Goal: Task Accomplishment & Management: Manage account settings

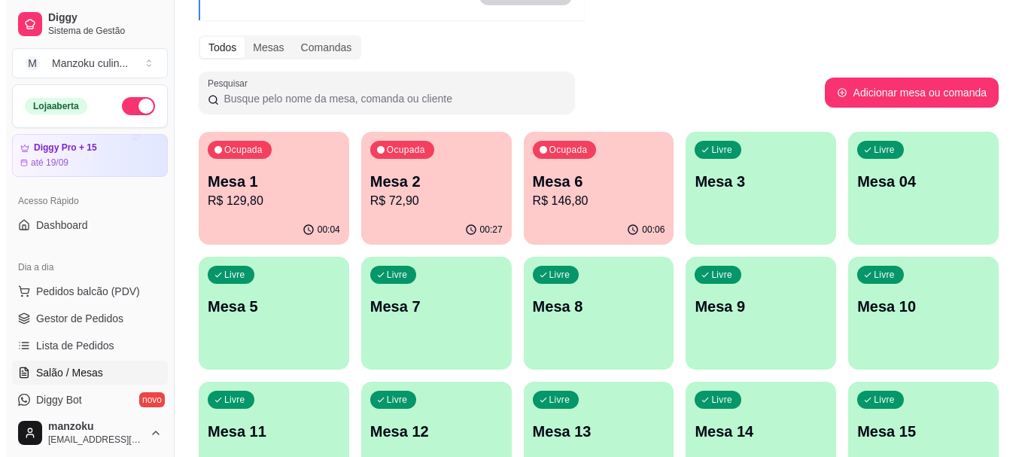
scroll to position [226, 0]
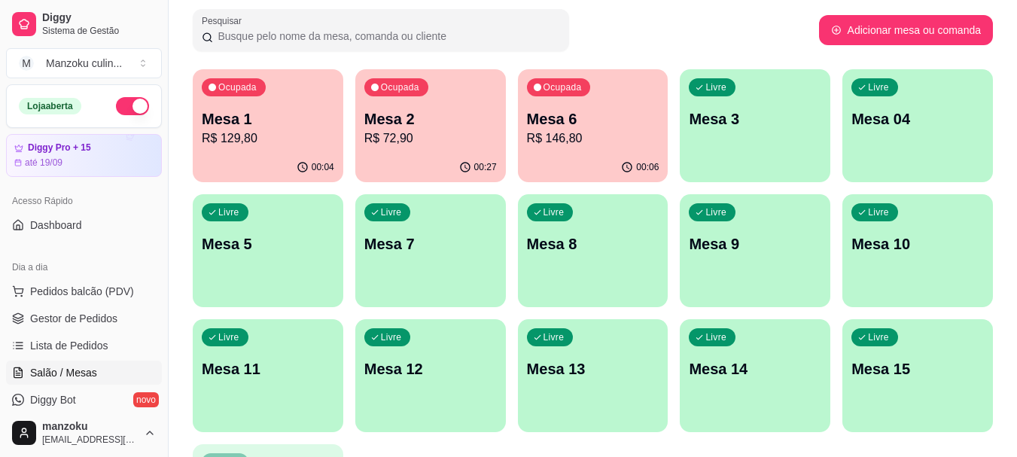
click at [628, 12] on div "Pesquisar" at bounding box center [506, 30] width 626 height 42
click at [281, 165] on div "00:11" at bounding box center [268, 166] width 146 height 29
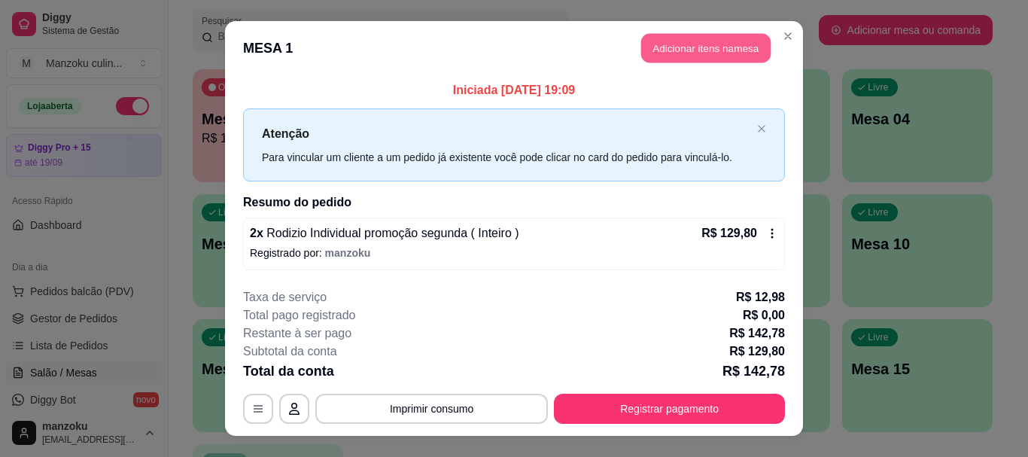
click at [694, 38] on button "Adicionar itens na mesa" at bounding box center [705, 48] width 129 height 29
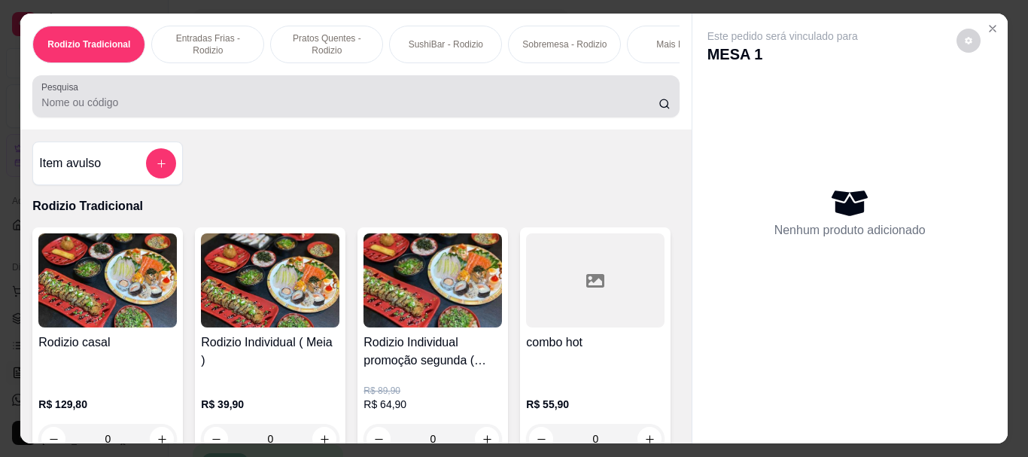
click at [414, 99] on div at bounding box center [355, 96] width 629 height 30
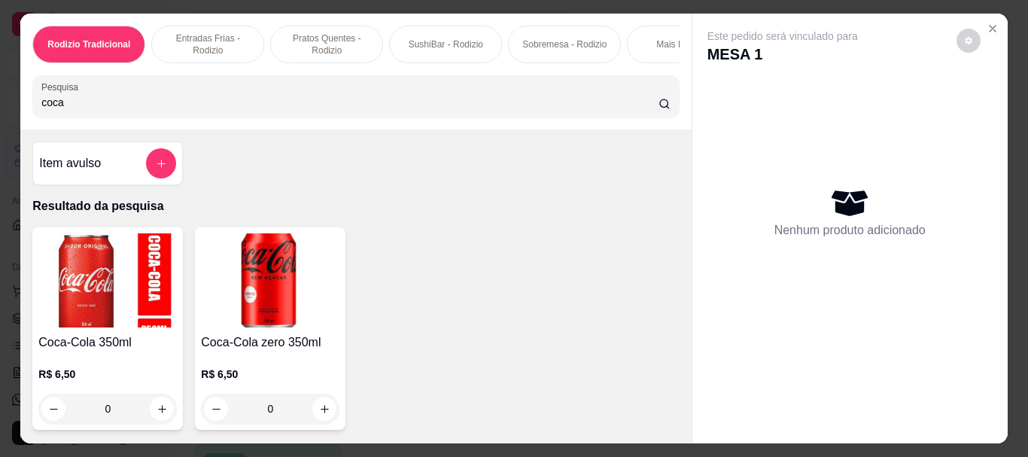
type input "coca"
click at [326, 420] on div "0" at bounding box center [270, 409] width 139 height 30
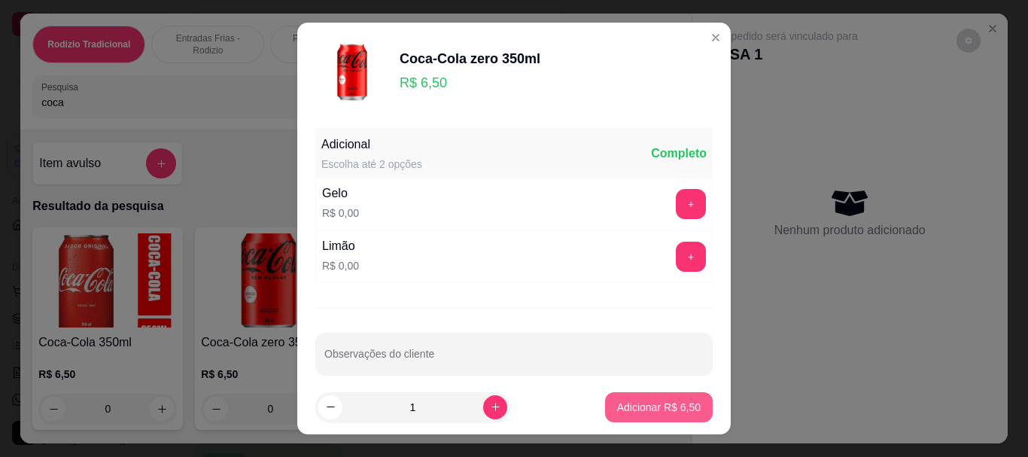
click at [686, 412] on button "Adicionar R$ 6,50" at bounding box center [659, 407] width 108 height 30
type input "1"
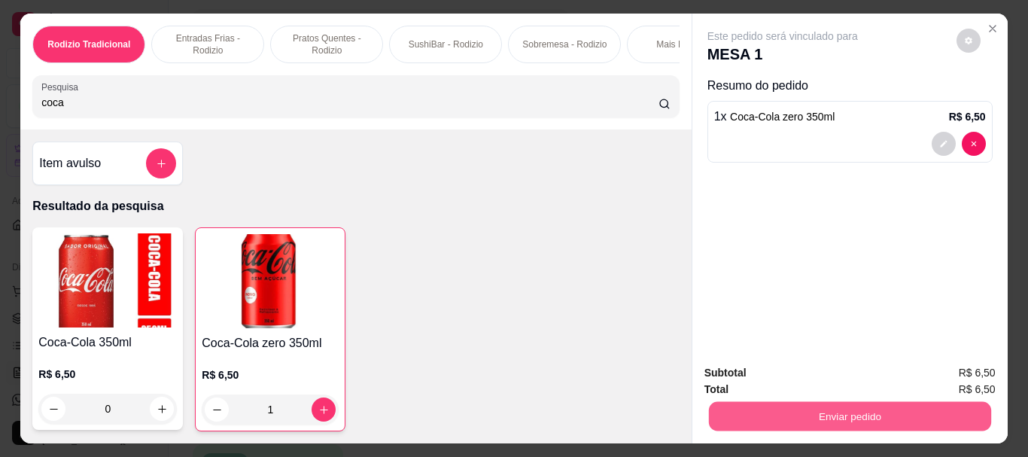
click at [792, 402] on button "Enviar pedido" at bounding box center [849, 415] width 282 height 29
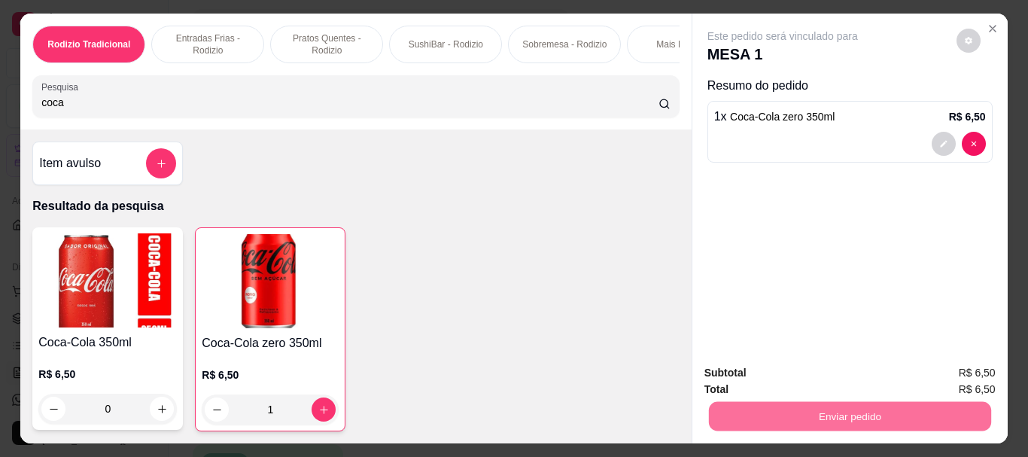
click at [800, 385] on button "Não registrar e enviar pedido" at bounding box center [800, 373] width 152 height 28
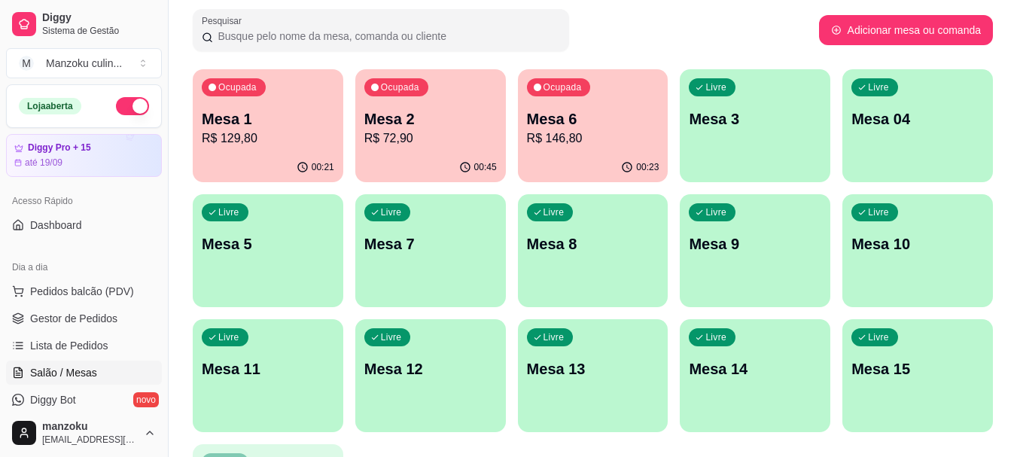
scroll to position [0, 0]
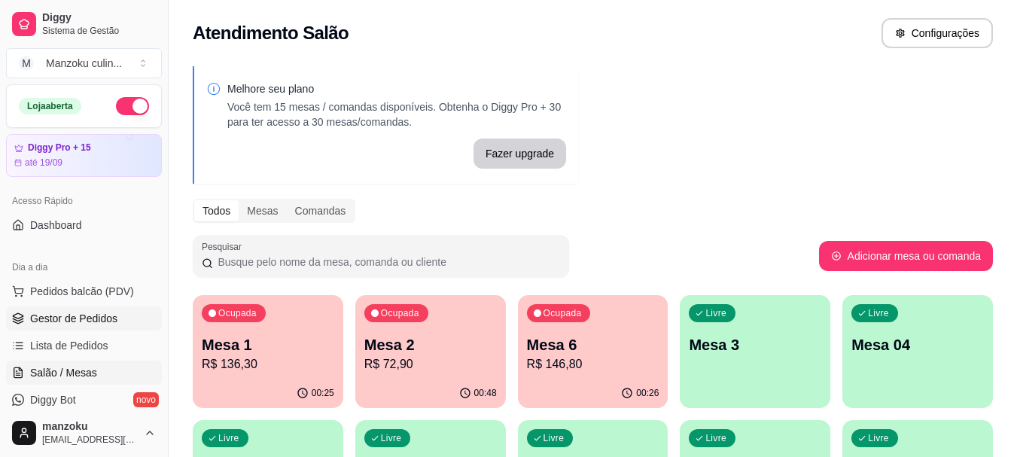
click at [81, 318] on span "Gestor de Pedidos" at bounding box center [73, 318] width 87 height 15
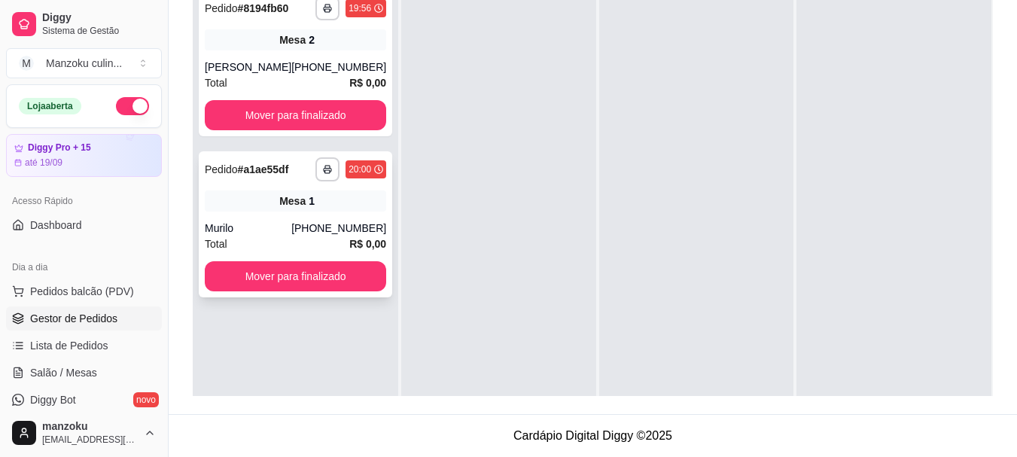
click at [346, 223] on div "(62) 98106-3998" at bounding box center [338, 228] width 95 height 15
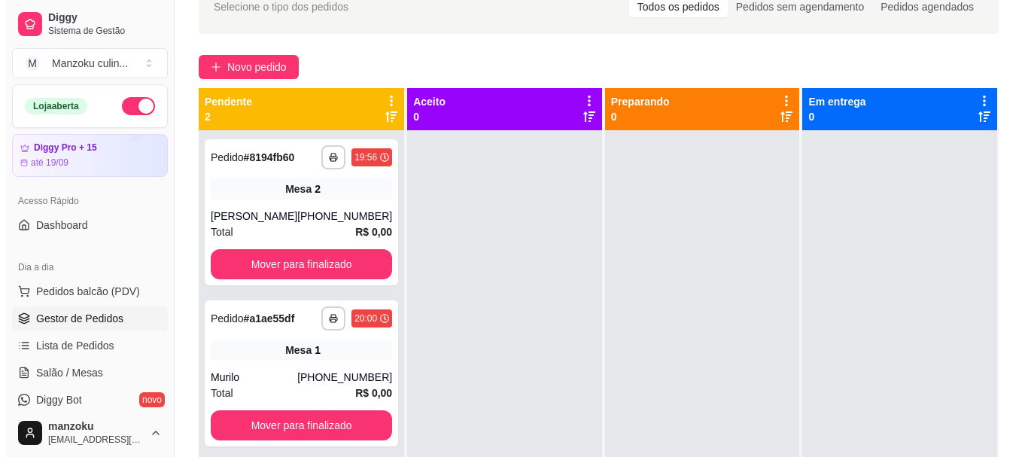
scroll to position [79, 0]
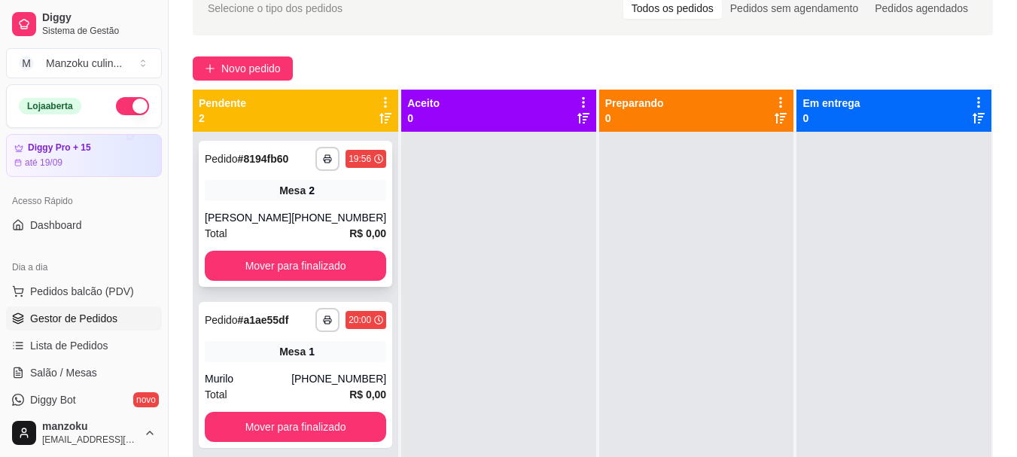
click at [286, 193] on span "Mesa" at bounding box center [292, 190] width 26 height 15
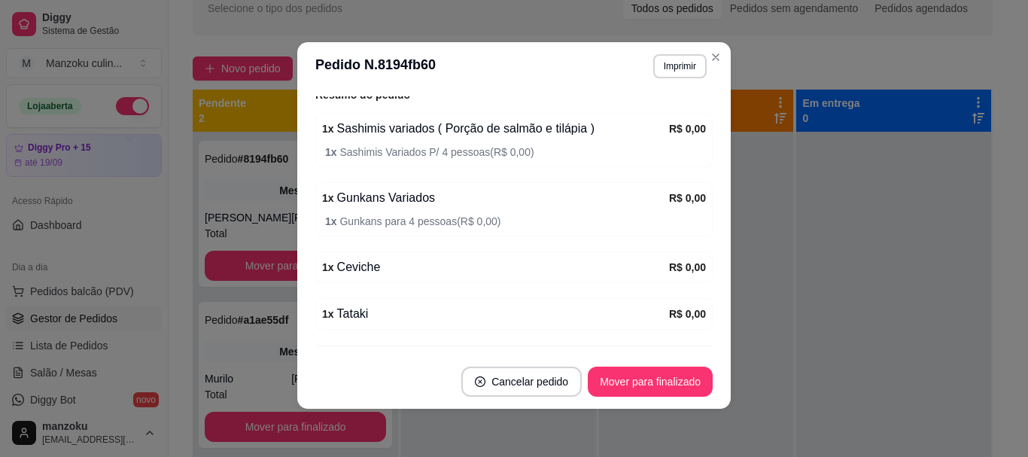
scroll to position [229, 0]
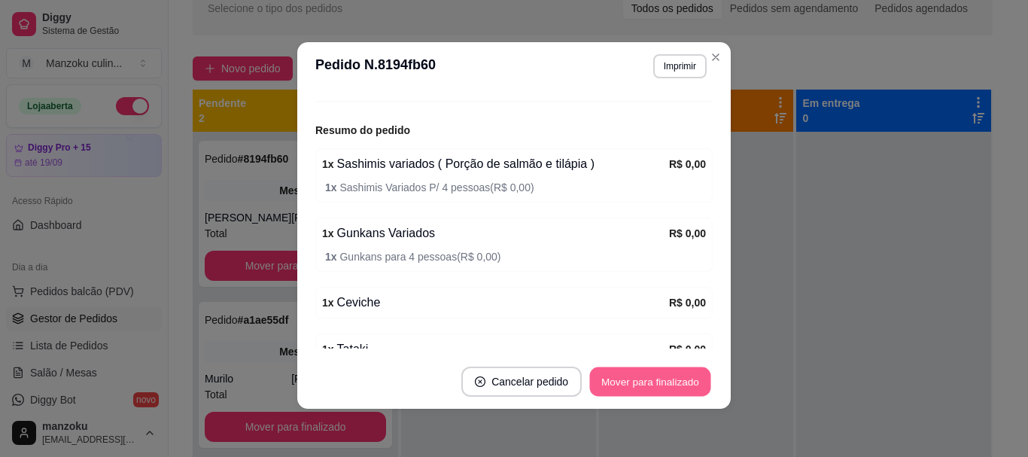
click at [621, 388] on button "Mover para finalizado" at bounding box center [650, 381] width 121 height 29
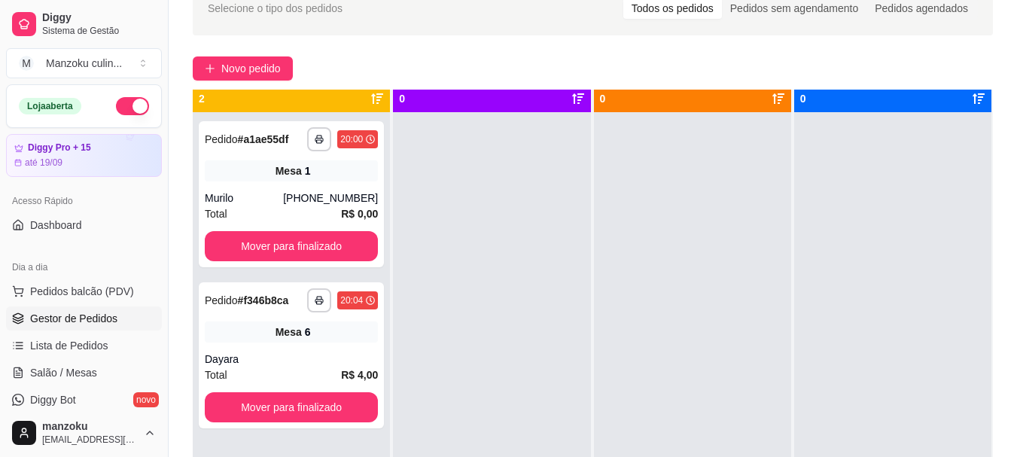
scroll to position [0, 0]
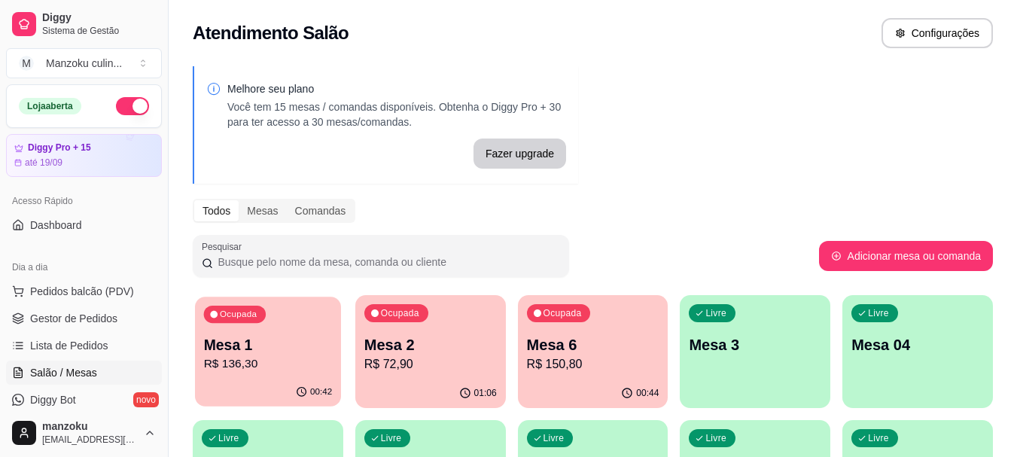
click at [237, 374] on div "Ocupada Mesa 1 R$ 136,30" at bounding box center [268, 337] width 146 height 81
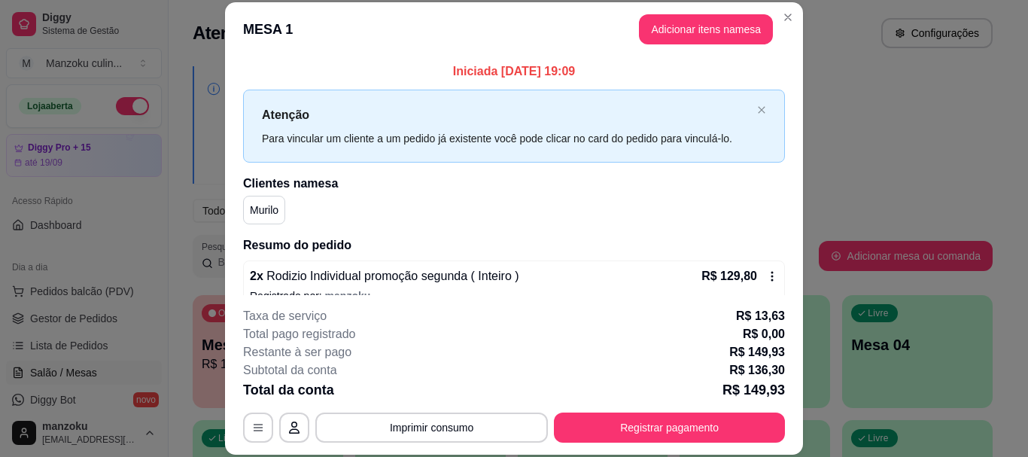
click at [665, 52] on header "MESA 1 Adicionar itens na mesa" at bounding box center [514, 29] width 578 height 54
click at [677, 32] on button "Adicionar itens na mesa" at bounding box center [705, 29] width 129 height 29
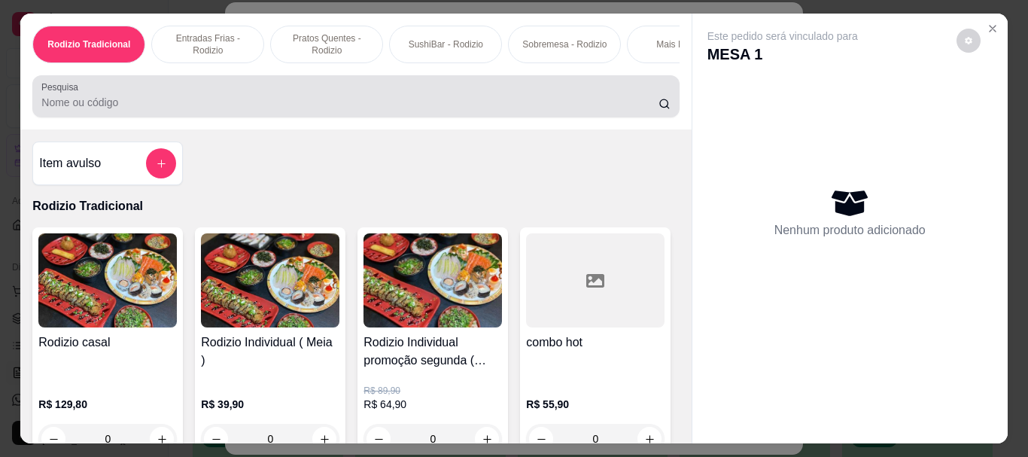
click at [365, 107] on input "Pesquisa" at bounding box center [349, 102] width 617 height 15
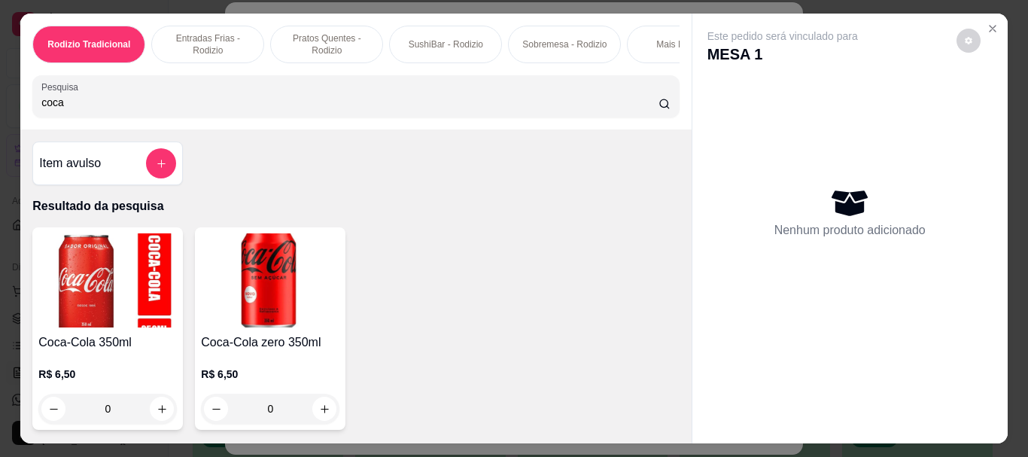
type input "coca"
click at [318, 408] on div "0" at bounding box center [270, 409] width 139 height 30
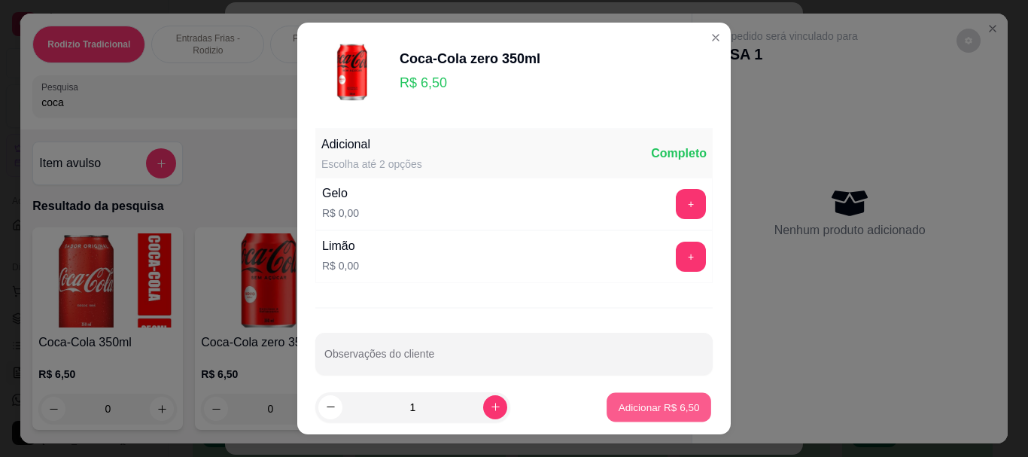
click at [661, 403] on p "Adicionar R$ 6,50" at bounding box center [658, 407] width 81 height 14
type input "1"
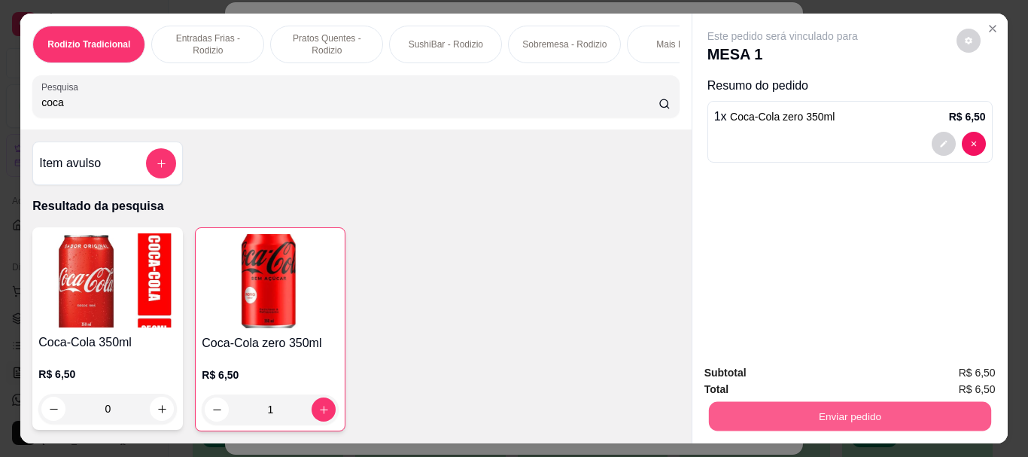
click at [903, 406] on button "Enviar pedido" at bounding box center [849, 415] width 282 height 29
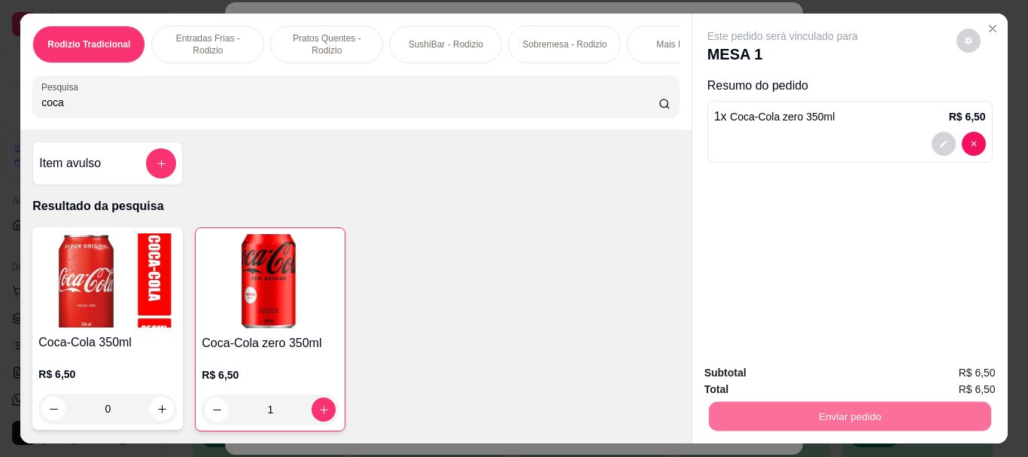
click at [790, 365] on button "Não registrar e enviar pedido" at bounding box center [800, 373] width 152 height 28
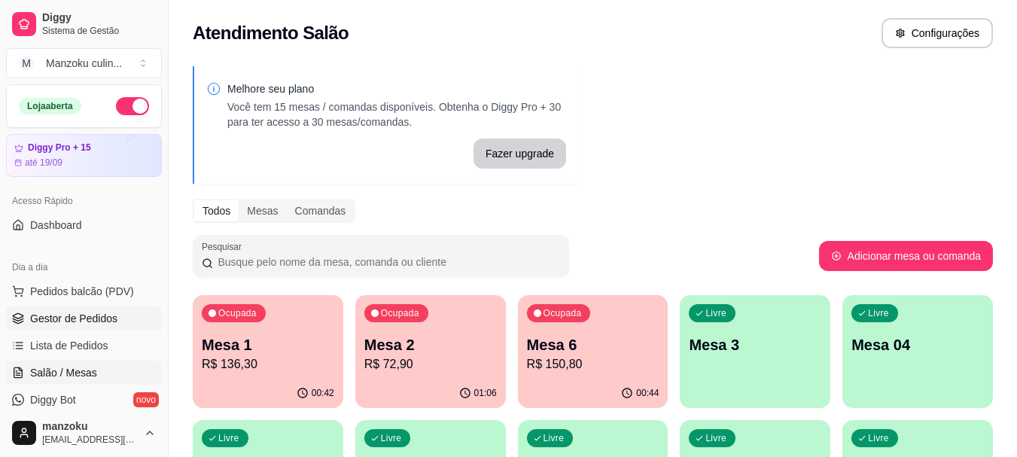
click at [93, 319] on span "Gestor de Pedidos" at bounding box center [73, 318] width 87 height 15
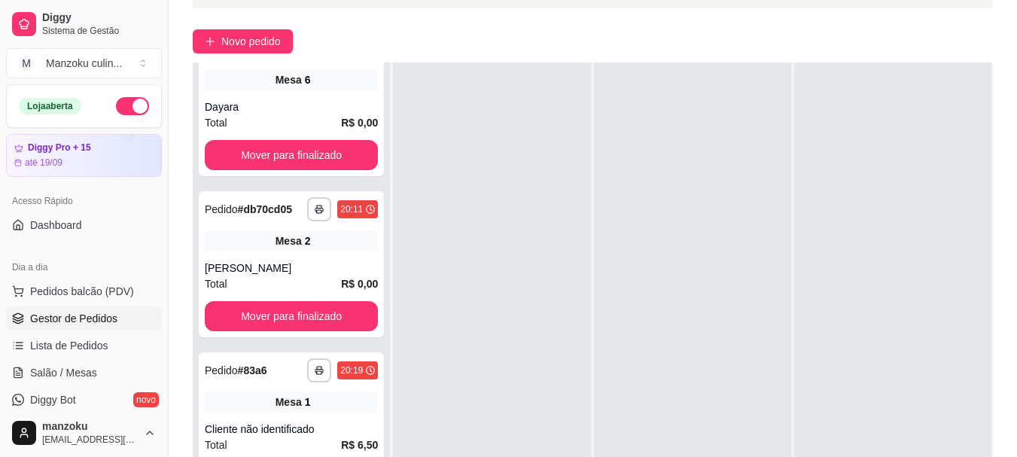
scroll to position [230, 0]
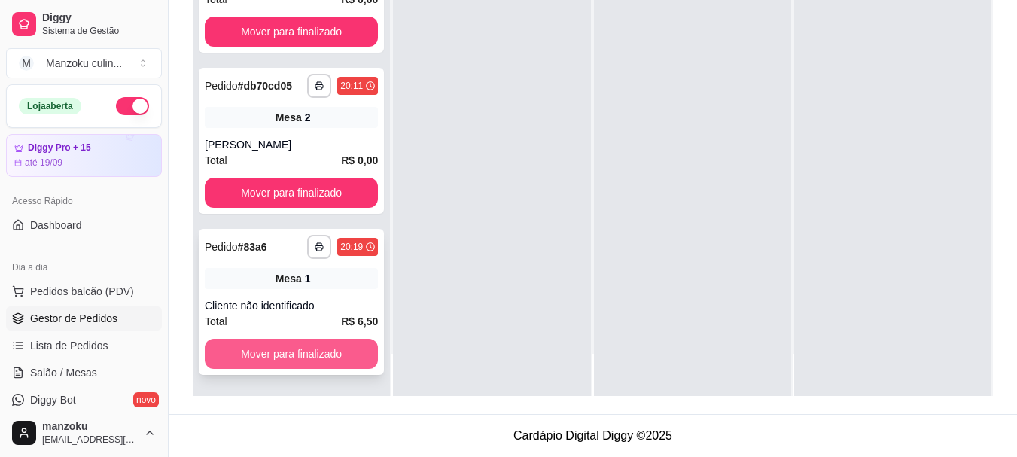
click at [306, 347] on button "Mover para finalizado" at bounding box center [291, 354] width 173 height 30
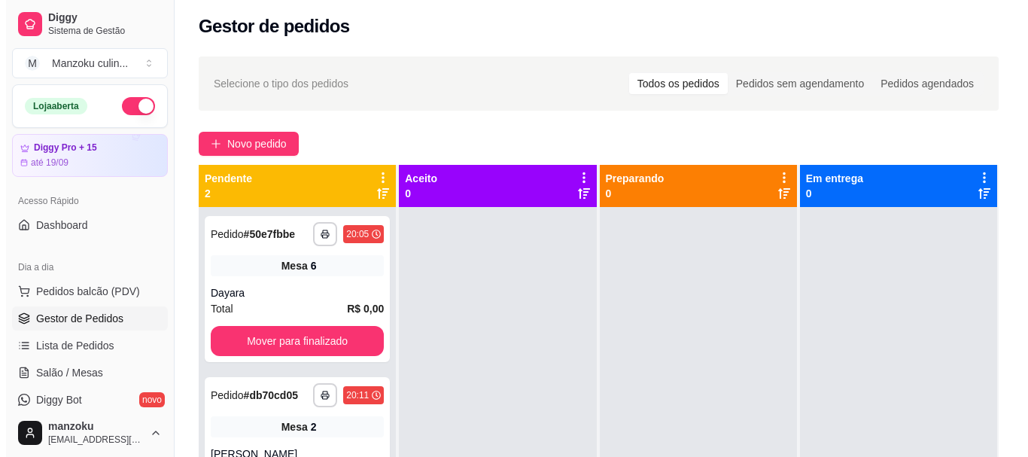
scroll to position [42, 0]
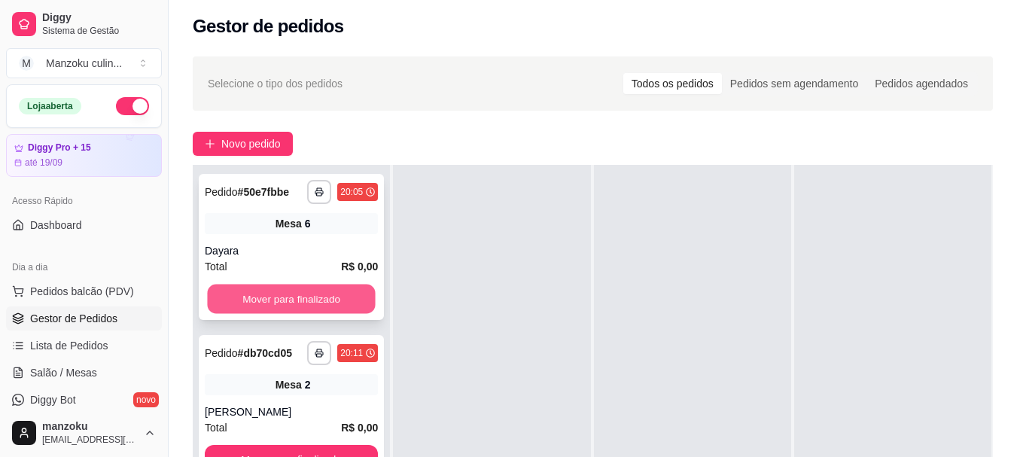
click at [321, 159] on div "**********" at bounding box center [593, 343] width 848 height 592
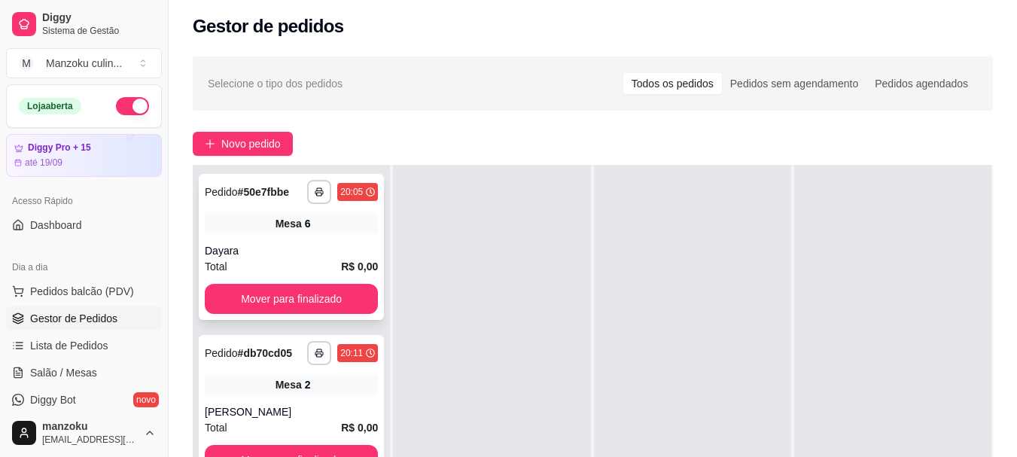
click at [318, 212] on div "**********" at bounding box center [291, 247] width 185 height 146
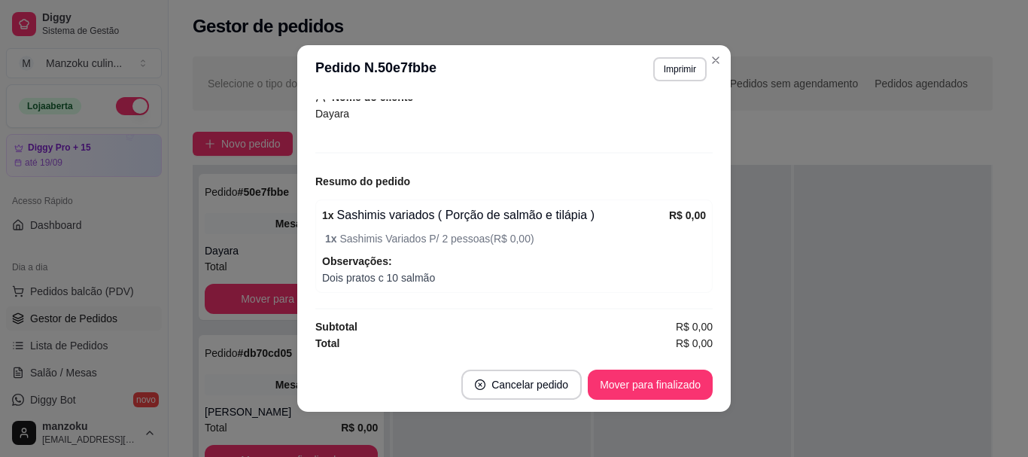
scroll to position [3, 0]
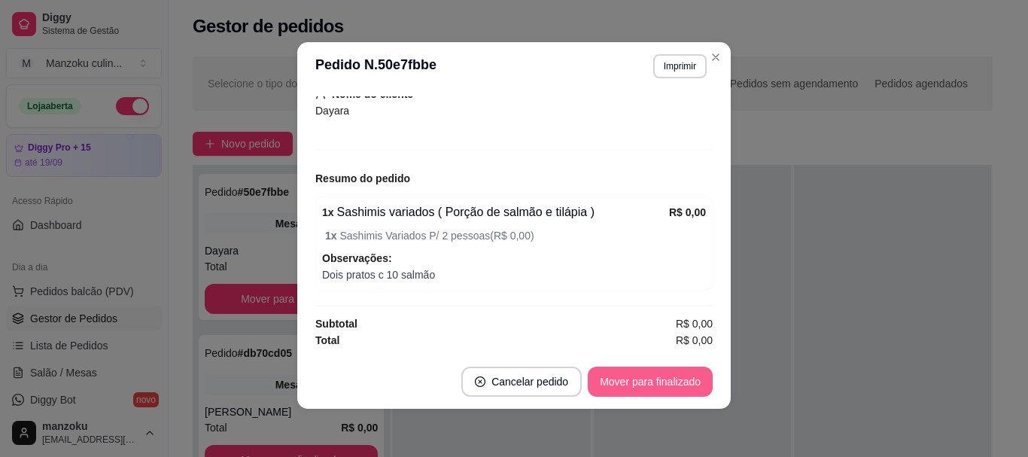
click at [621, 391] on button "Mover para finalizado" at bounding box center [650, 382] width 125 height 30
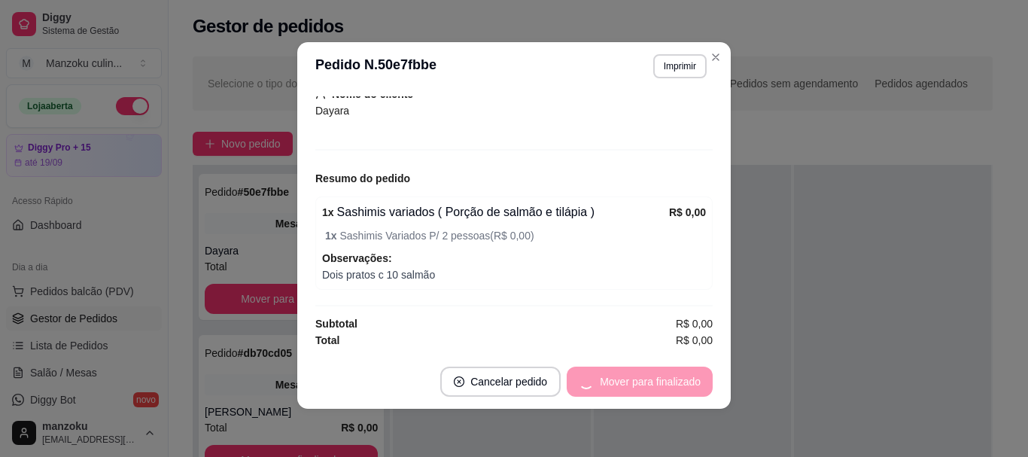
scroll to position [101, 0]
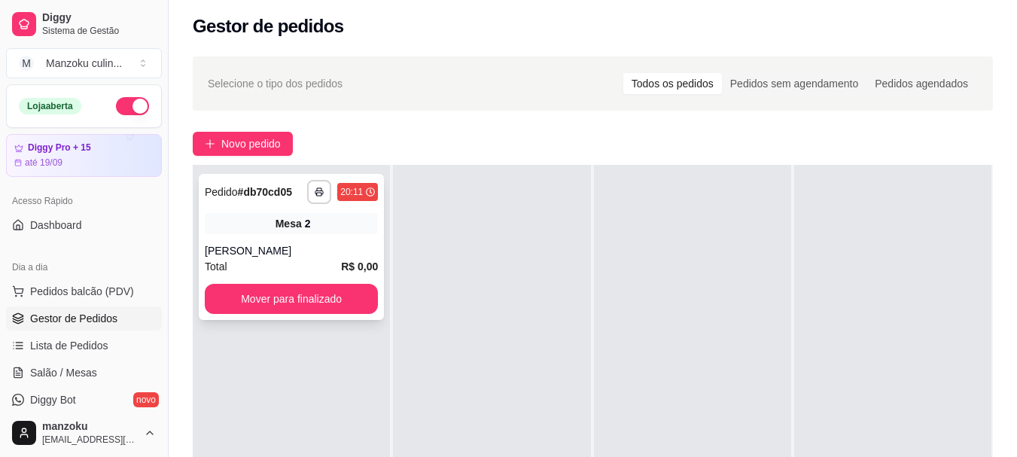
click at [314, 265] on div "Total R$ 0,00" at bounding box center [291, 266] width 173 height 17
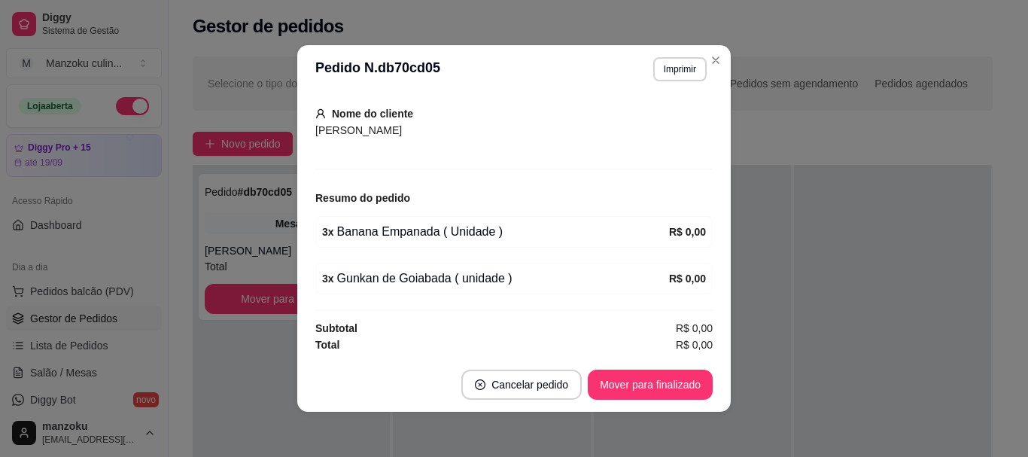
scroll to position [135, 0]
click at [621, 379] on button "Mover para finalizado" at bounding box center [650, 385] width 125 height 30
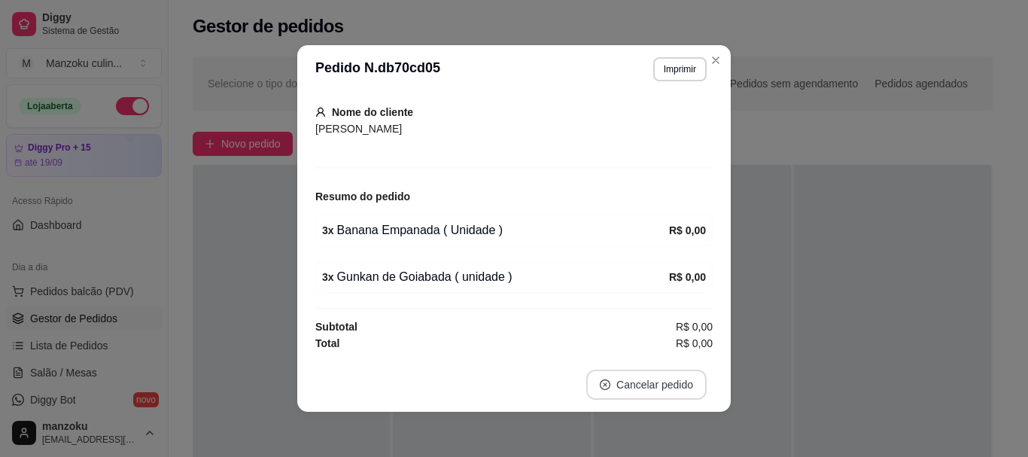
scroll to position [86, 0]
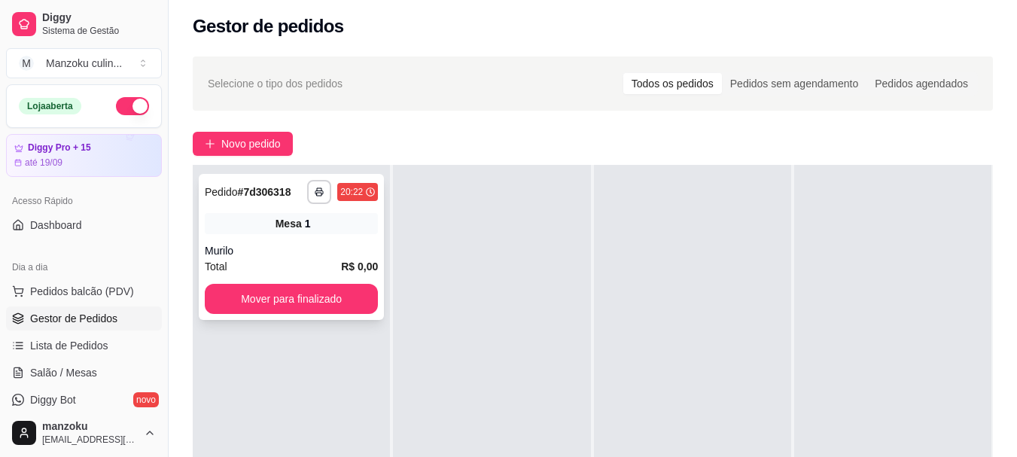
click at [349, 251] on div "Murilo" at bounding box center [291, 250] width 173 height 15
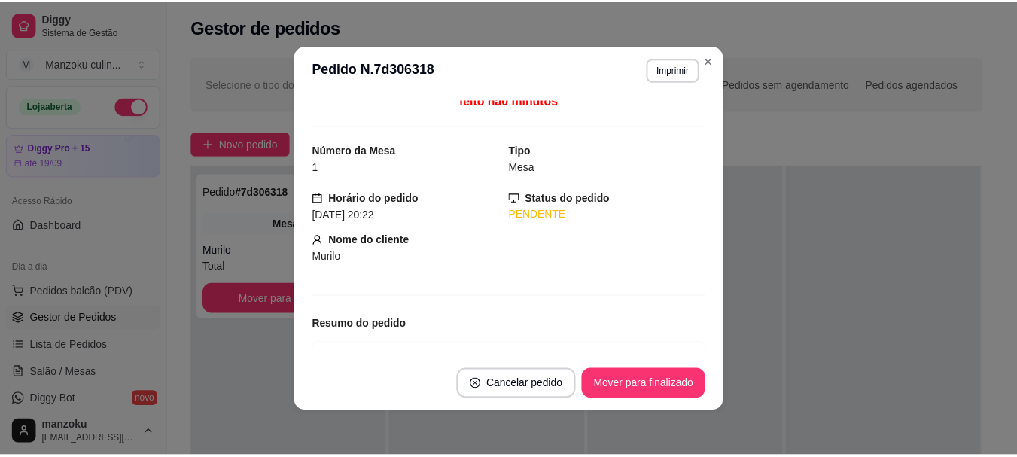
scroll to position [0, 0]
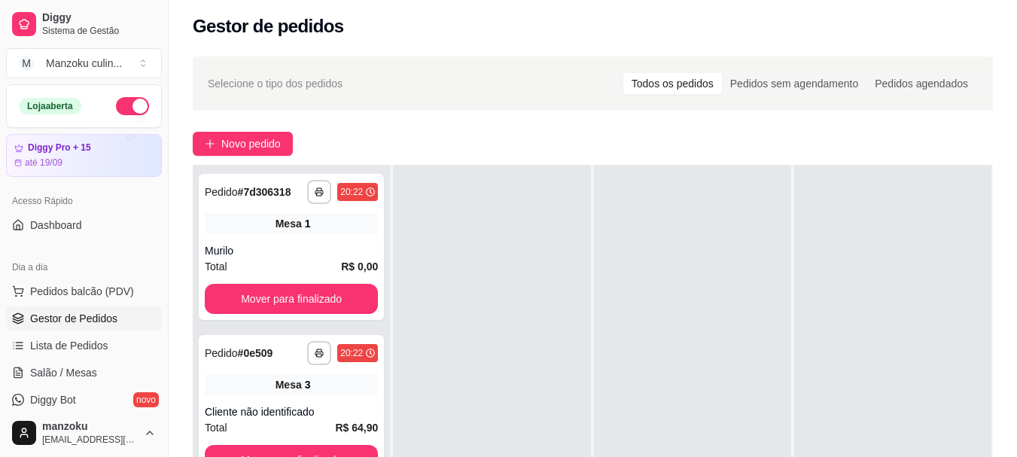
click at [991, 88] on div "Selecione o tipo dos pedidos Todos os pedidos Pedidos sem agendamento Pedidos a…" at bounding box center [593, 83] width 800 height 54
click at [72, 368] on span "Salão / Mesas" at bounding box center [63, 372] width 67 height 15
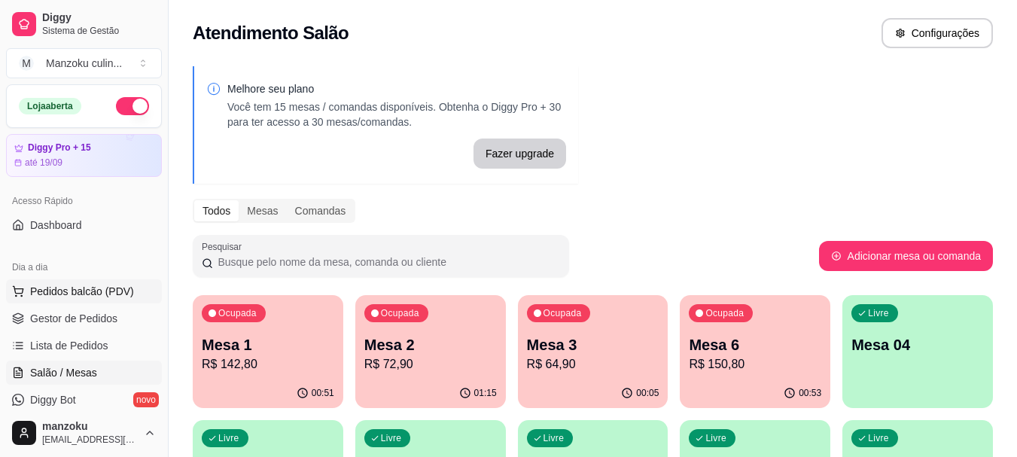
click at [130, 282] on button "Pedidos balcão (PDV)" at bounding box center [84, 291] width 156 height 24
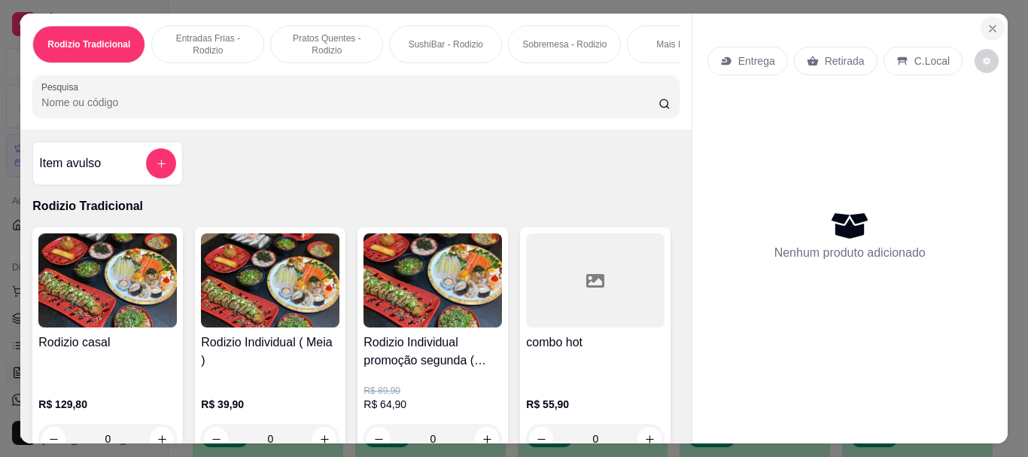
click at [981, 23] on button "Close" at bounding box center [993, 29] width 24 height 24
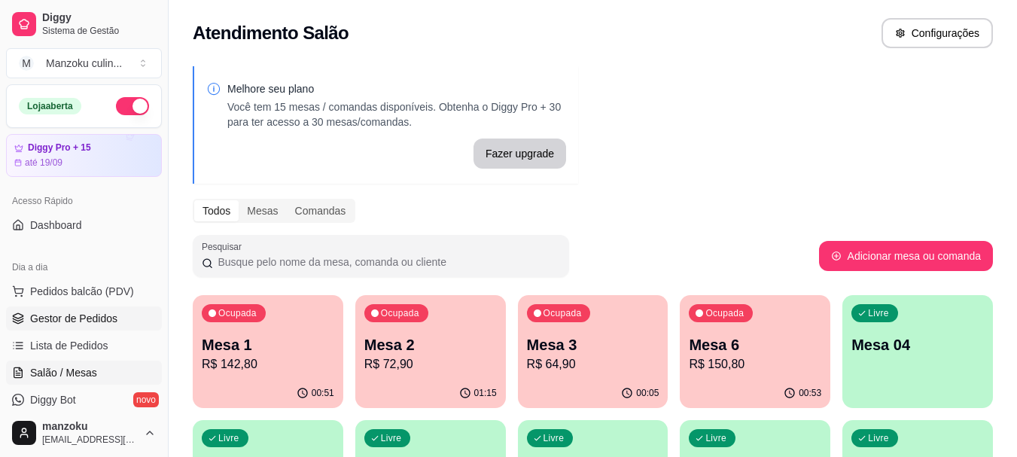
click at [120, 327] on link "Gestor de Pedidos" at bounding box center [84, 318] width 156 height 24
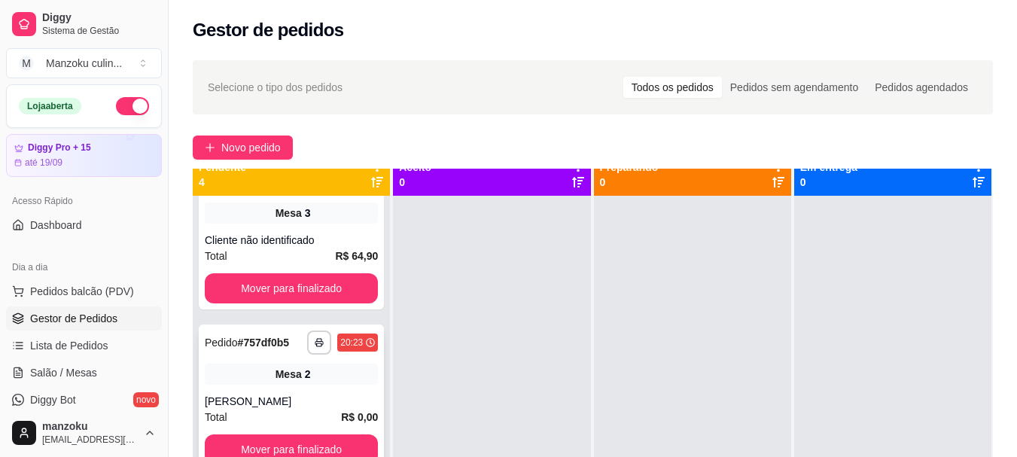
scroll to position [42, 0]
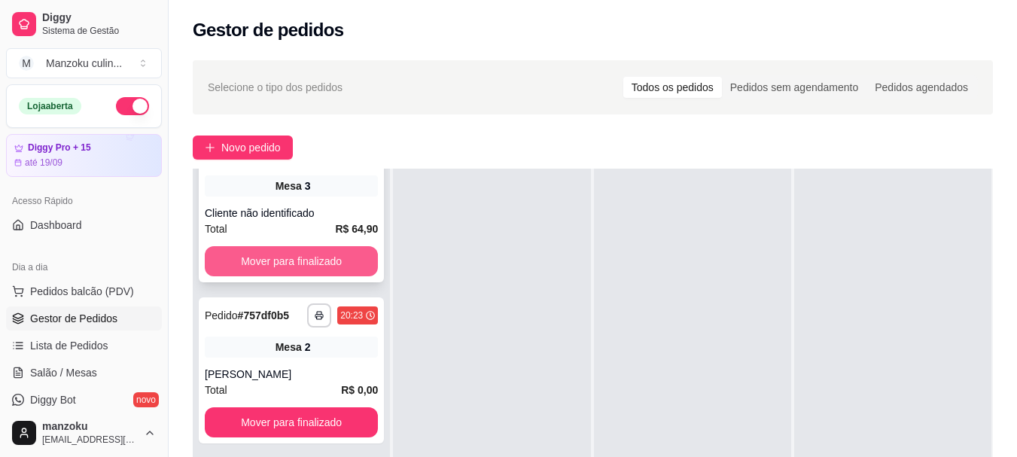
click at [336, 251] on button "Mover para finalizado" at bounding box center [291, 261] width 173 height 30
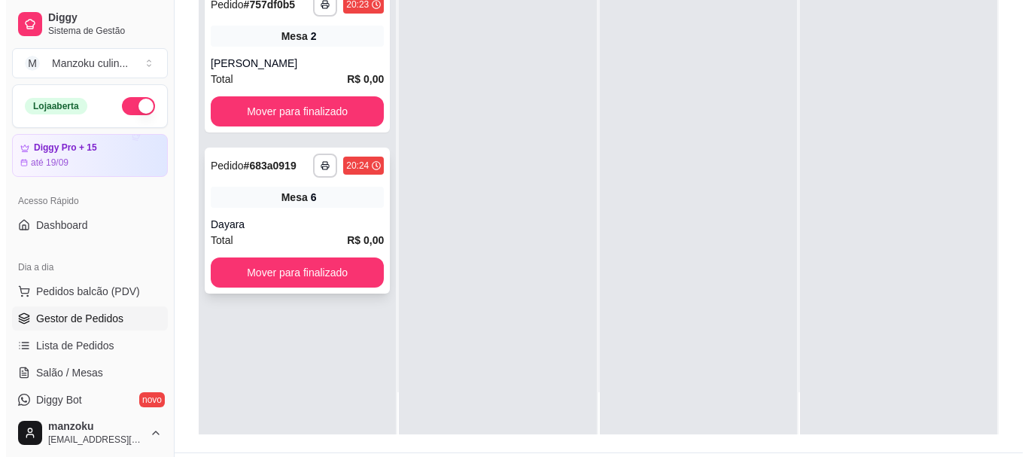
scroll to position [154, 0]
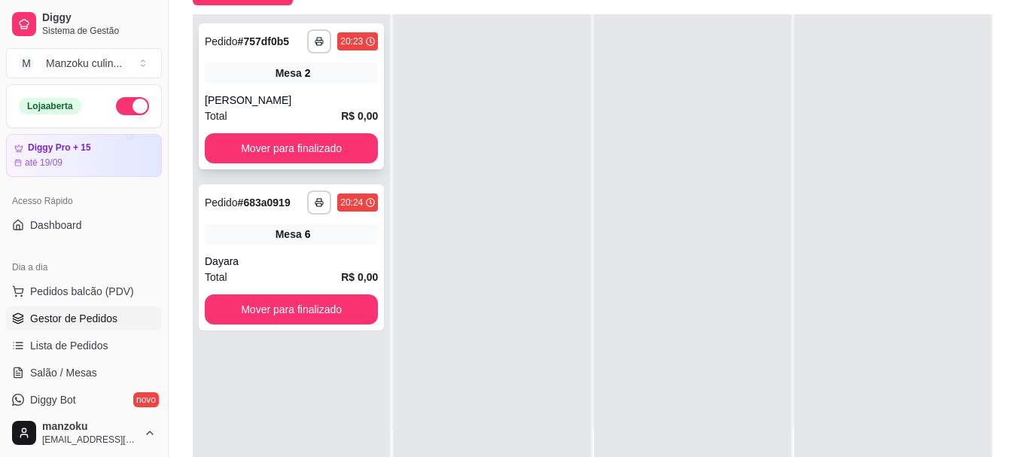
click at [306, 94] on div "[PERSON_NAME]" at bounding box center [291, 100] width 173 height 15
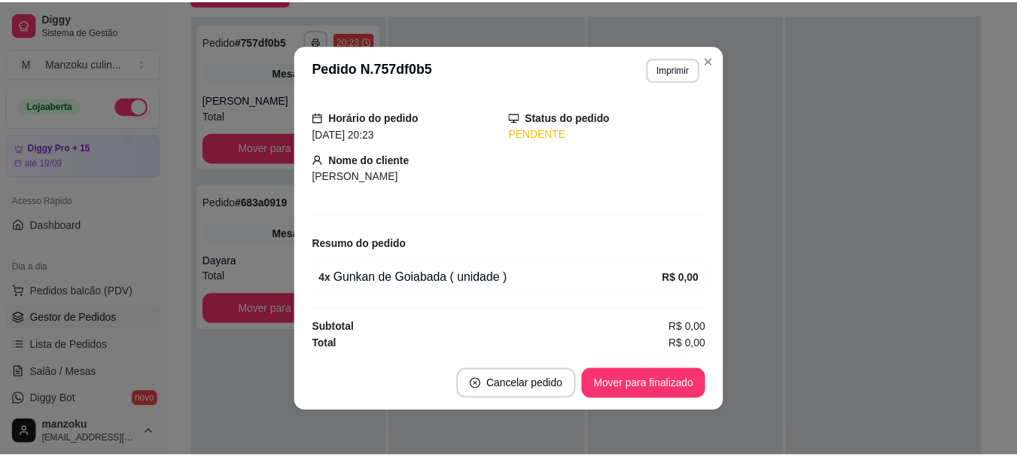
scroll to position [89, 0]
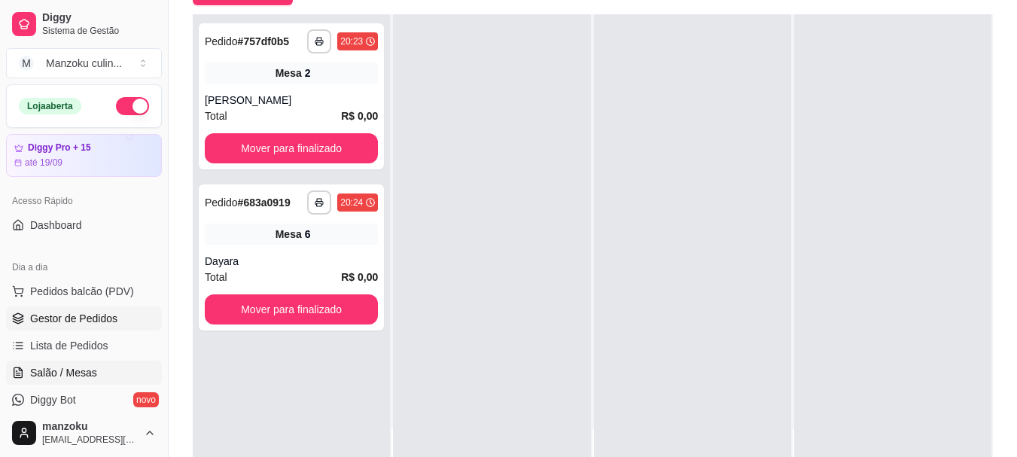
click at [84, 366] on span "Salão / Mesas" at bounding box center [63, 372] width 67 height 15
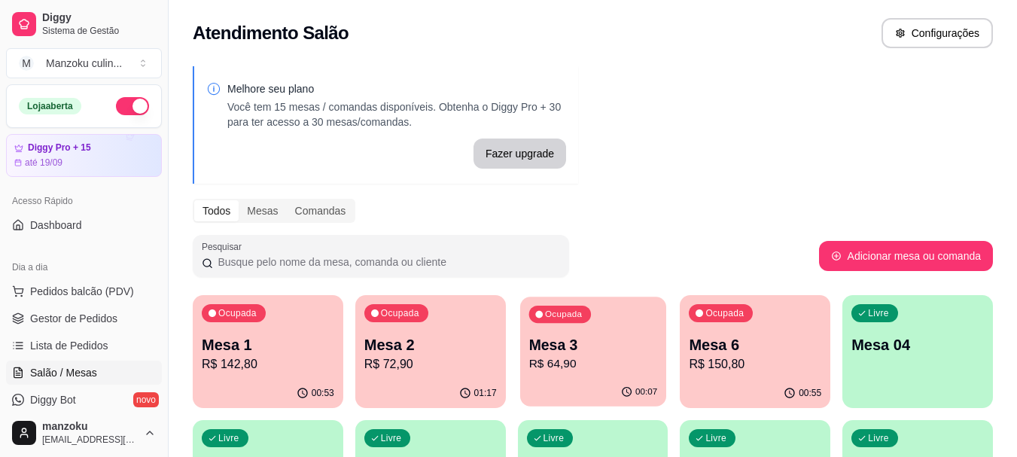
click at [579, 346] on p "Mesa 3" at bounding box center [592, 345] width 129 height 20
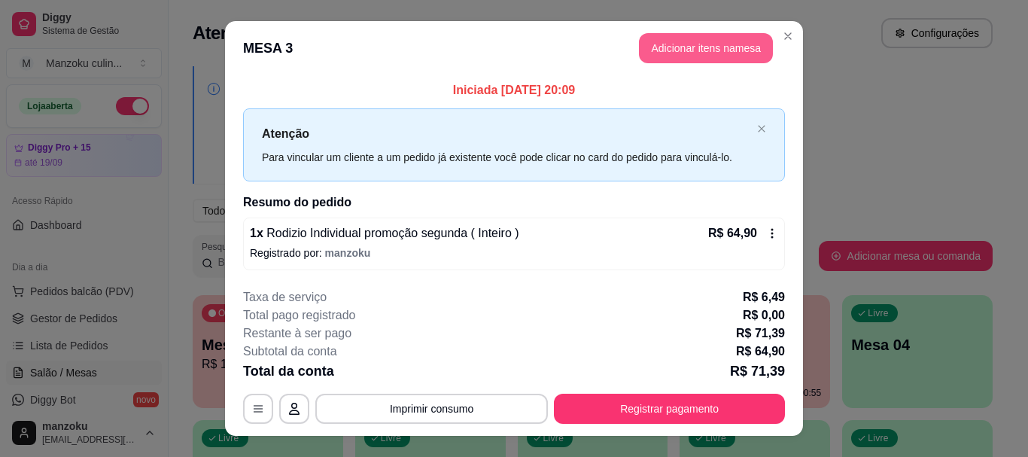
click at [732, 50] on button "Adicionar itens na mesa" at bounding box center [706, 48] width 134 height 30
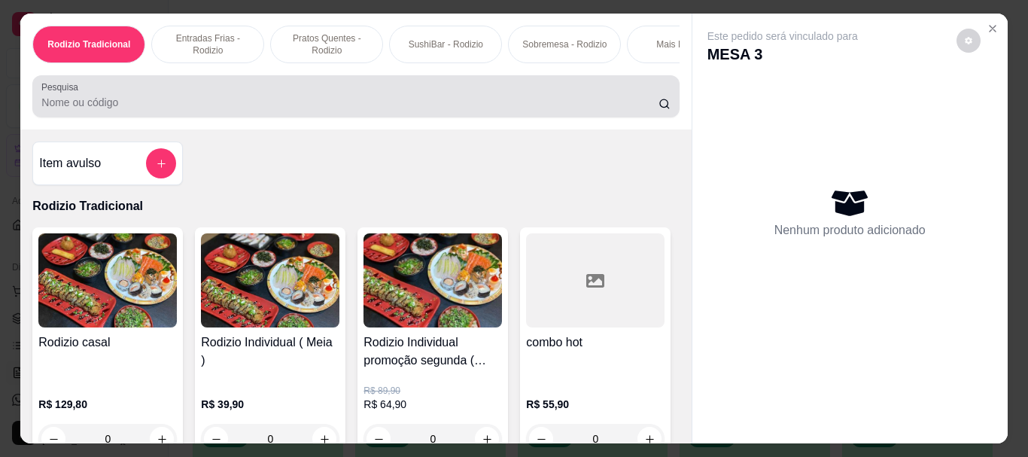
click at [397, 94] on div at bounding box center [355, 96] width 629 height 30
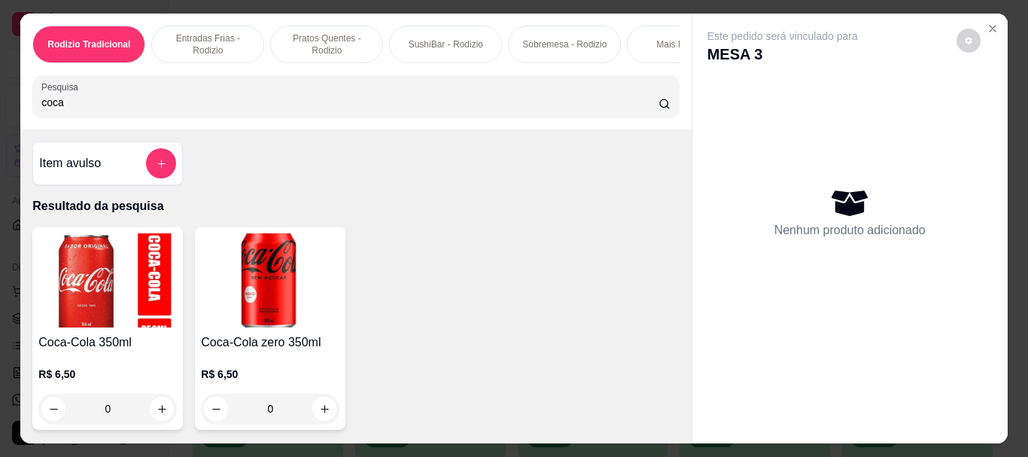
type input "coca"
click at [148, 412] on div "0" at bounding box center [107, 409] width 139 height 30
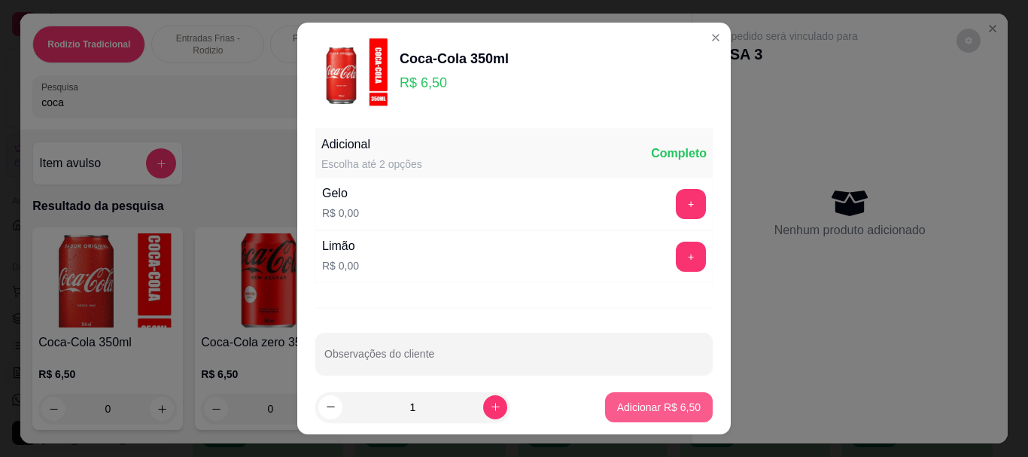
click at [607, 398] on button "Adicionar R$ 6,50" at bounding box center [659, 407] width 108 height 30
type input "1"
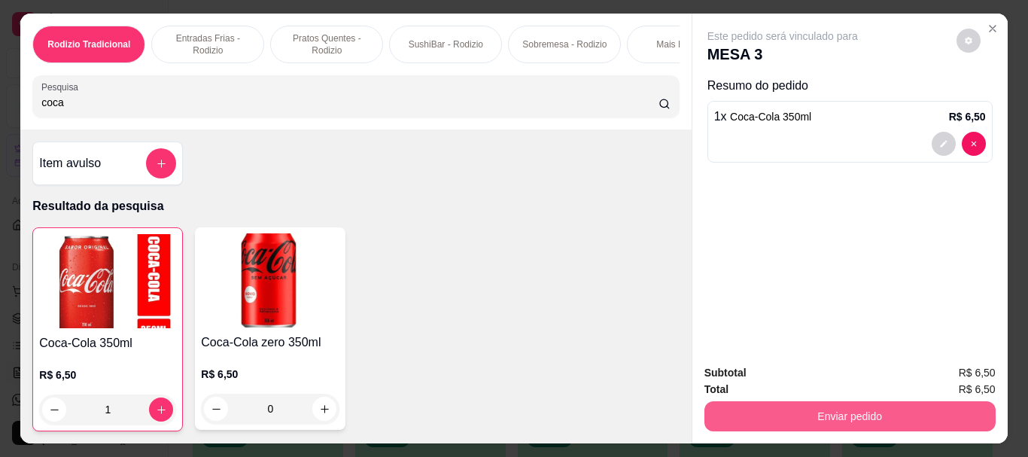
click at [864, 407] on button "Enviar pedido" at bounding box center [850, 416] width 291 height 30
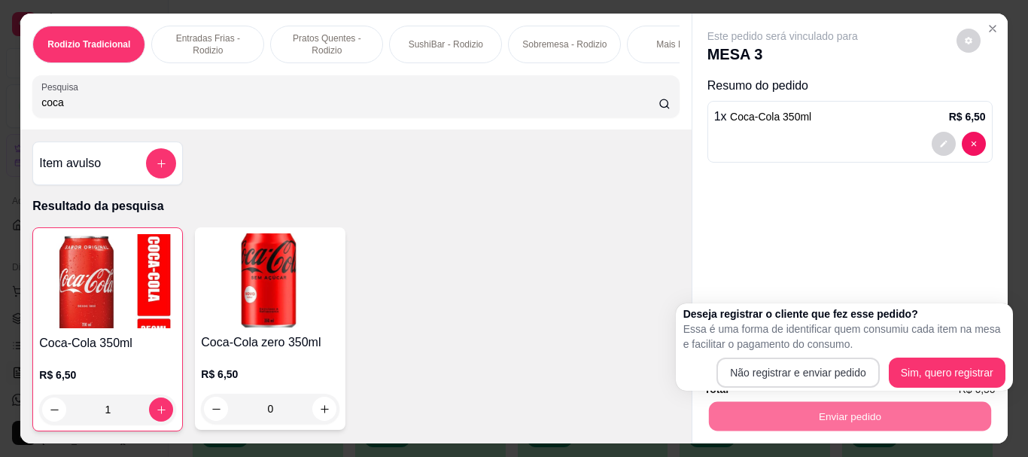
click at [826, 370] on button "Não registrar e enviar pedido" at bounding box center [798, 373] width 163 height 30
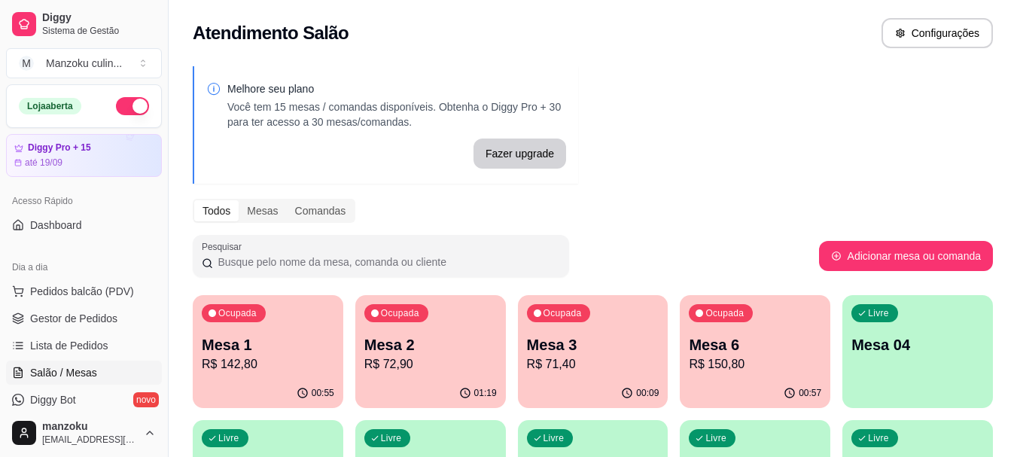
click at [1006, 82] on div "Melhore seu plano Você tem 15 mesas / comandas disponíveis. Obtenha o Diggy Pro…" at bounding box center [593, 429] width 848 height 744
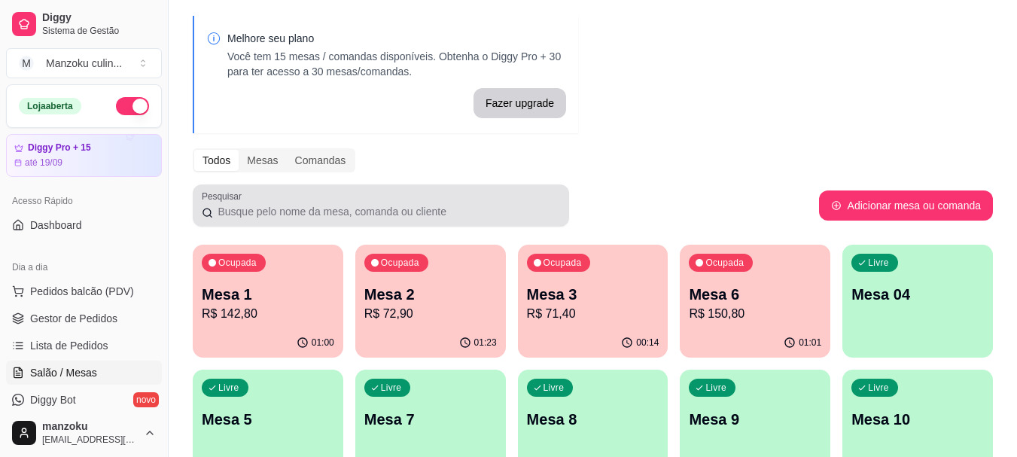
scroll to position [75, 0]
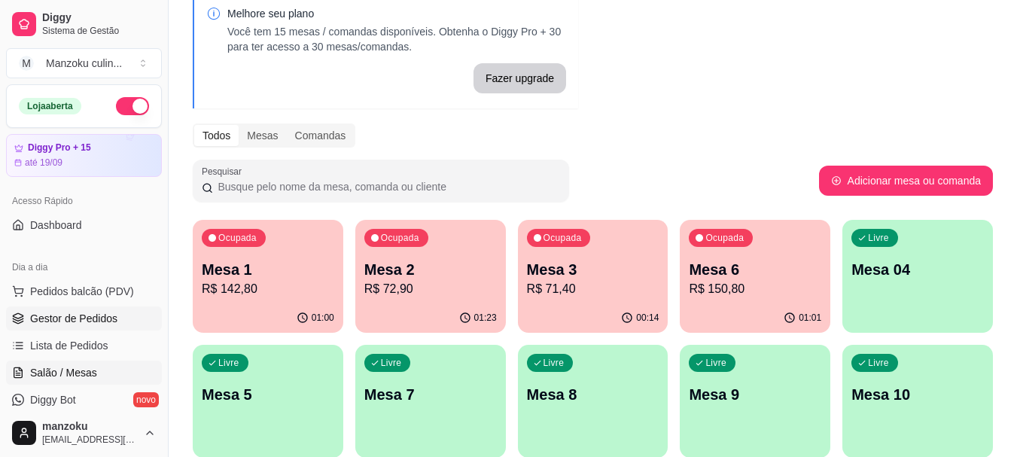
click at [90, 320] on span "Gestor de Pedidos" at bounding box center [73, 318] width 87 height 15
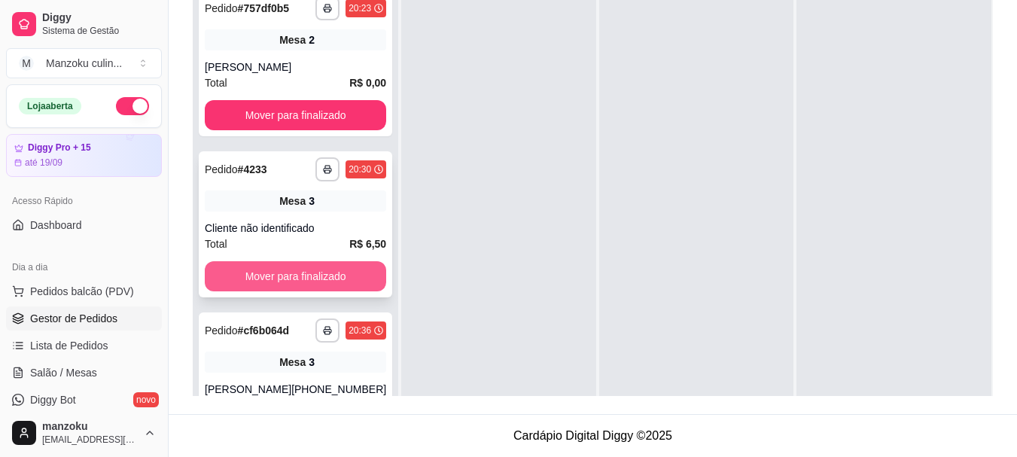
click at [323, 272] on button "Mover para finalizado" at bounding box center [295, 276] width 181 height 30
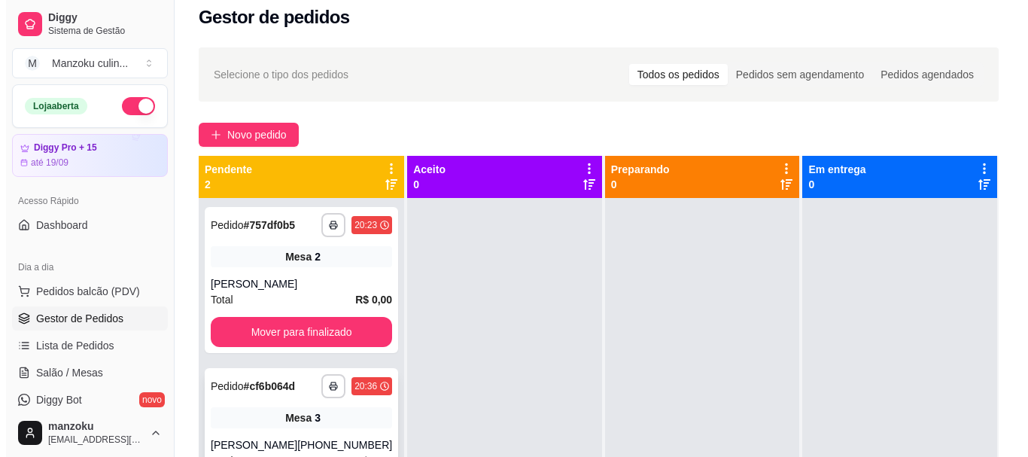
scroll to position [4, 0]
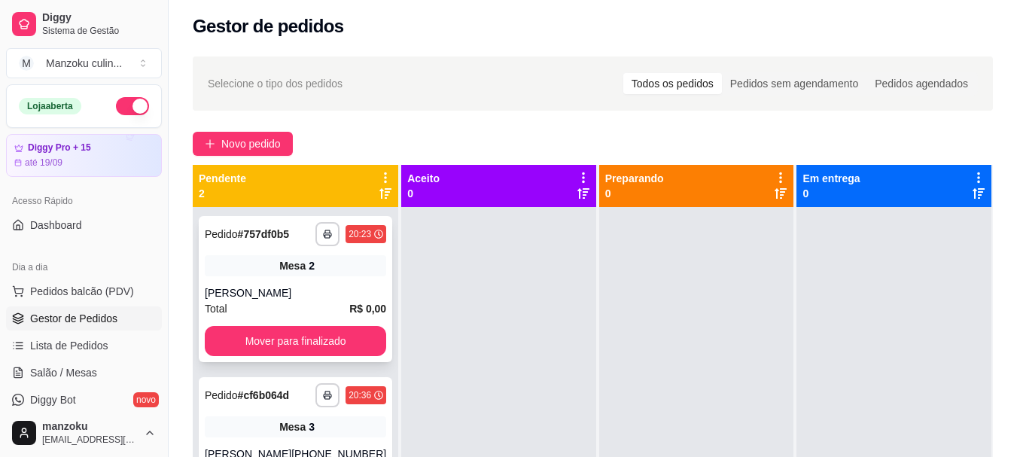
click at [251, 258] on div "Mesa 2" at bounding box center [295, 265] width 181 height 21
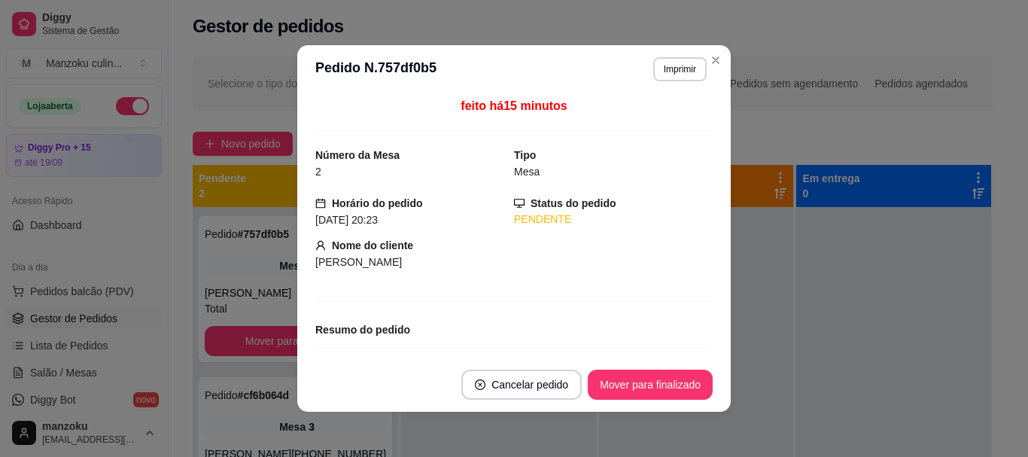
scroll to position [0, 0]
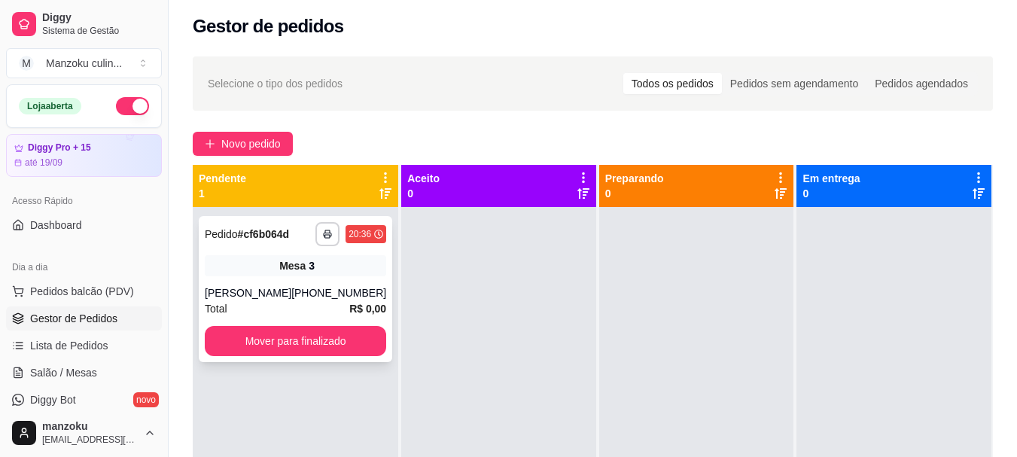
click at [262, 270] on div "Mesa 3" at bounding box center [295, 265] width 181 height 21
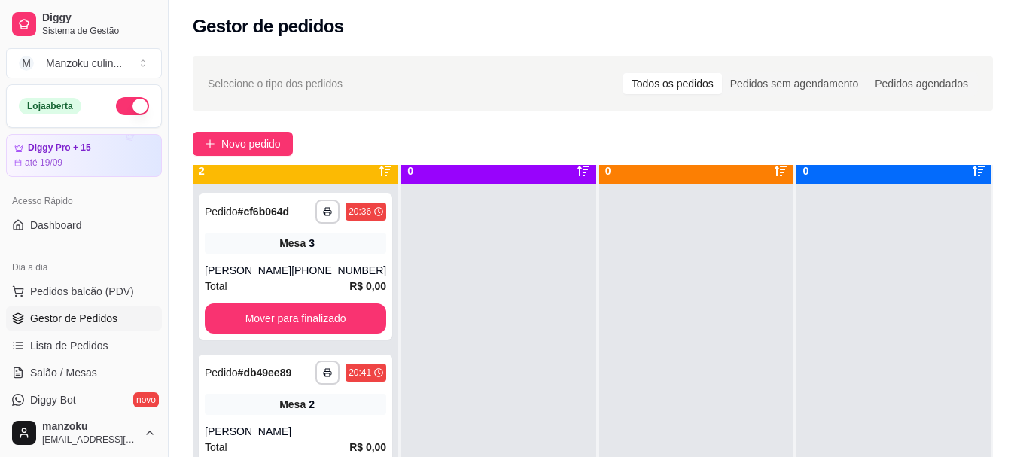
scroll to position [42, 0]
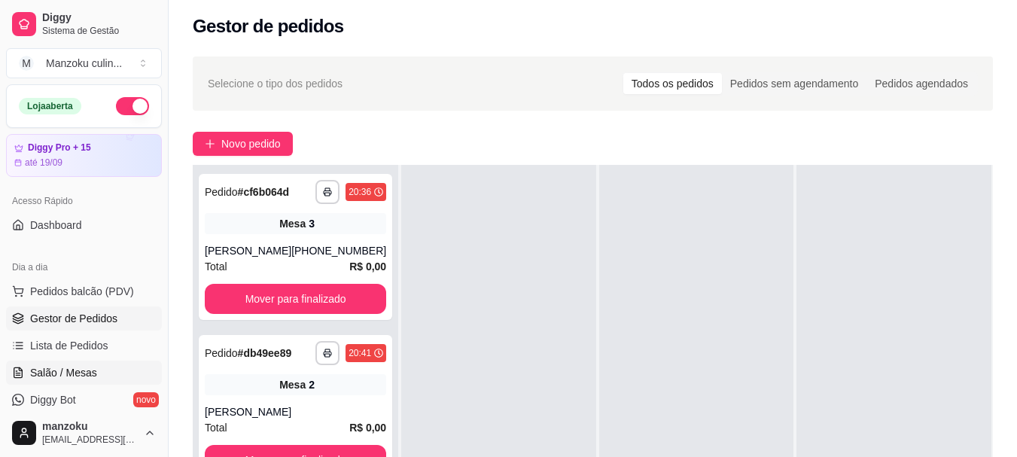
click at [90, 373] on span "Salão / Mesas" at bounding box center [63, 372] width 67 height 15
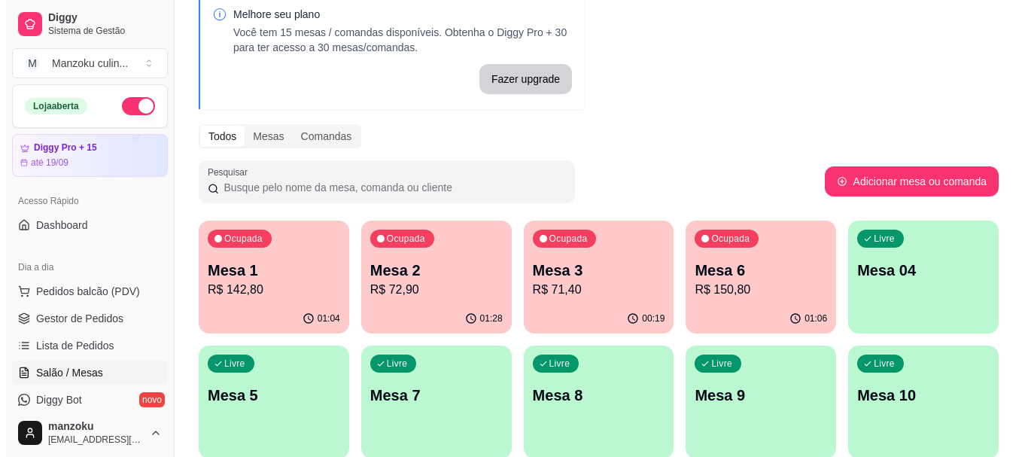
scroll to position [75, 0]
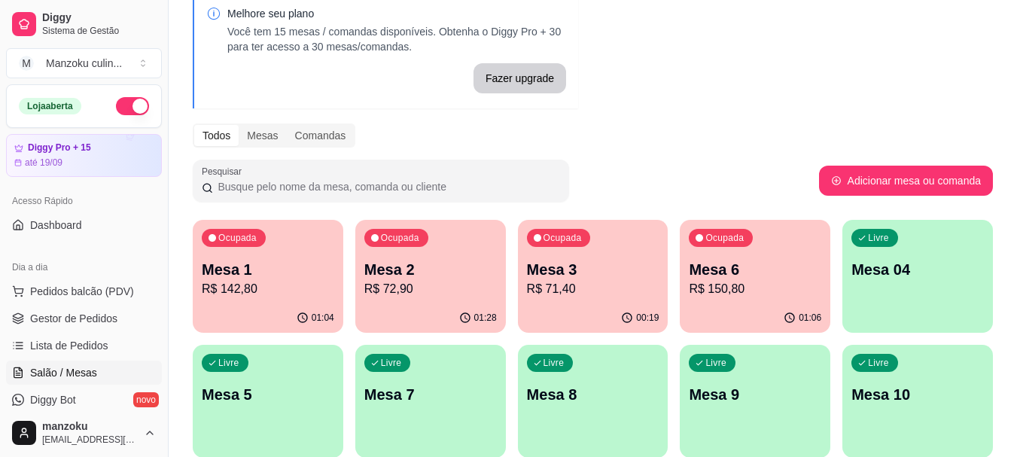
click at [231, 276] on p "Mesa 1" at bounding box center [268, 269] width 132 height 21
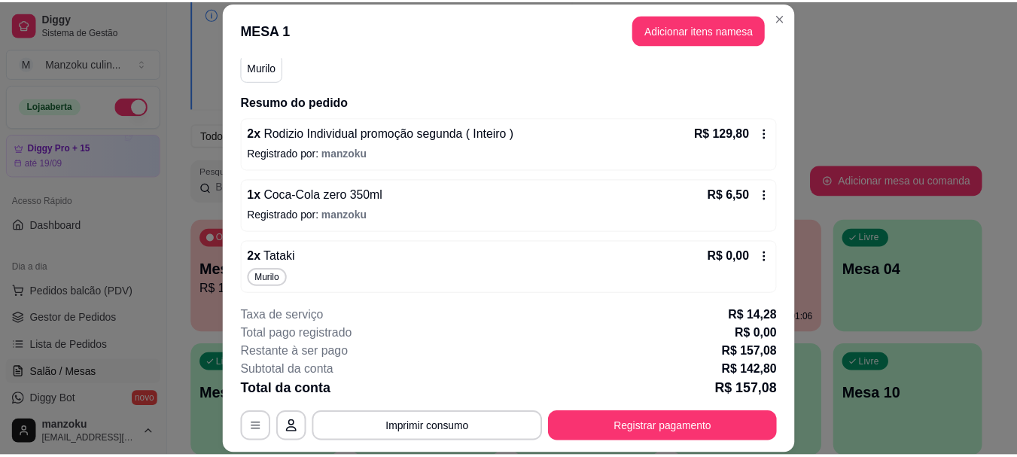
scroll to position [124, 0]
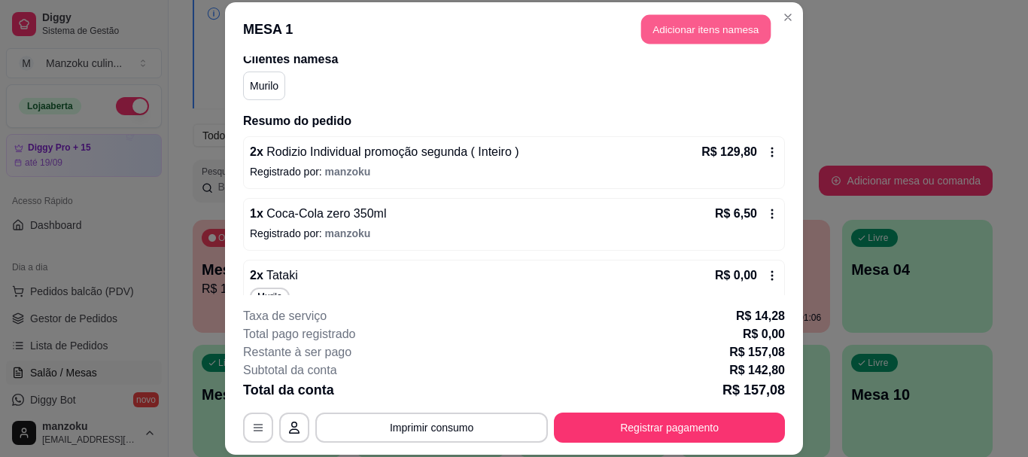
click at [753, 29] on button "Adicionar itens na mesa" at bounding box center [705, 29] width 129 height 29
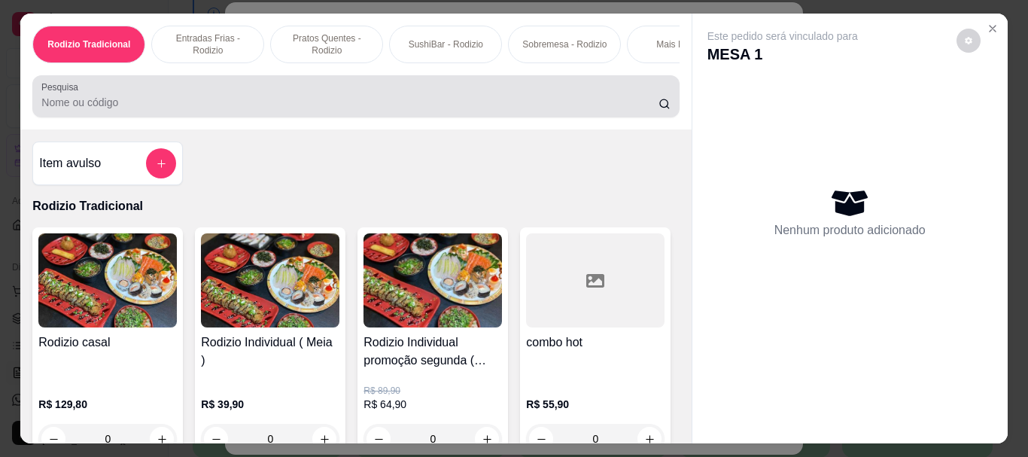
click at [482, 93] on div at bounding box center [355, 96] width 629 height 30
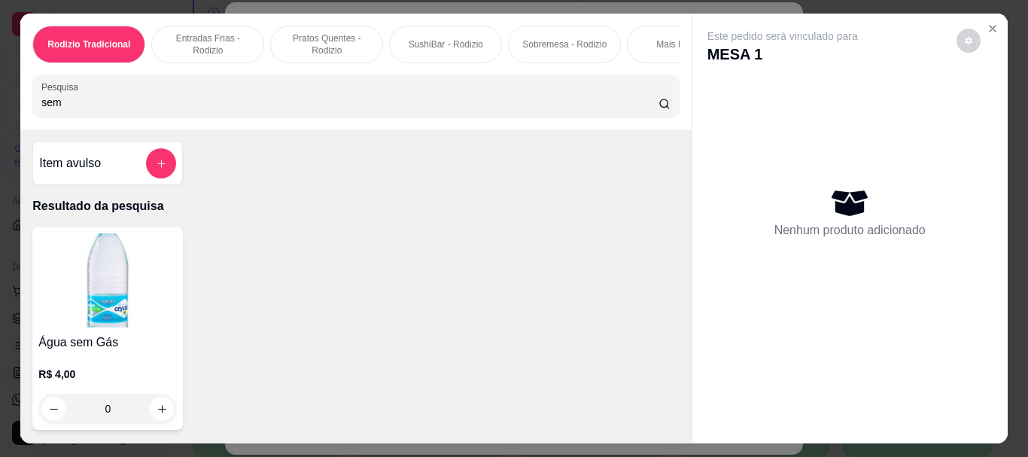
type input "sem"
click at [161, 409] on div "0" at bounding box center [107, 409] width 139 height 30
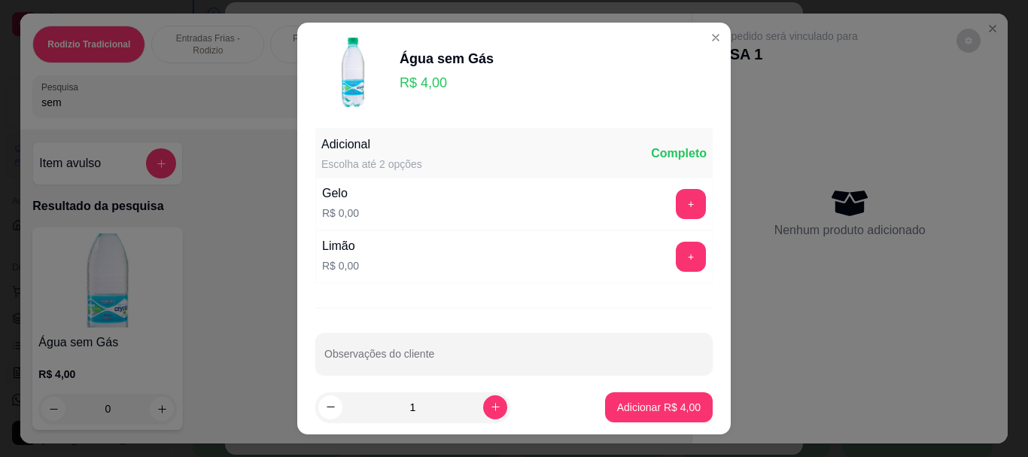
click at [631, 385] on footer "1 Adicionar R$ 4,00" at bounding box center [514, 407] width 434 height 54
click at [633, 395] on button "Adicionar R$ 4,00" at bounding box center [659, 407] width 108 height 30
type input "1"
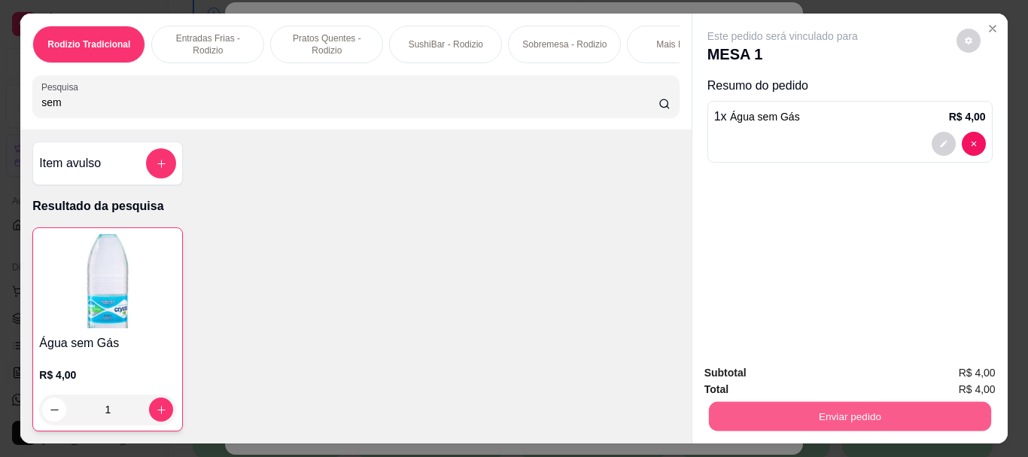
click at [831, 401] on button "Enviar pedido" at bounding box center [849, 415] width 282 height 29
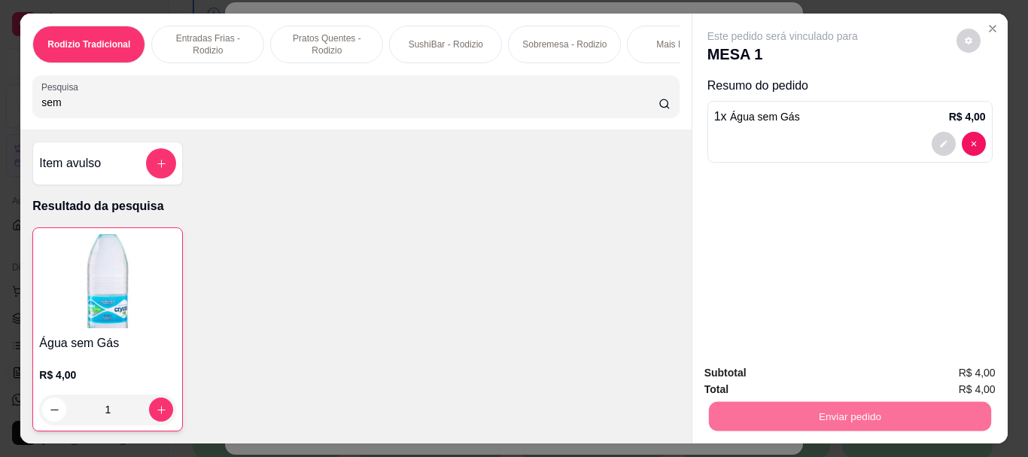
click at [834, 377] on button "Não registrar e enviar pedido" at bounding box center [800, 373] width 152 height 28
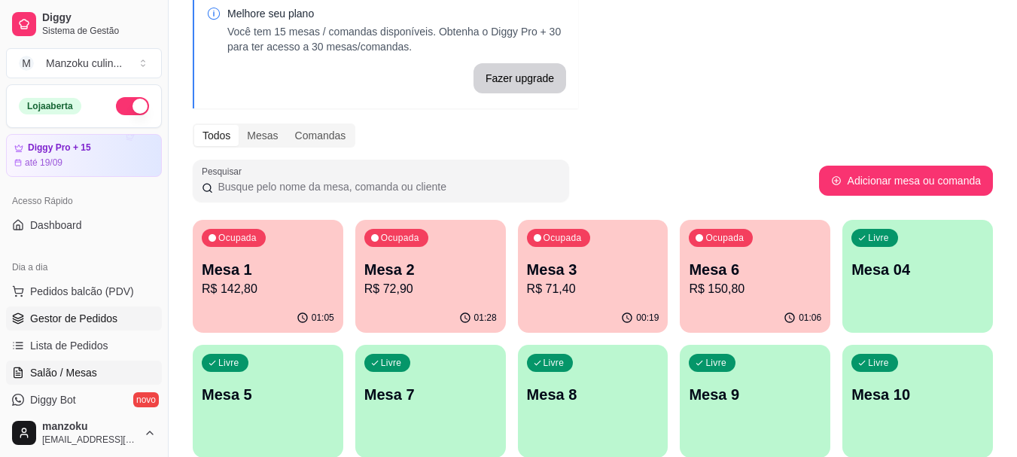
click at [102, 310] on link "Gestor de Pedidos" at bounding box center [84, 318] width 156 height 24
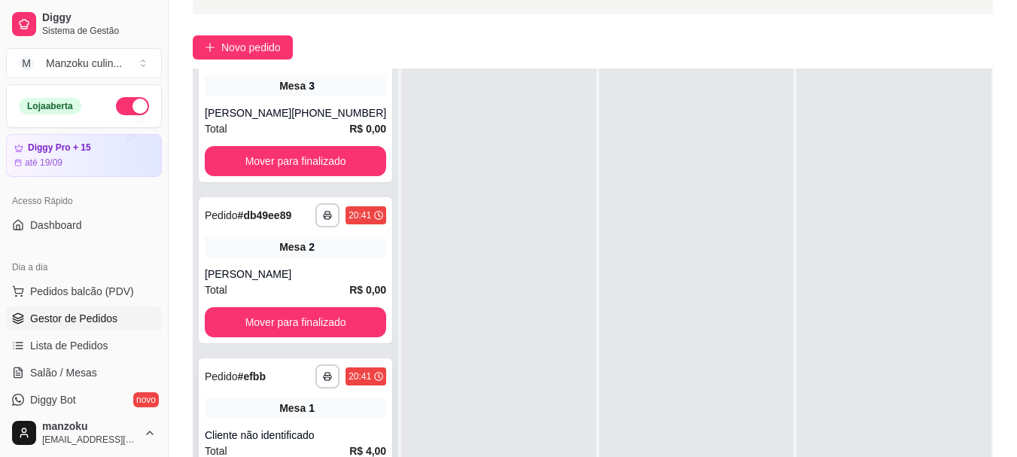
scroll to position [230, 0]
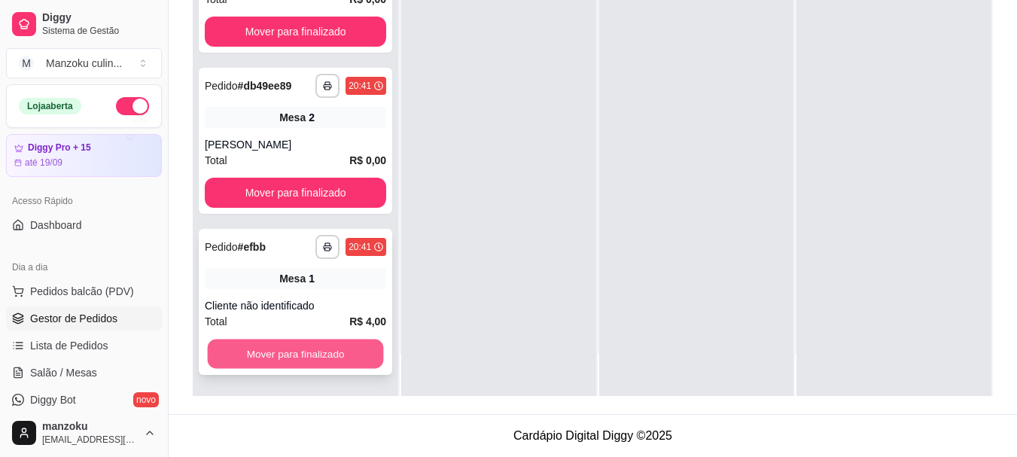
click at [323, 346] on button "Mover para finalizado" at bounding box center [296, 353] width 176 height 29
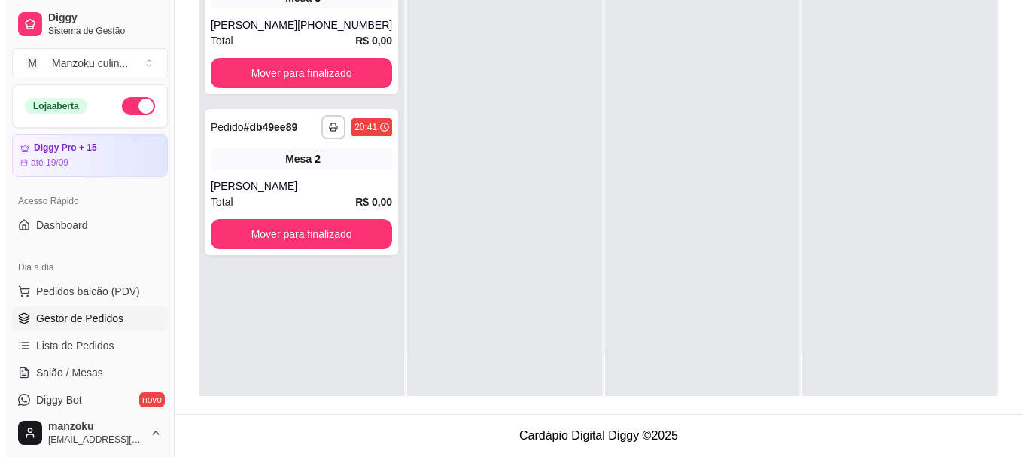
scroll to position [0, 0]
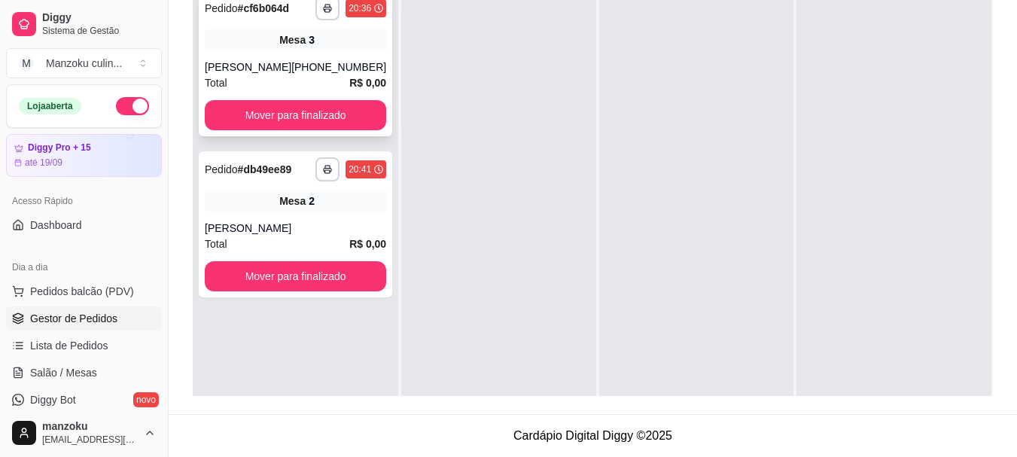
click at [227, 34] on div "Mesa 3" at bounding box center [295, 39] width 181 height 21
click at [282, 236] on div "[PERSON_NAME]" at bounding box center [295, 228] width 181 height 15
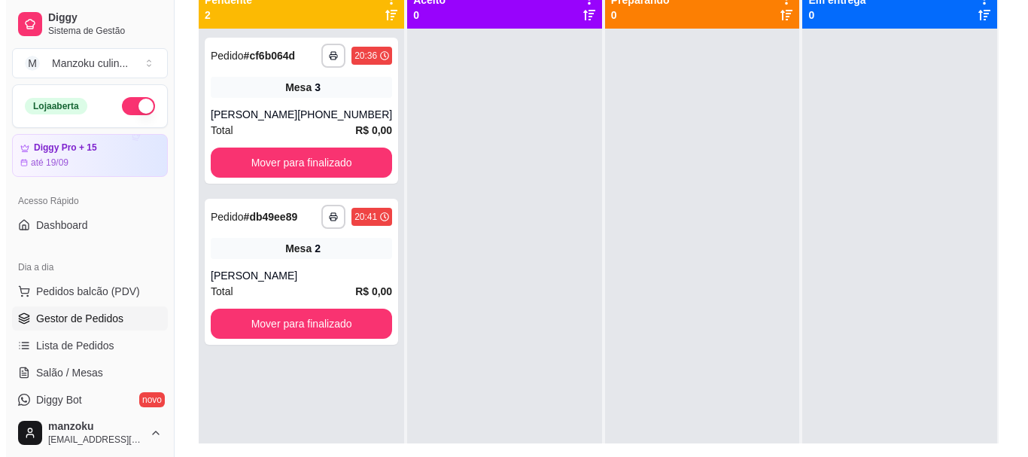
scroll to position [79, 0]
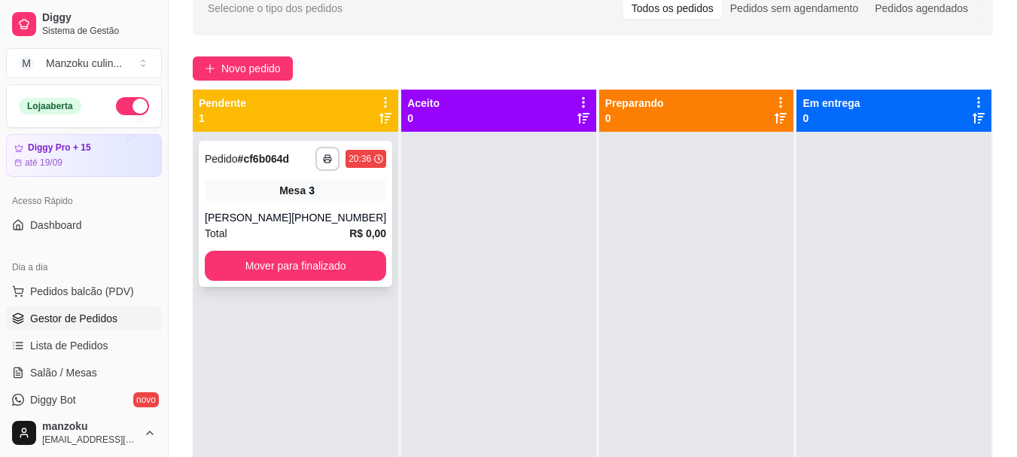
click at [284, 211] on div "[PERSON_NAME]" at bounding box center [248, 217] width 87 height 15
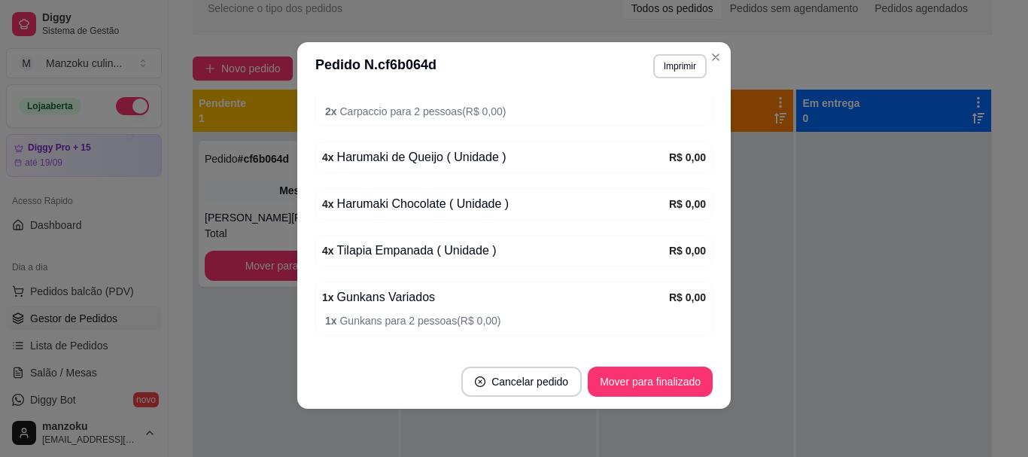
scroll to position [363, 0]
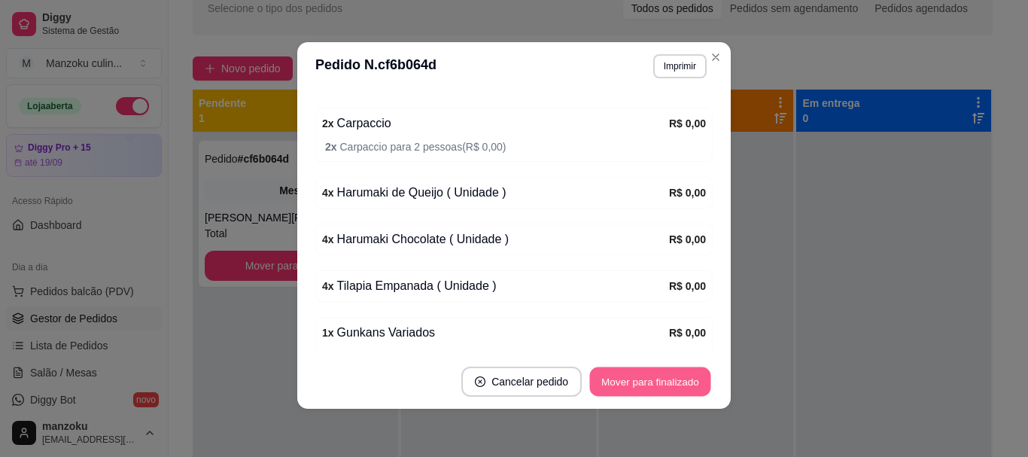
click at [672, 381] on button "Mover para finalizado" at bounding box center [650, 381] width 121 height 29
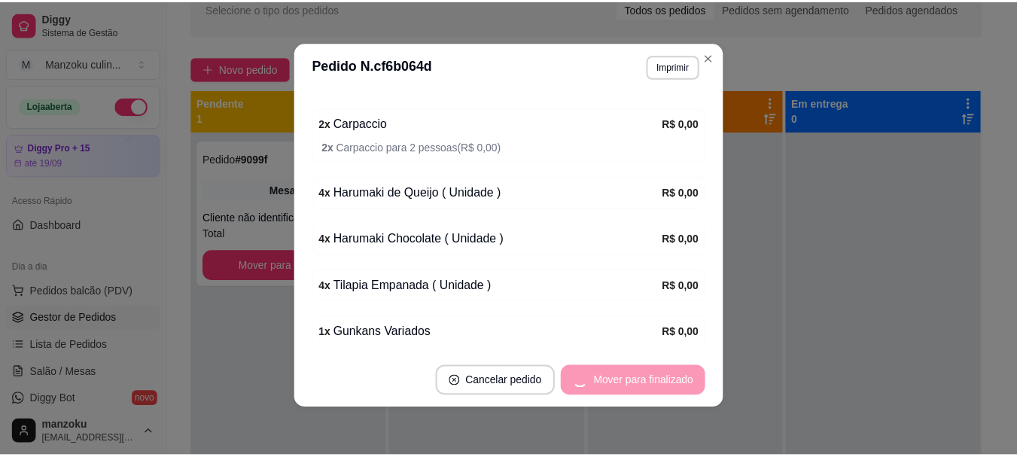
scroll to position [313, 0]
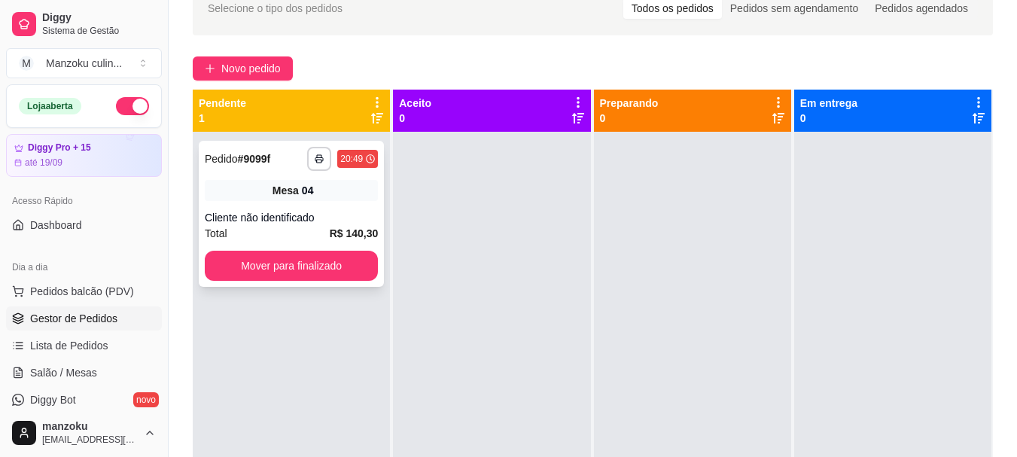
click at [314, 219] on div "Cliente não identificado" at bounding box center [291, 217] width 173 height 15
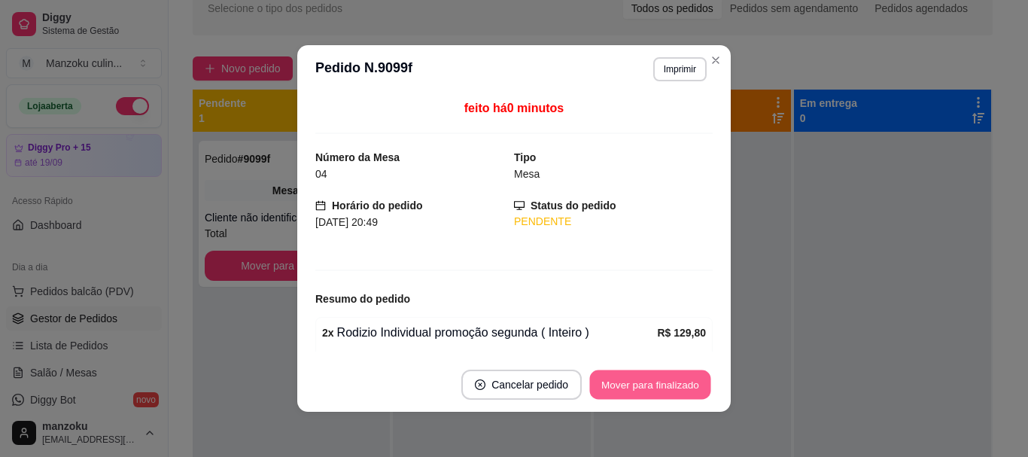
click at [662, 388] on button "Mover para finalizado" at bounding box center [650, 384] width 121 height 29
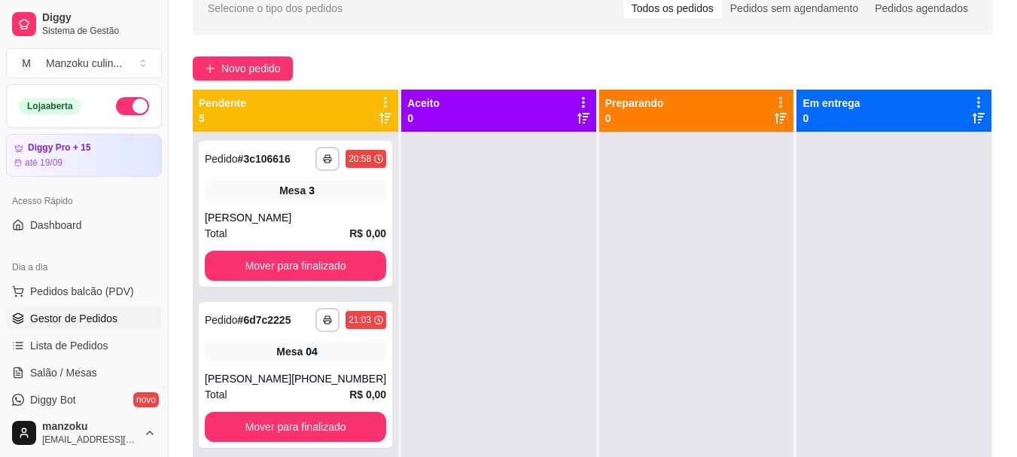
click at [485, 100] on div "Aceito 0" at bounding box center [498, 111] width 183 height 30
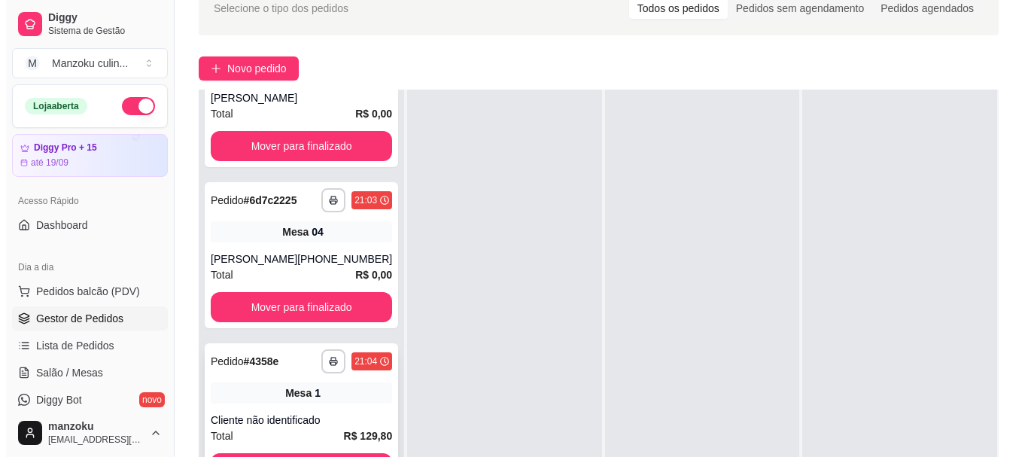
scroll to position [0, 0]
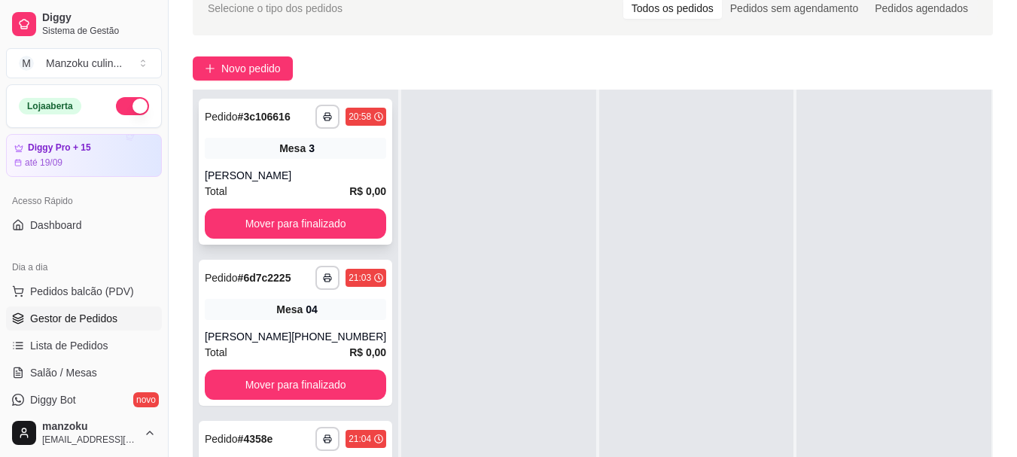
click at [305, 163] on div "**********" at bounding box center [295, 172] width 193 height 146
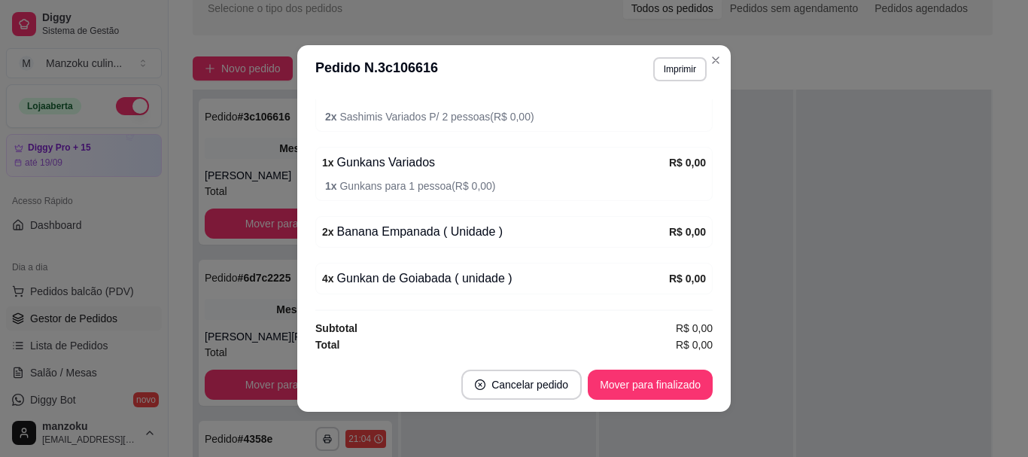
scroll to position [414, 0]
click at [649, 378] on button "Mover para finalizado" at bounding box center [650, 384] width 121 height 29
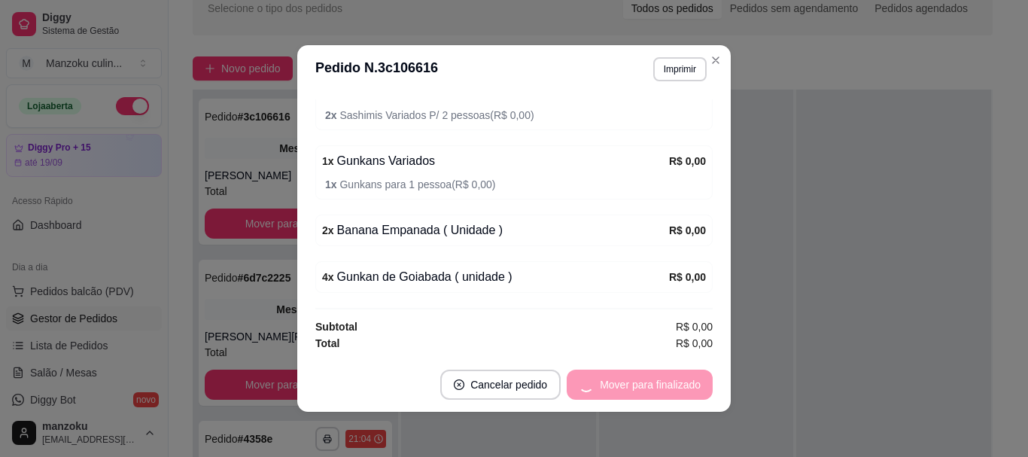
scroll to position [364, 0]
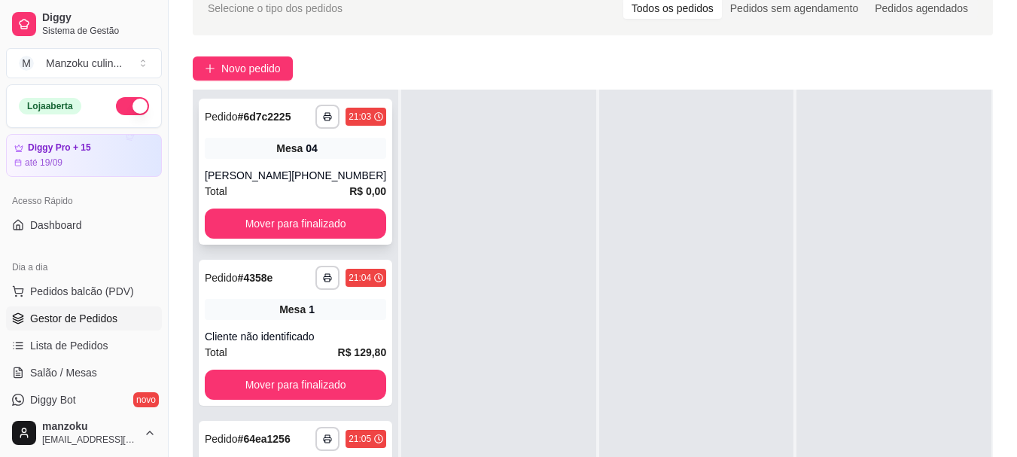
click at [319, 166] on div "**********" at bounding box center [295, 172] width 193 height 146
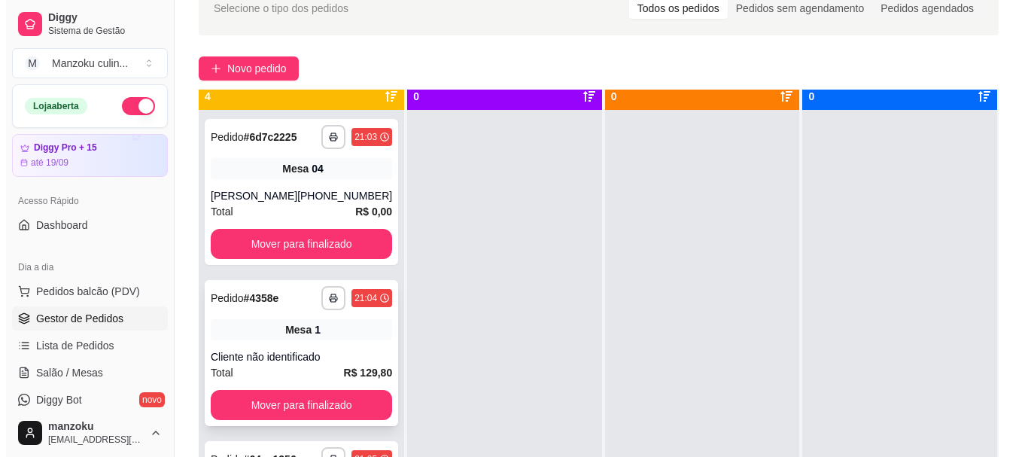
scroll to position [42, 0]
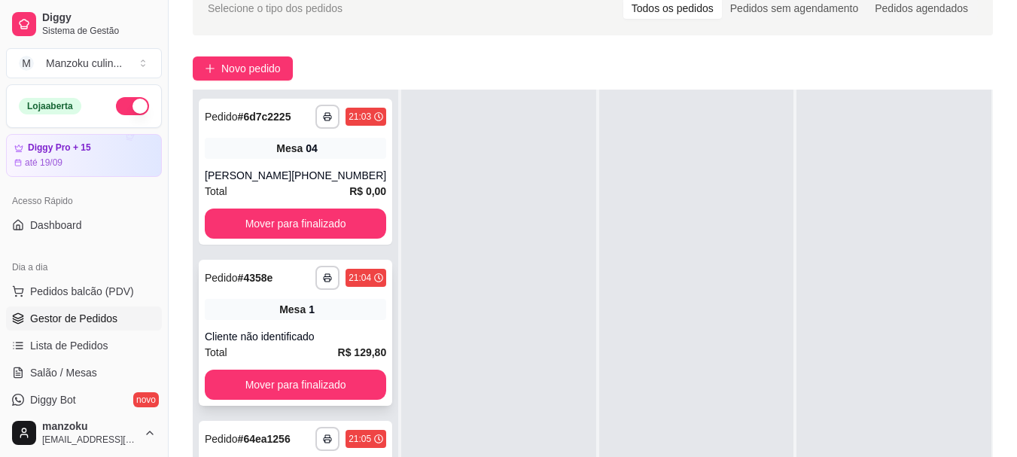
click at [317, 325] on div "**********" at bounding box center [295, 333] width 193 height 146
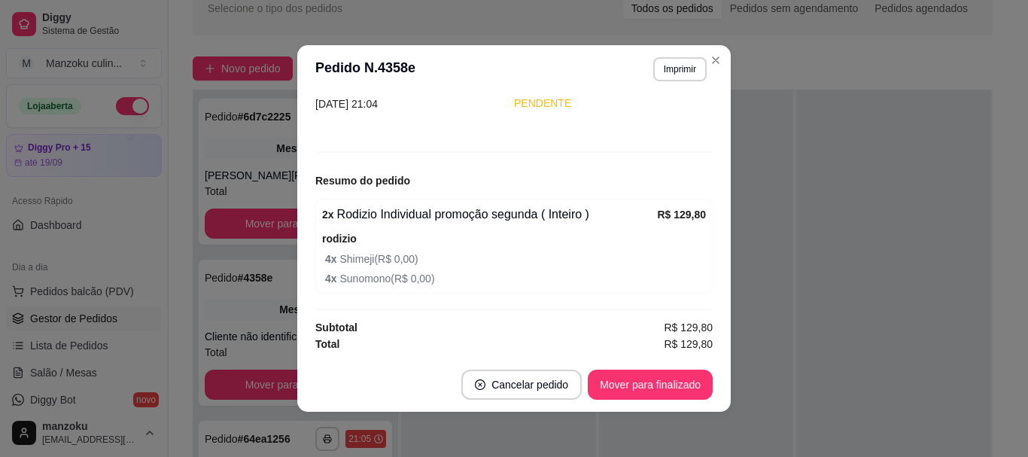
scroll to position [119, 0]
click at [655, 377] on button "Mover para finalizado" at bounding box center [650, 384] width 121 height 29
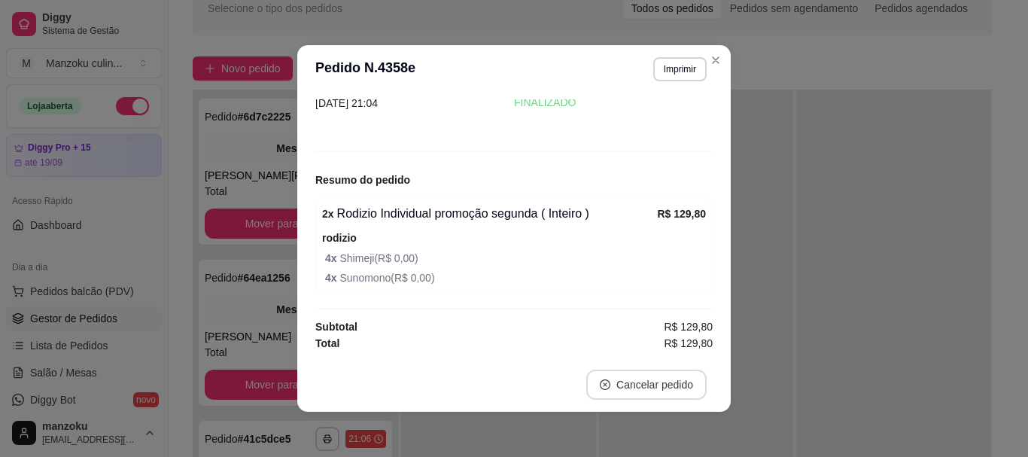
scroll to position [69, 0]
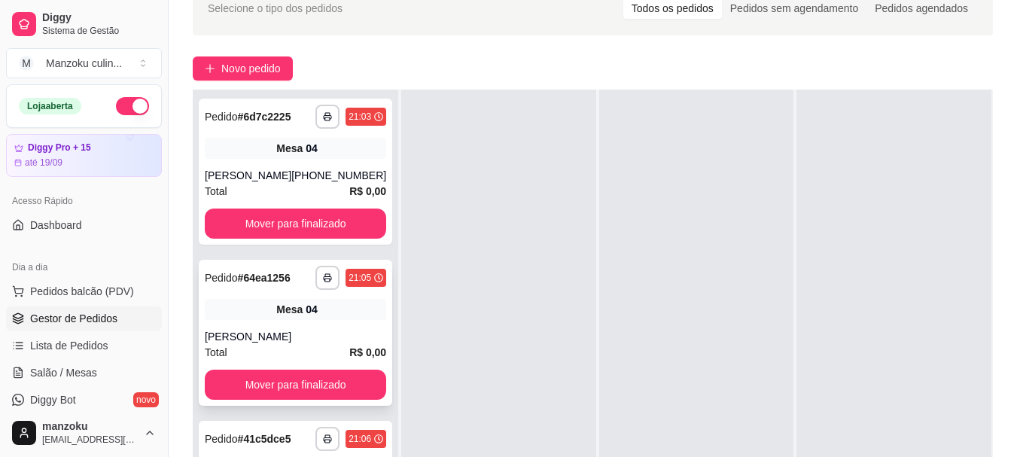
click at [360, 327] on div "**********" at bounding box center [295, 333] width 193 height 146
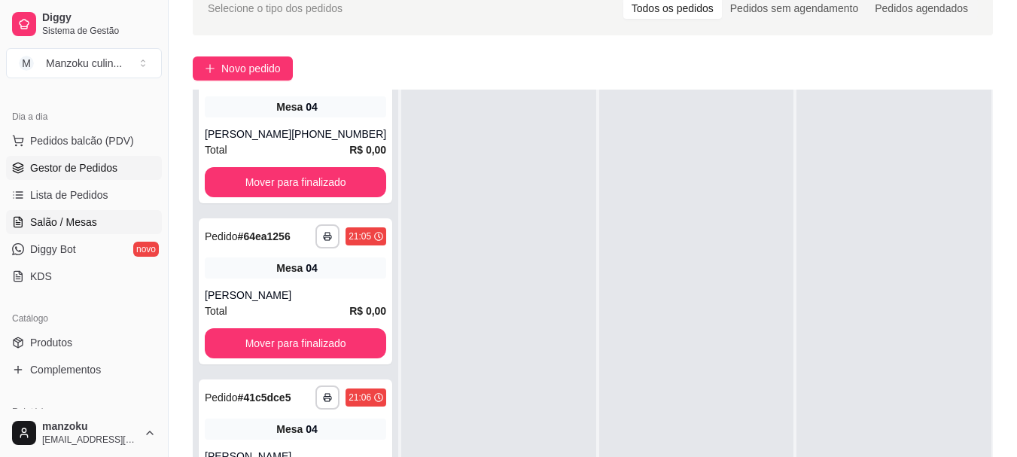
scroll to position [75, 0]
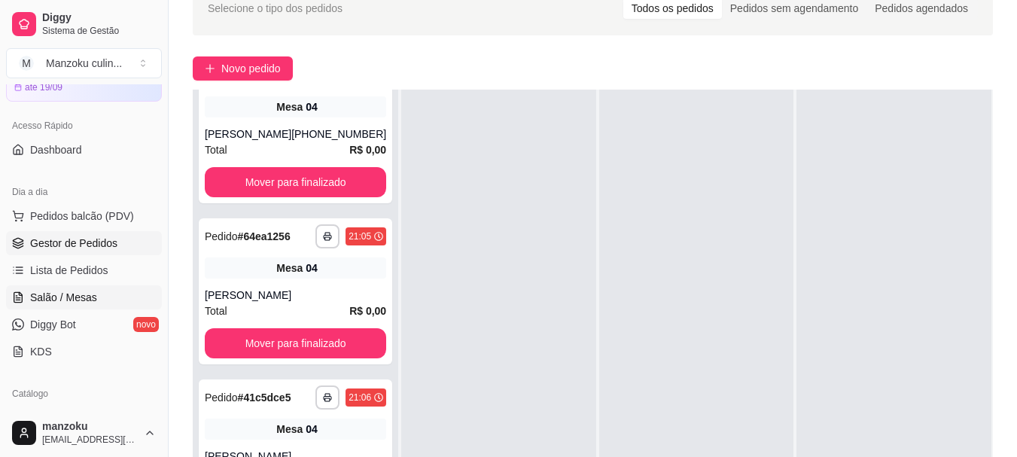
click at [105, 291] on link "Salão / Mesas" at bounding box center [84, 297] width 156 height 24
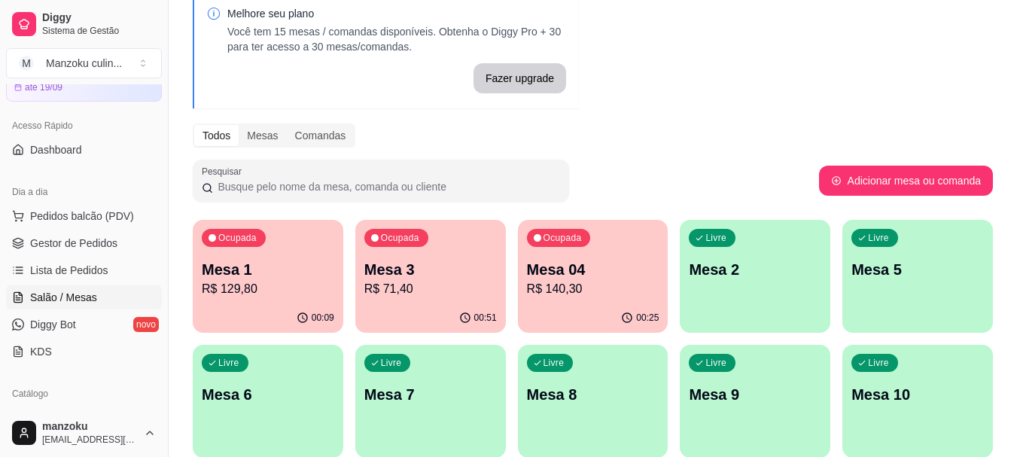
click at [265, 286] on p "R$ 129,80" at bounding box center [268, 289] width 132 height 18
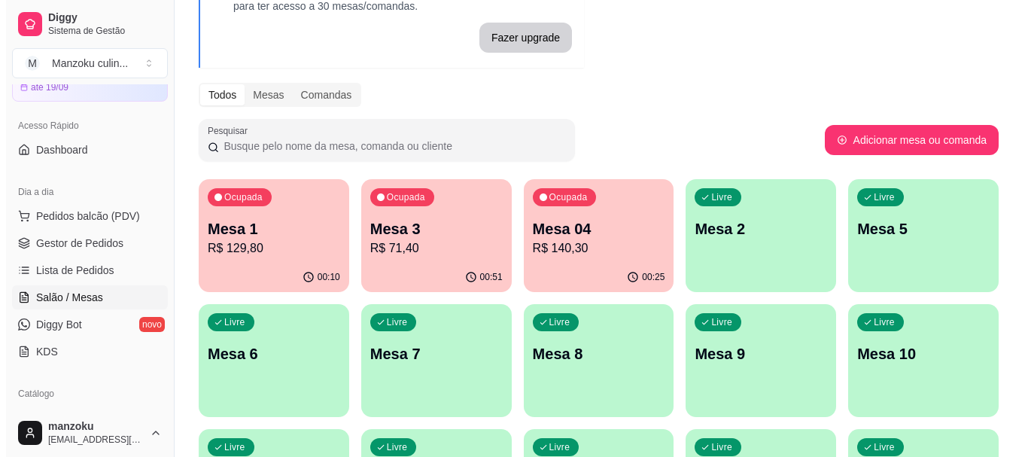
scroll to position [151, 0]
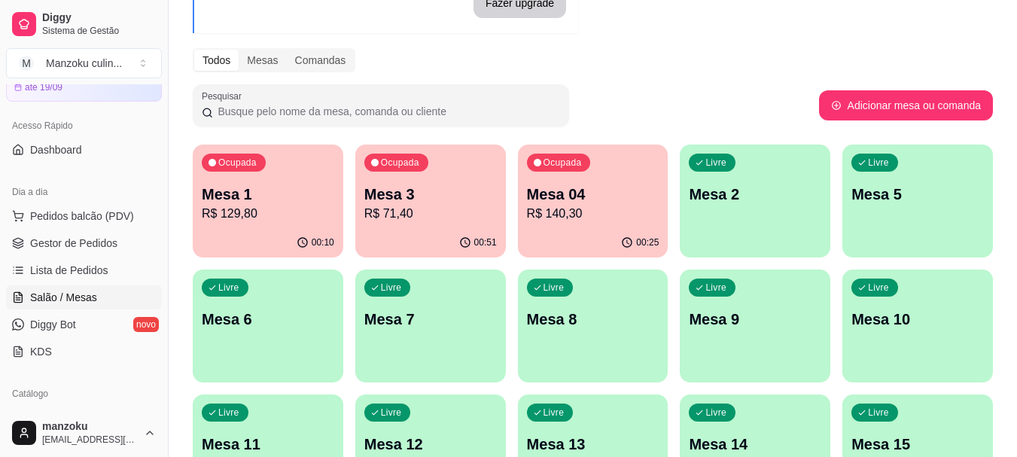
click at [744, 203] on p "Mesa 2" at bounding box center [755, 194] width 132 height 21
click at [761, 196] on p "Mesa 2" at bounding box center [755, 194] width 129 height 20
click at [425, 317] on p "Mesa 7" at bounding box center [430, 319] width 132 height 21
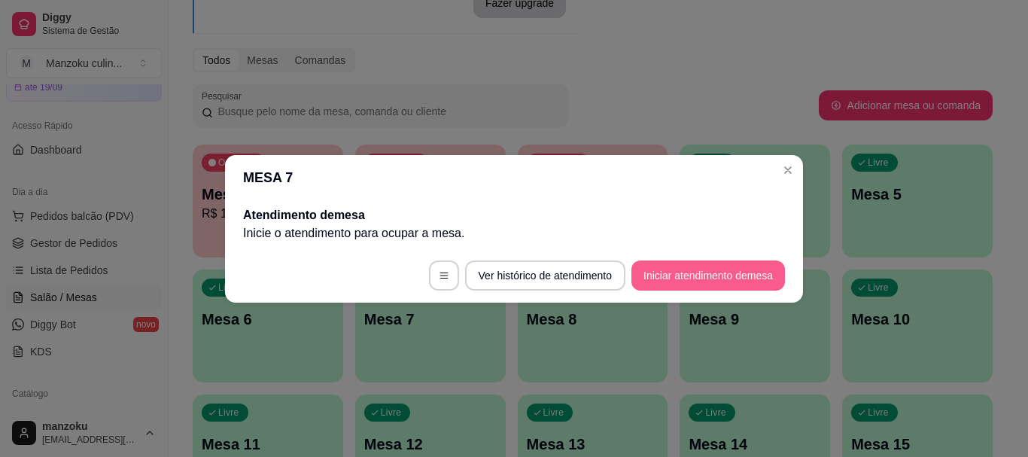
click at [699, 269] on button "Iniciar atendimento de mesa" at bounding box center [709, 275] width 154 height 30
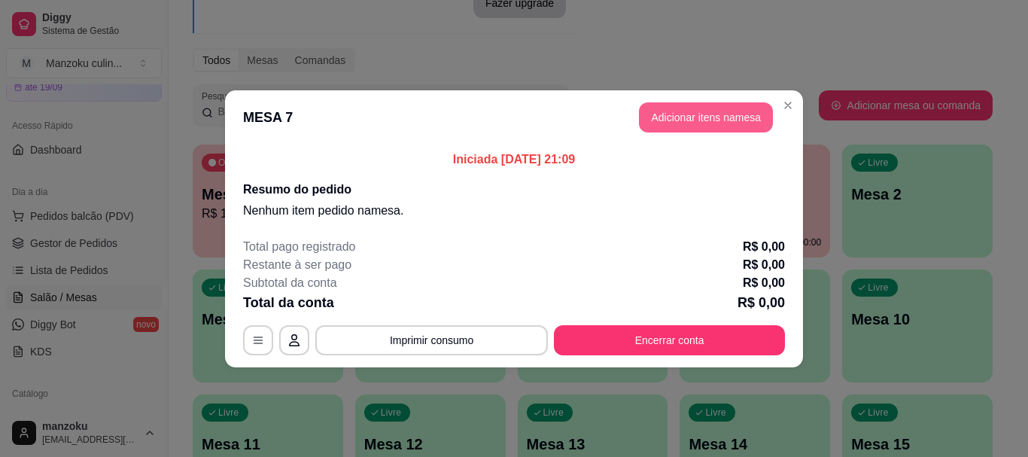
click at [671, 117] on button "Adicionar itens na mesa" at bounding box center [706, 117] width 134 height 30
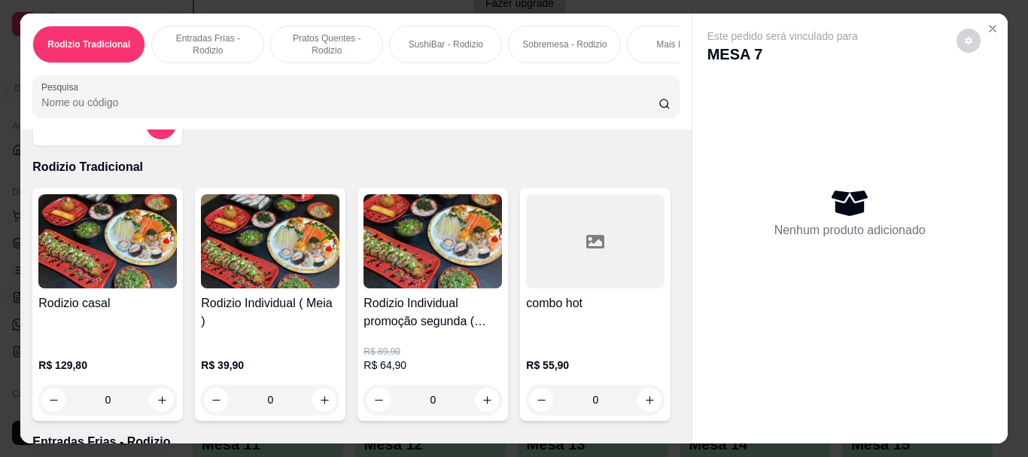
scroll to position [75, 0]
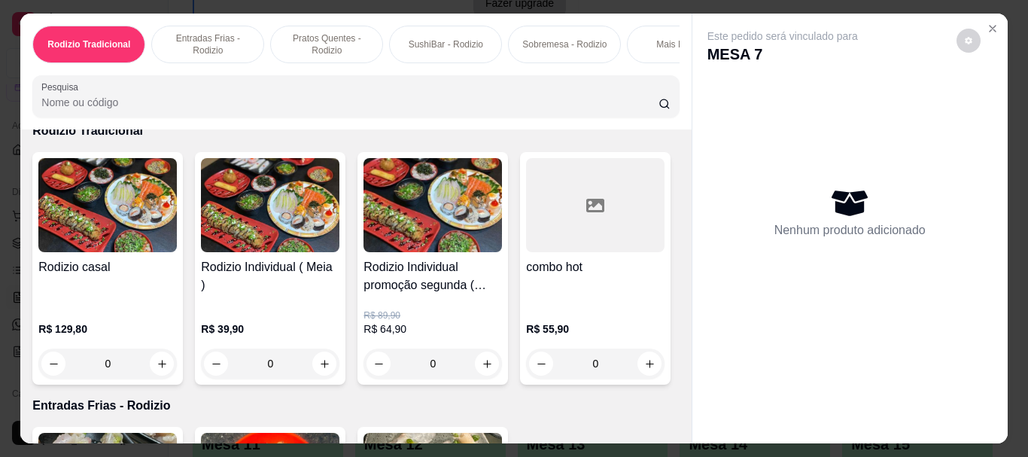
click at [485, 365] on div "0" at bounding box center [433, 364] width 139 height 30
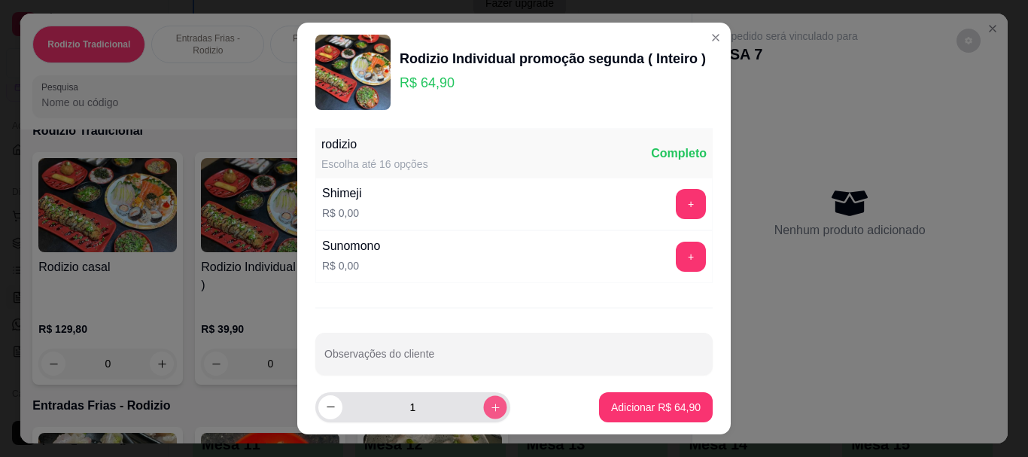
click at [483, 418] on button "increase-product-quantity" at bounding box center [494, 406] width 23 height 23
type input "2"
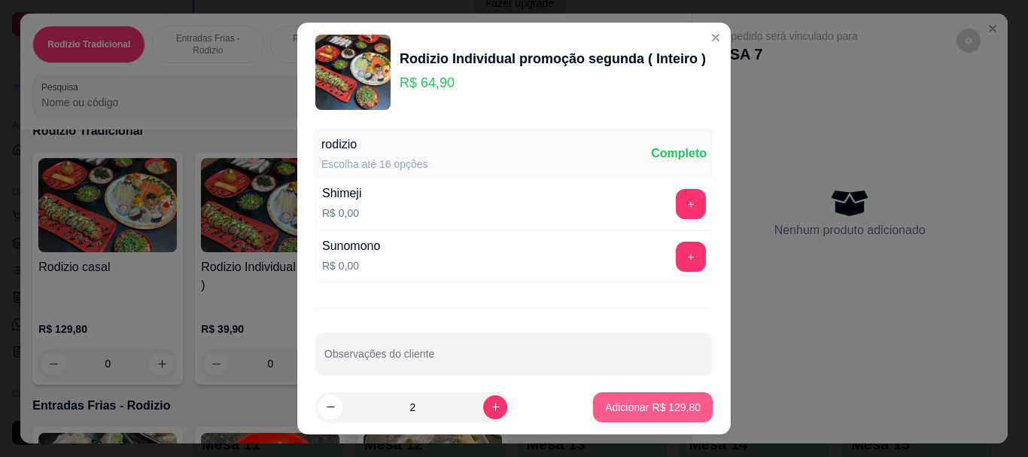
click at [593, 400] on button "Adicionar R$ 129,80" at bounding box center [653, 407] width 120 height 30
type input "2"
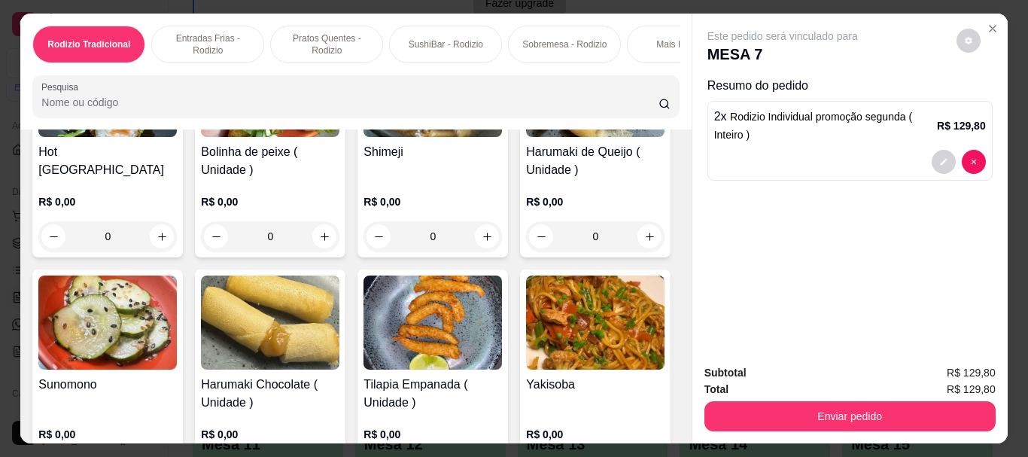
scroll to position [677, 0]
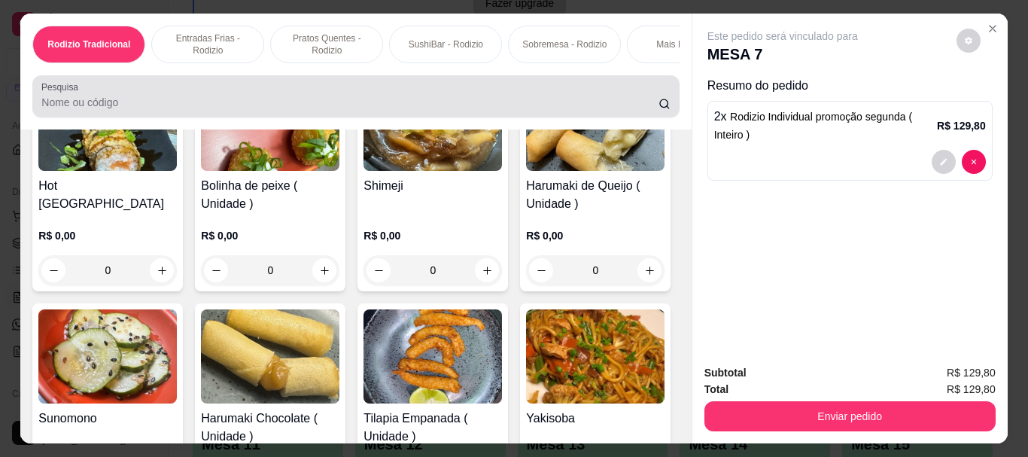
click at [451, 97] on div at bounding box center [355, 96] width 629 height 30
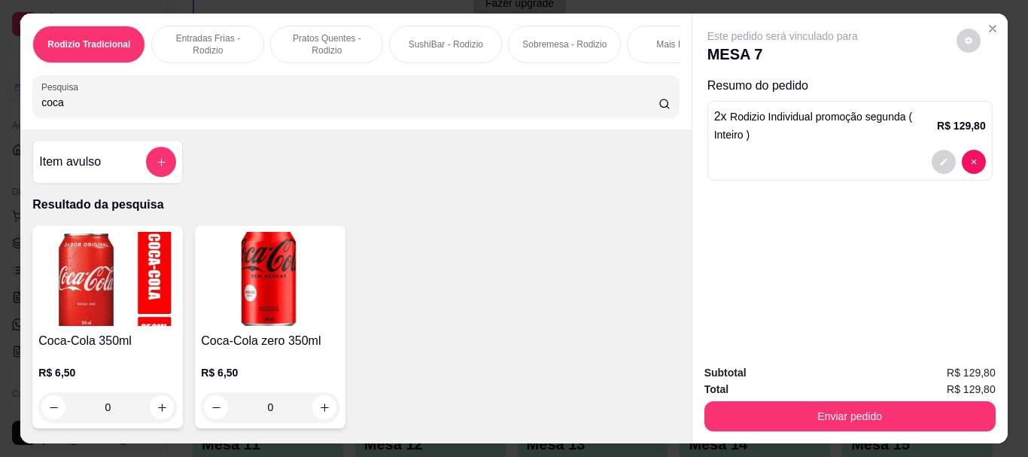
scroll to position [0, 0]
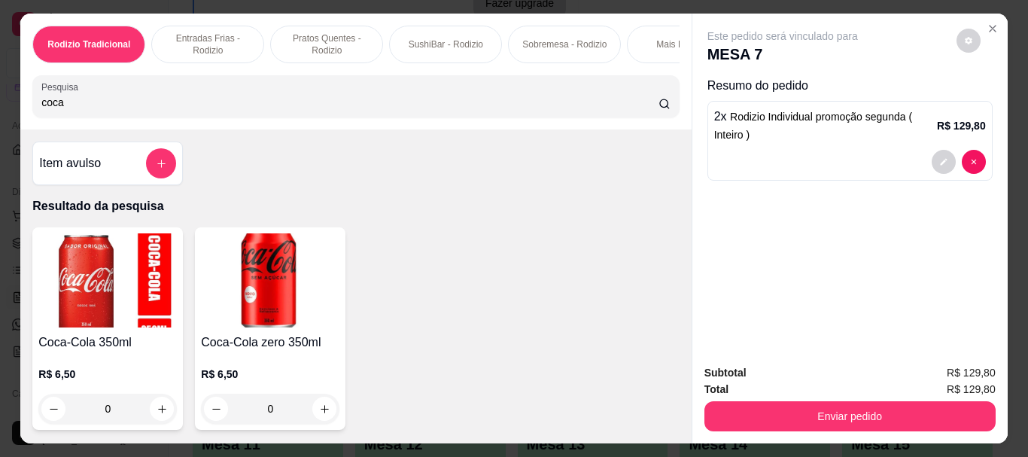
type input "coca"
click at [316, 418] on div "0" at bounding box center [270, 409] width 139 height 30
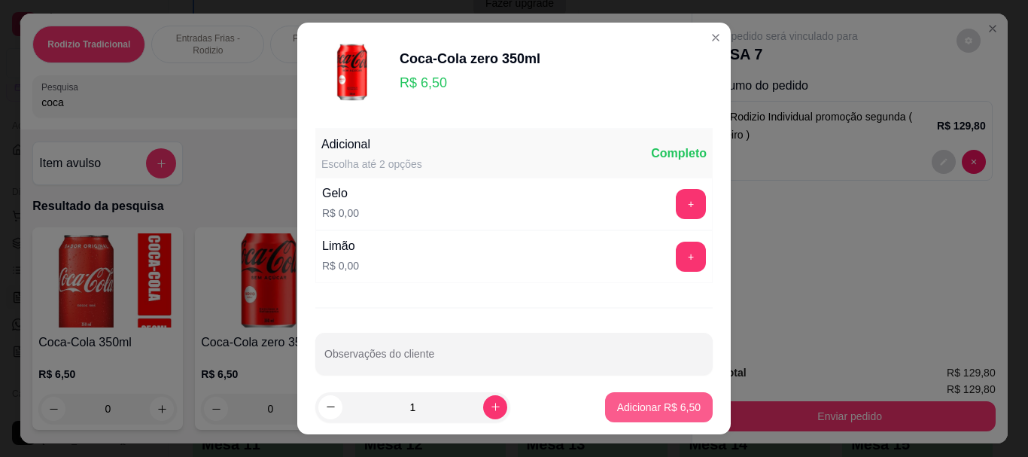
click at [626, 407] on p "Adicionar R$ 6,50" at bounding box center [659, 407] width 84 height 15
type input "1"
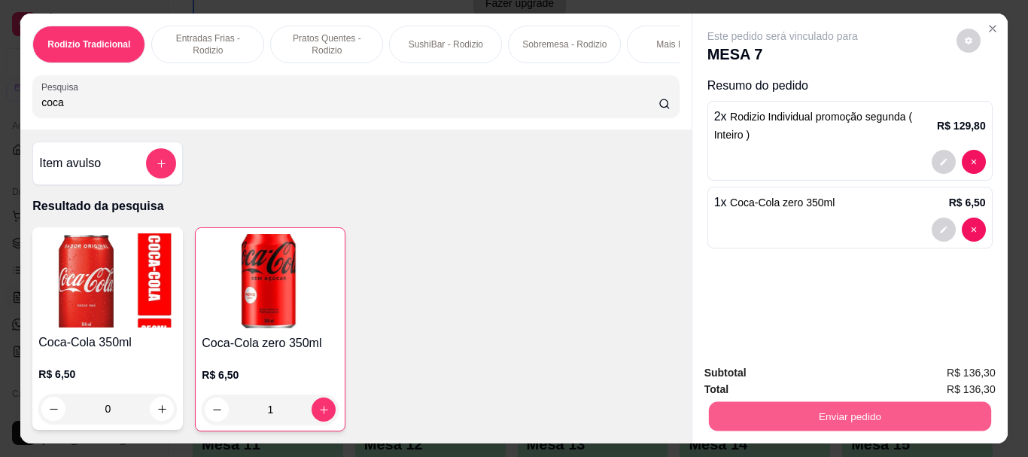
click at [822, 401] on button "Enviar pedido" at bounding box center [849, 415] width 282 height 29
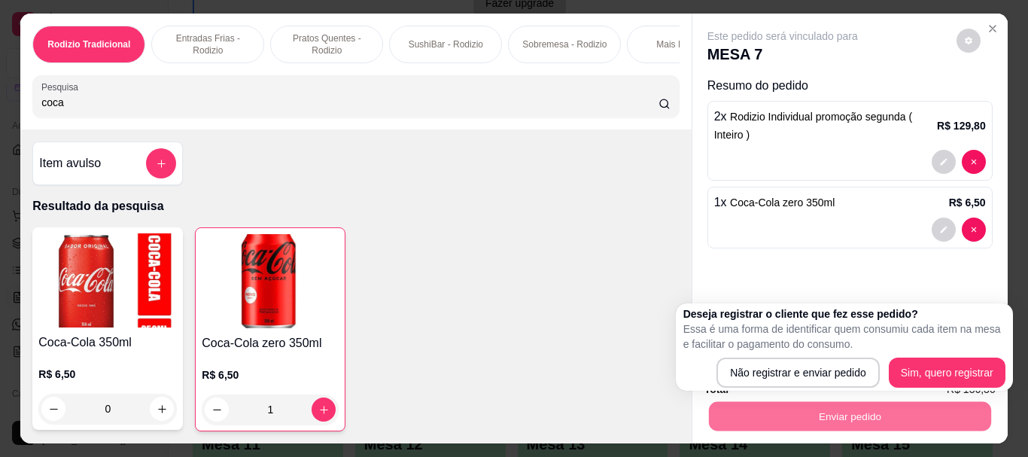
click at [833, 353] on div "Deseja registrar o cliente que fez esse pedido? Essa é uma forma de identificar…" at bounding box center [844, 346] width 322 height 81
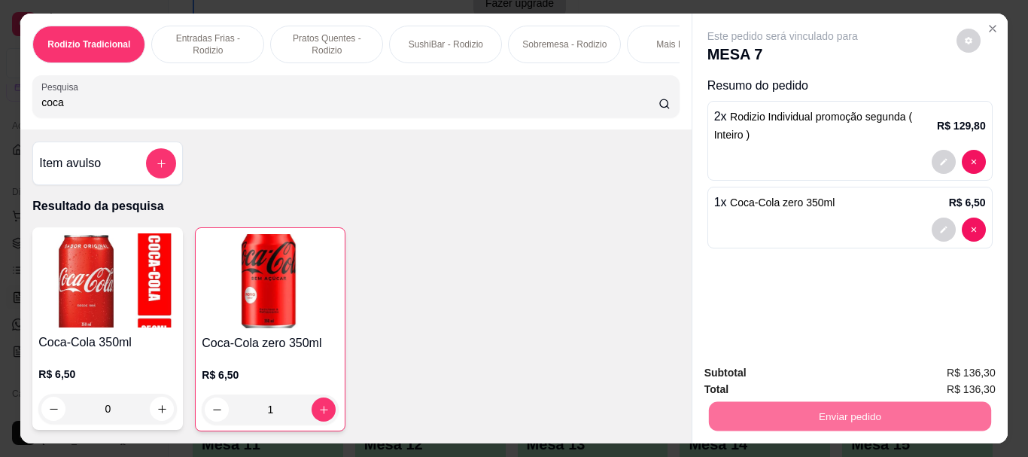
click at [833, 370] on button "Não registrar e enviar pedido" at bounding box center [800, 373] width 152 height 28
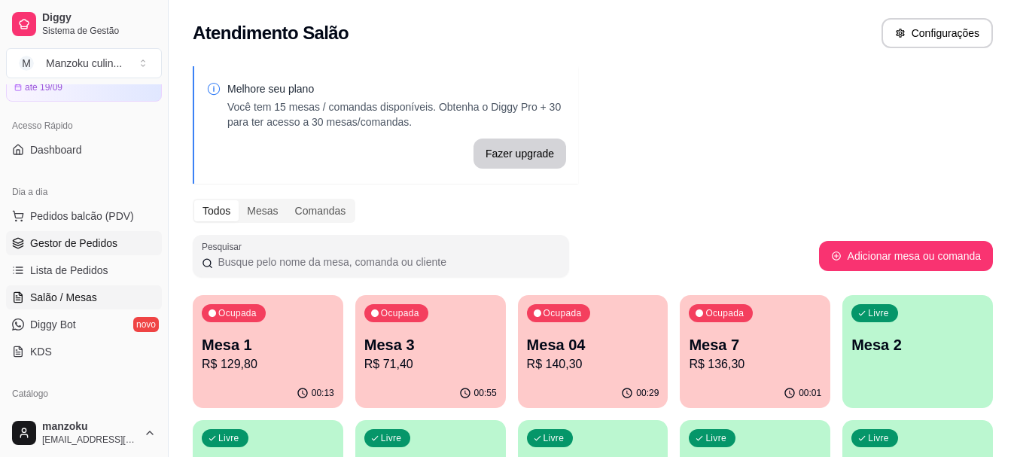
click at [91, 245] on span "Gestor de Pedidos" at bounding box center [73, 243] width 87 height 15
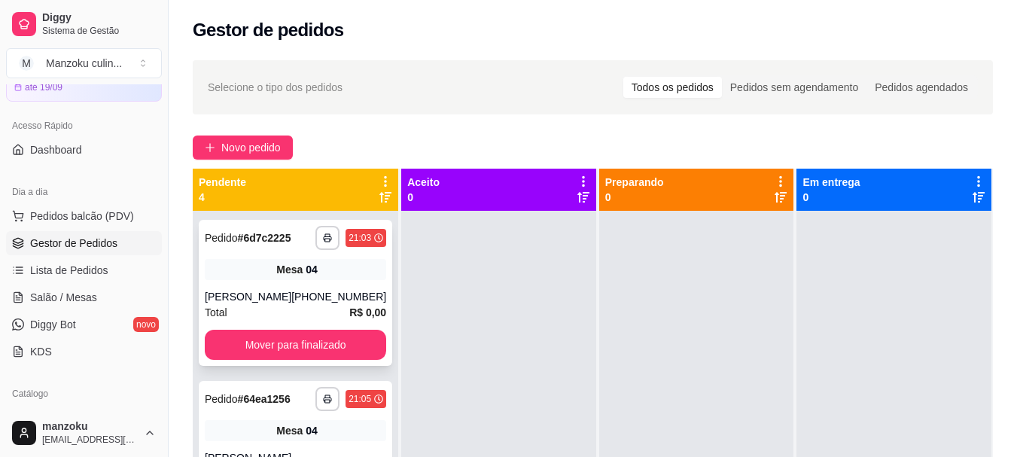
click at [355, 269] on div "Mesa 04" at bounding box center [295, 269] width 181 height 21
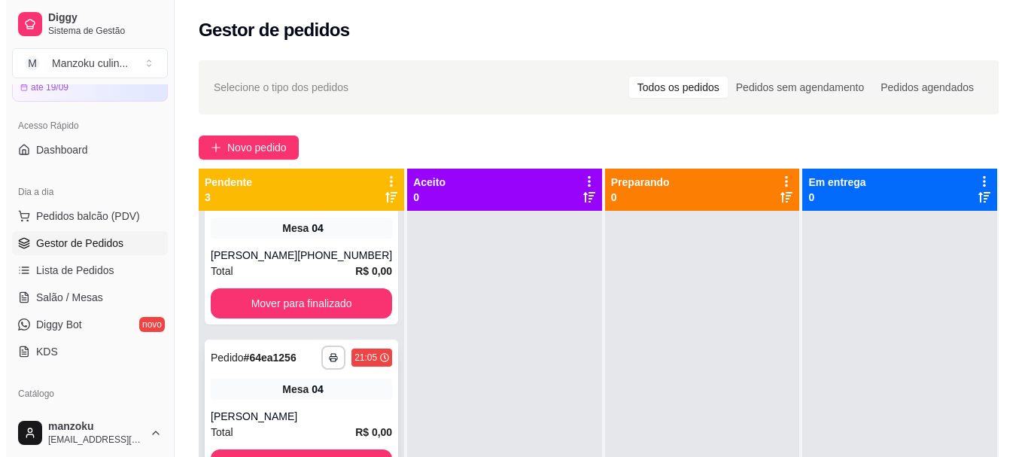
scroll to position [42, 0]
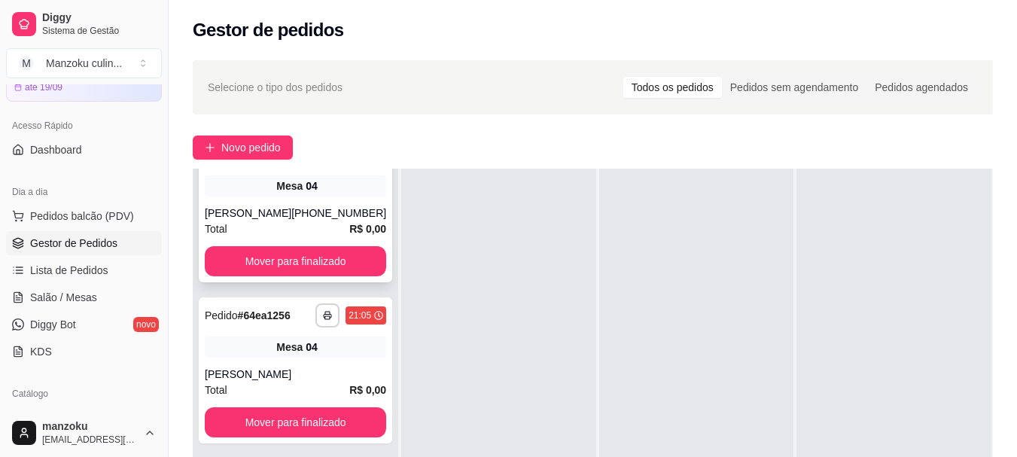
click at [336, 212] on div "[PHONE_NUMBER]" at bounding box center [338, 212] width 95 height 15
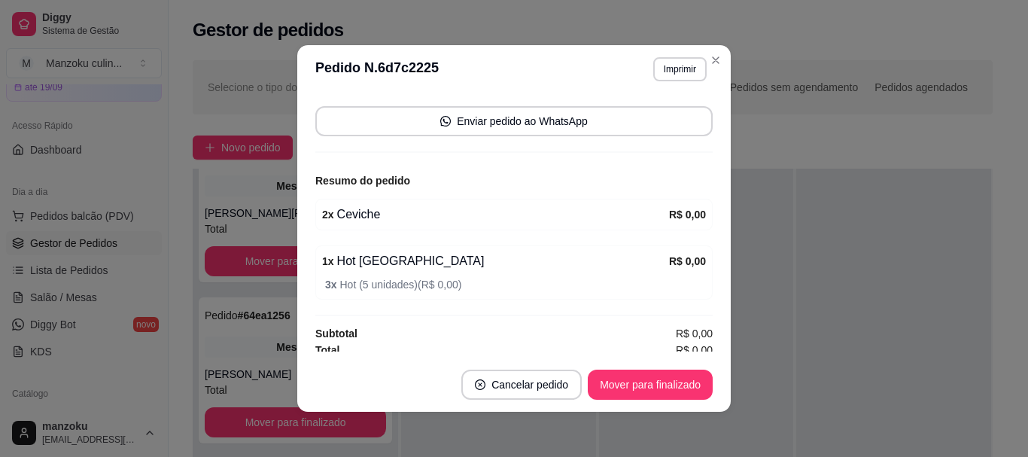
scroll to position [188, 0]
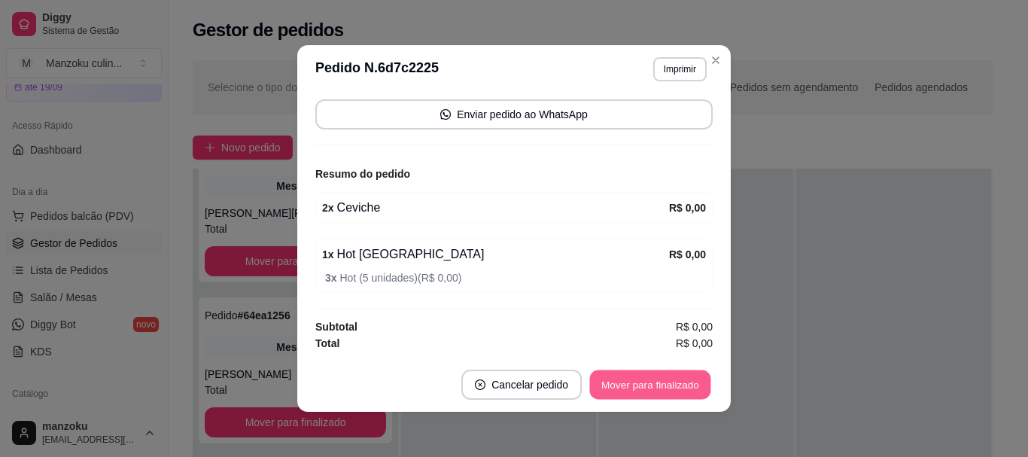
click at [638, 394] on button "Mover para finalizado" at bounding box center [650, 384] width 121 height 29
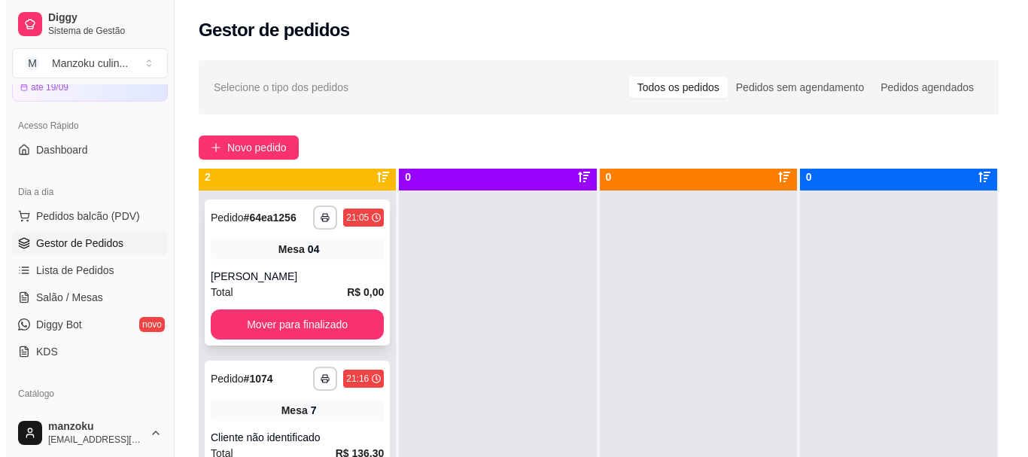
scroll to position [0, 0]
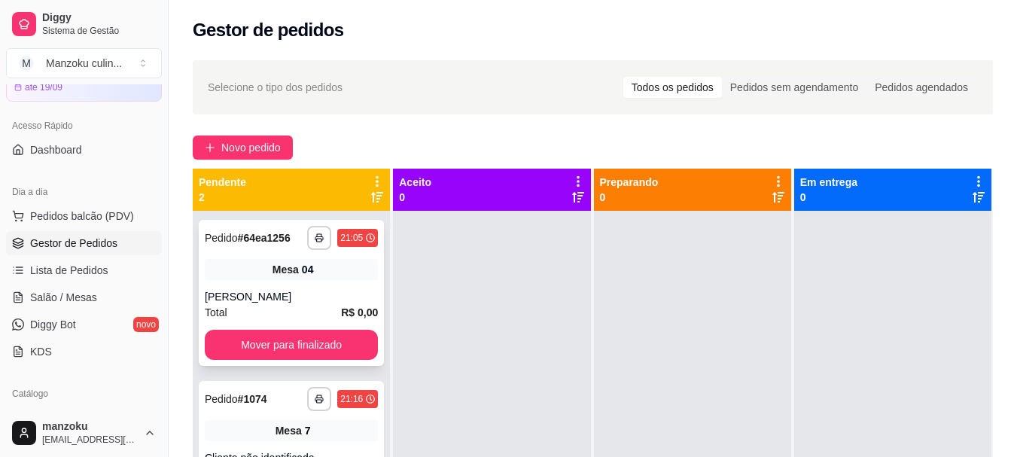
click at [312, 272] on div "04" at bounding box center [308, 269] width 12 height 15
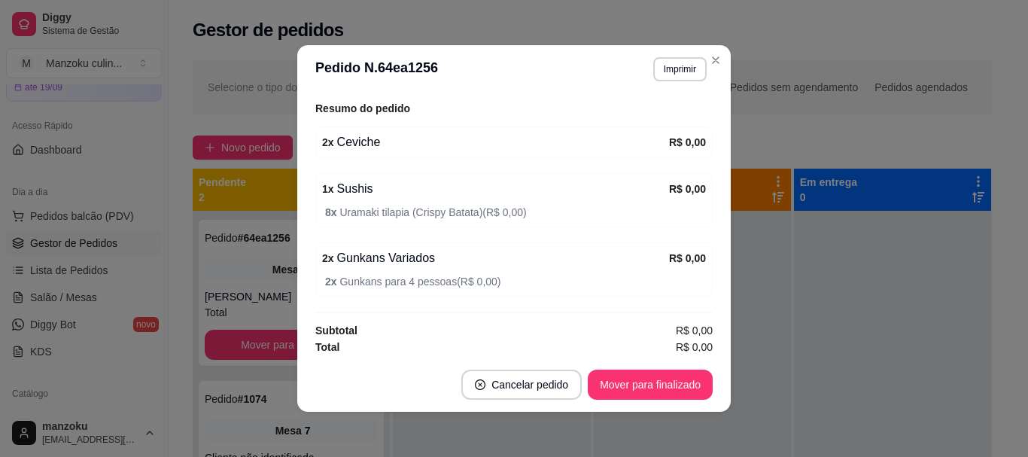
scroll to position [227, 0]
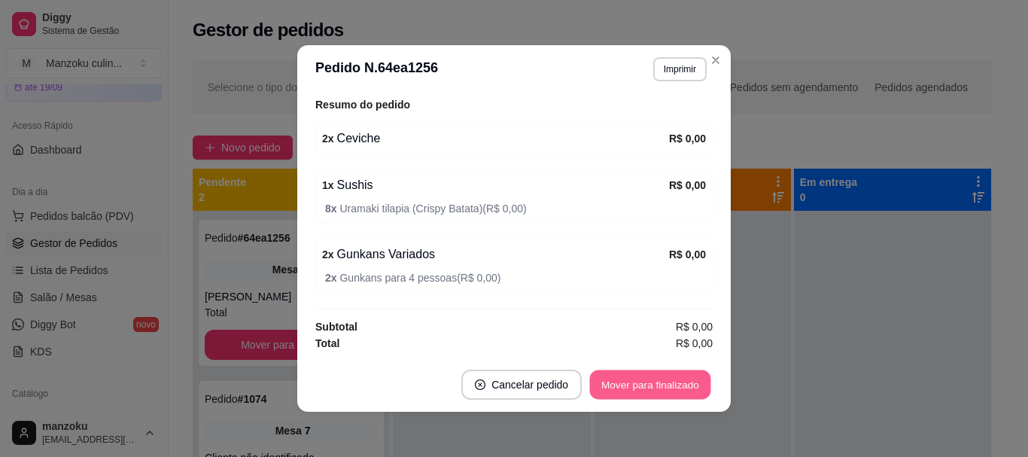
click at [632, 379] on button "Mover para finalizado" at bounding box center [650, 384] width 121 height 29
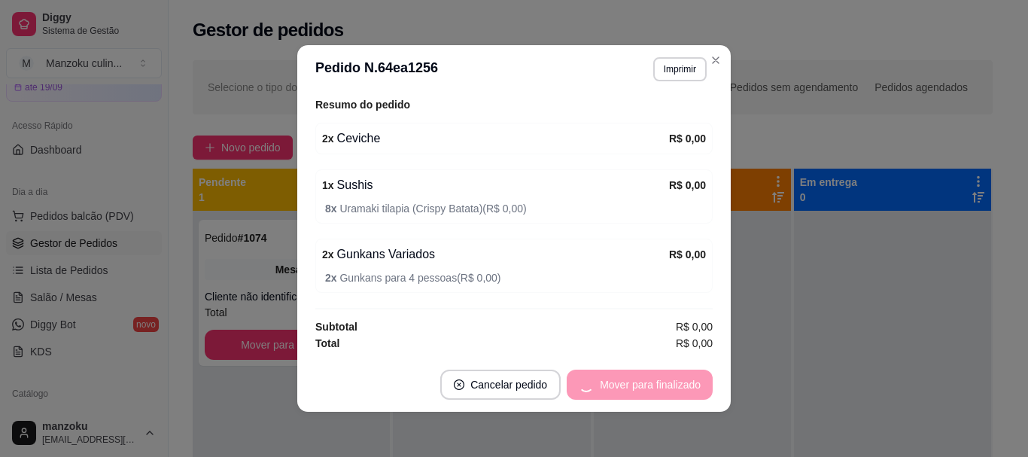
scroll to position [178, 0]
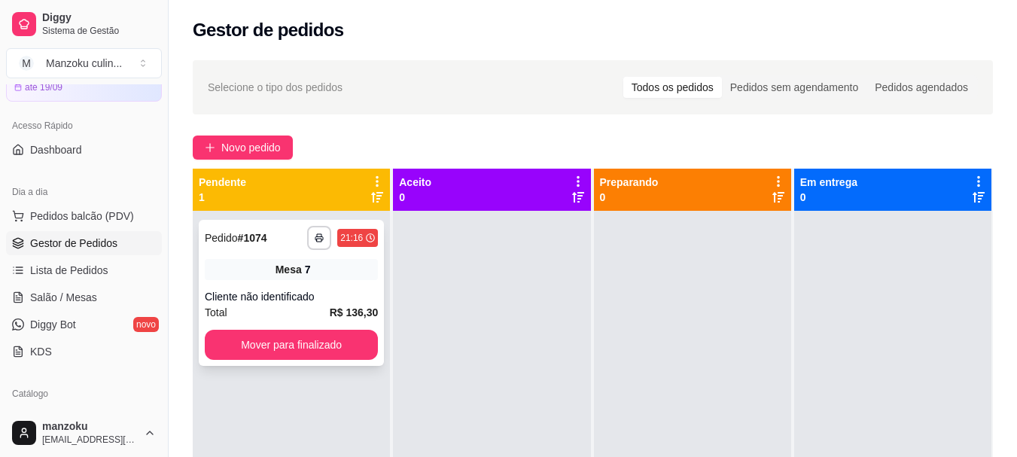
click at [285, 284] on div "**********" at bounding box center [291, 293] width 185 height 146
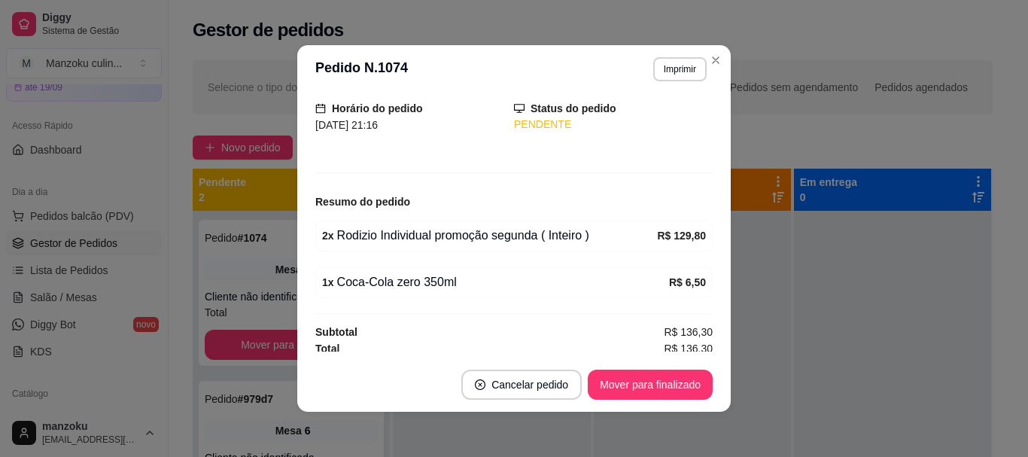
scroll to position [102, 0]
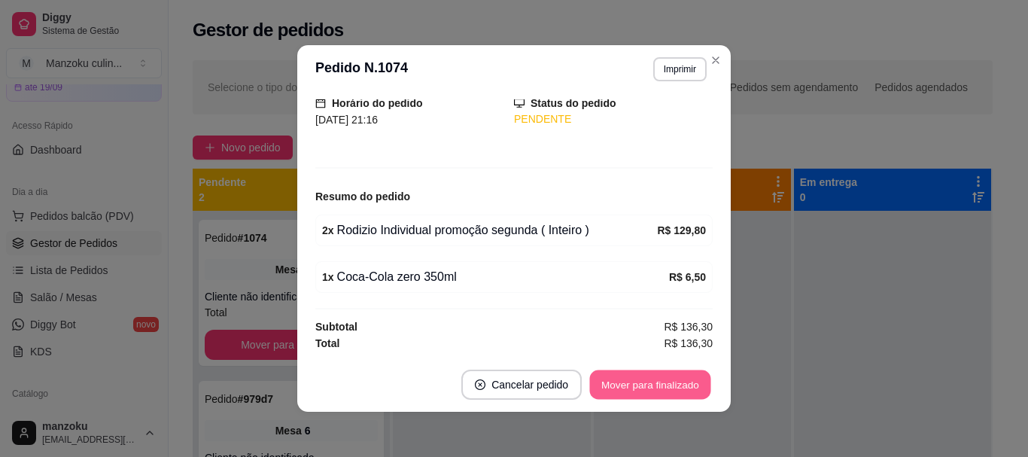
click at [646, 375] on button "Mover para finalizado" at bounding box center [650, 384] width 121 height 29
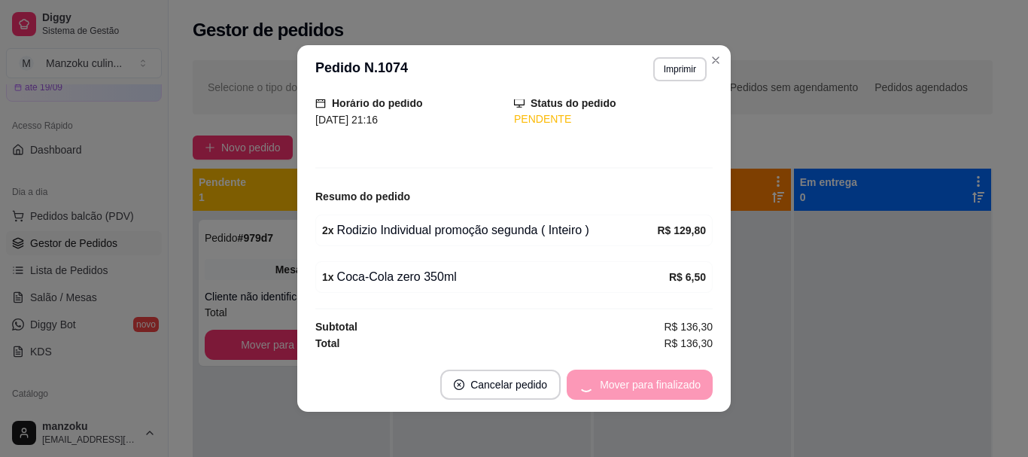
scroll to position [53, 0]
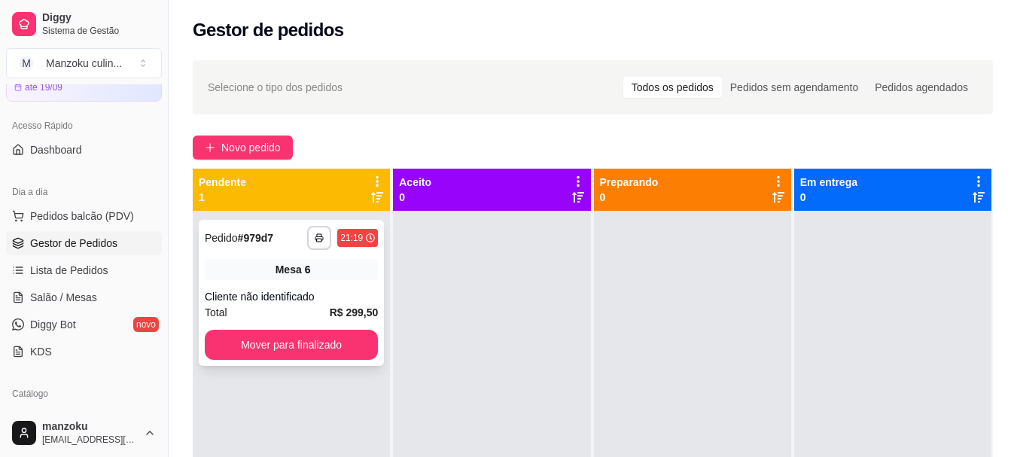
click at [312, 290] on div "Cliente não identificado" at bounding box center [291, 296] width 173 height 15
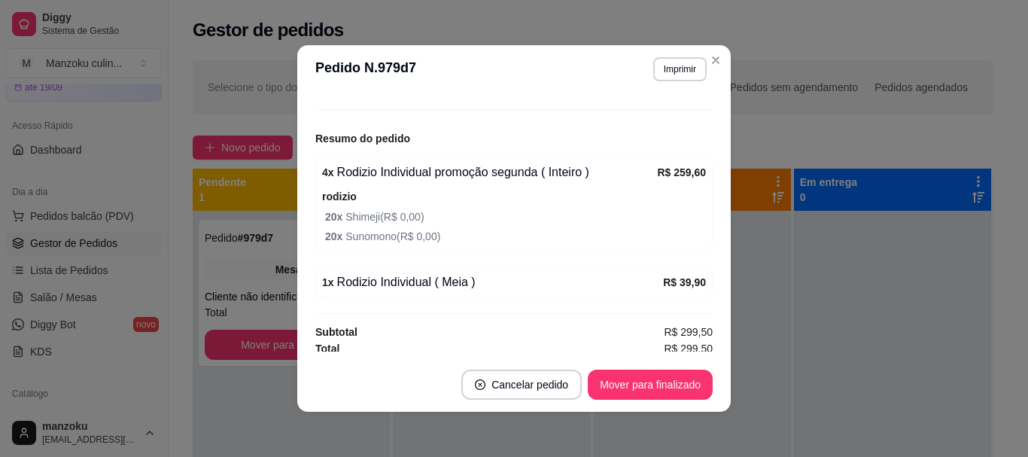
scroll to position [166, 0]
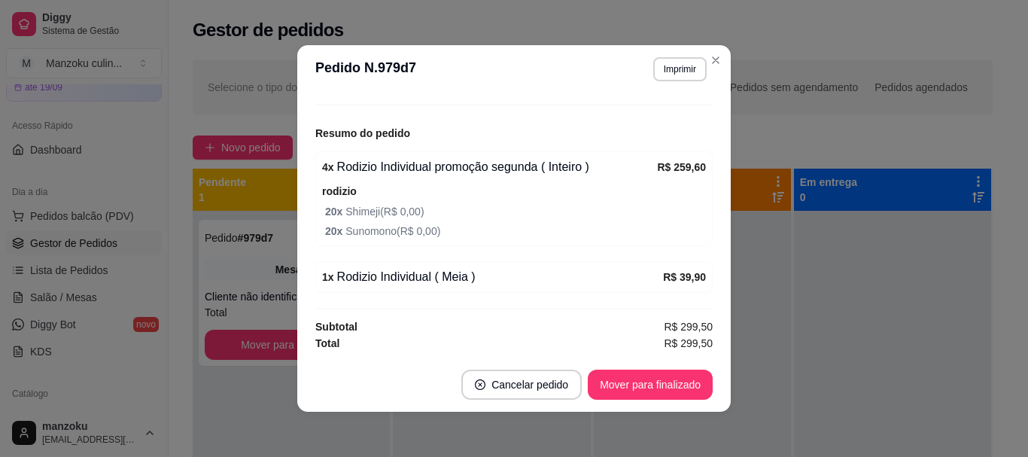
drag, startPoint x: 592, startPoint y: 69, endPoint x: 553, endPoint y: 59, distance: 40.5
click at [553, 59] on header "**********" at bounding box center [514, 69] width 434 height 48
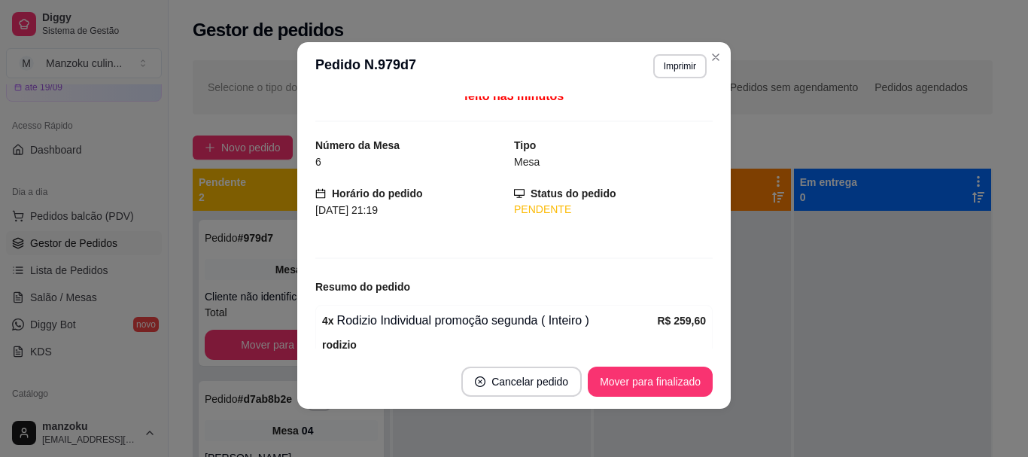
scroll to position [0, 0]
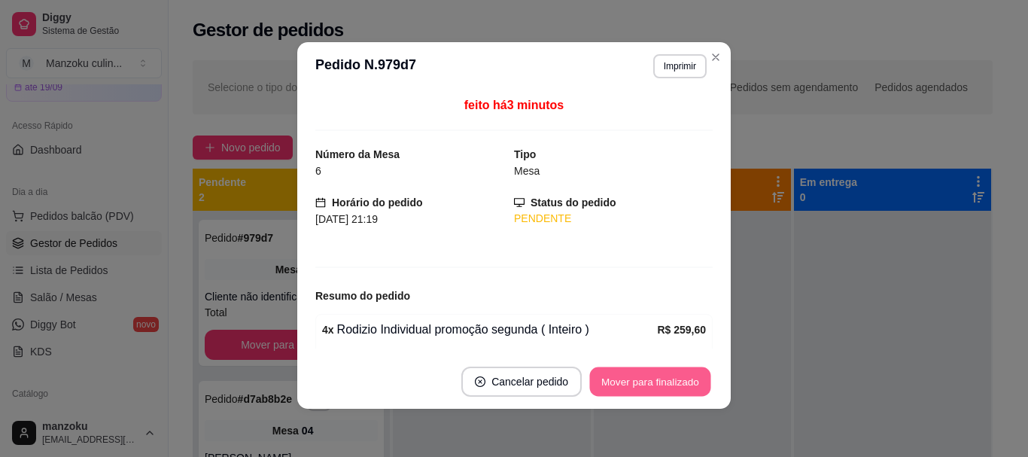
click at [672, 379] on button "Mover para finalizado" at bounding box center [650, 381] width 121 height 29
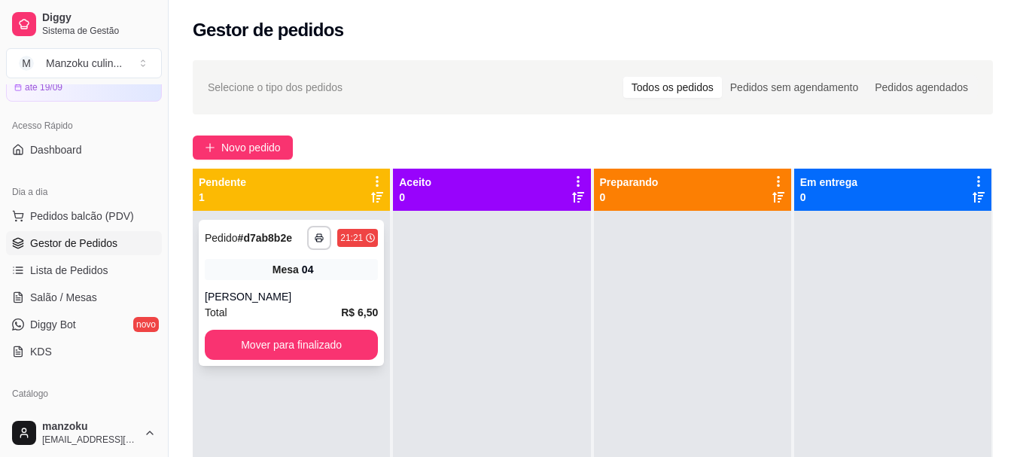
click at [321, 284] on div "**********" at bounding box center [291, 293] width 185 height 146
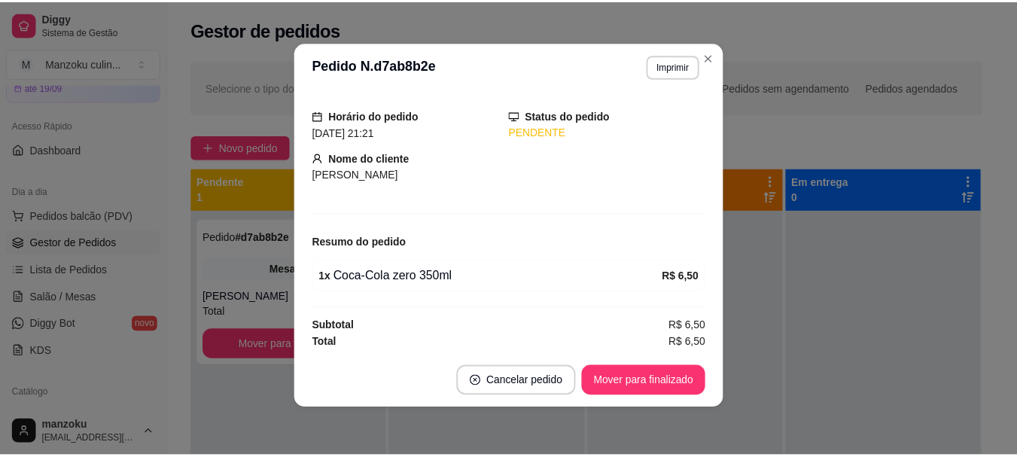
scroll to position [89, 0]
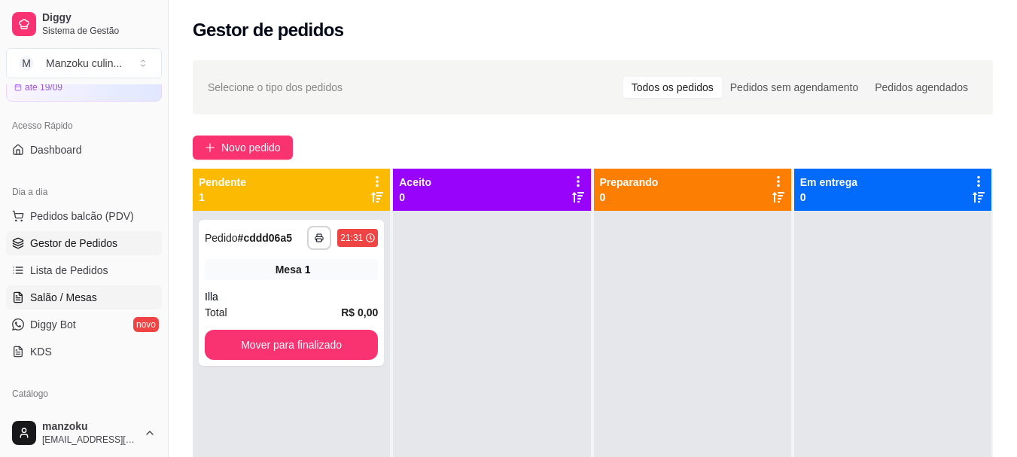
click at [44, 290] on span "Salão / Mesas" at bounding box center [63, 297] width 67 height 15
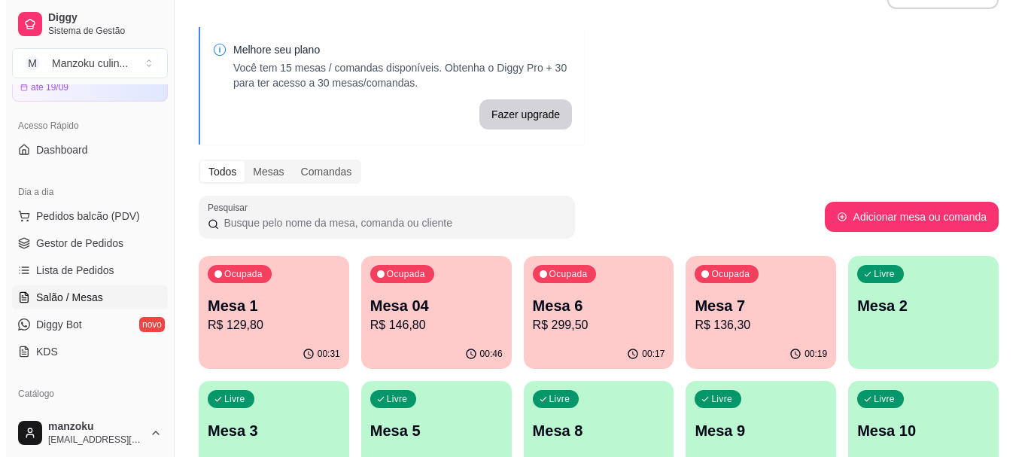
scroll to position [75, 0]
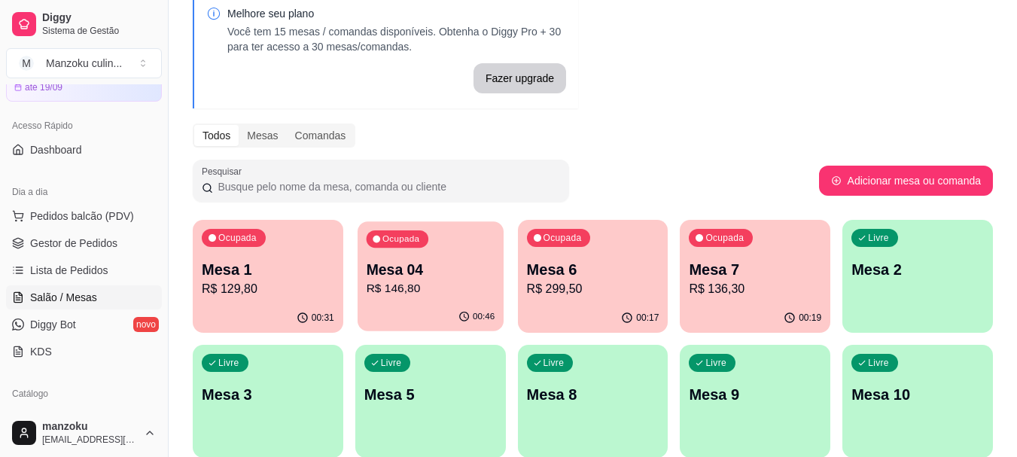
click at [385, 272] on p "Mesa 04" at bounding box center [430, 270] width 129 height 20
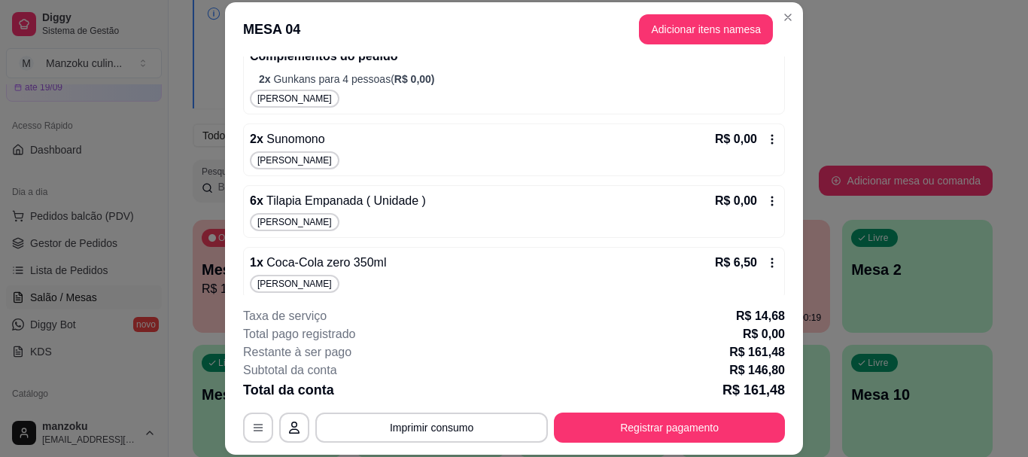
scroll to position [1143, 0]
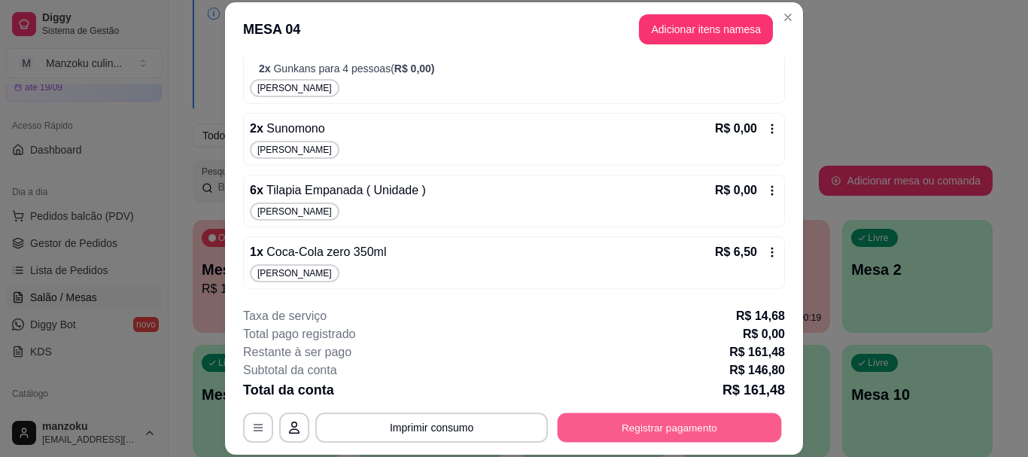
click at [660, 431] on button "Registrar pagamento" at bounding box center [670, 427] width 224 height 29
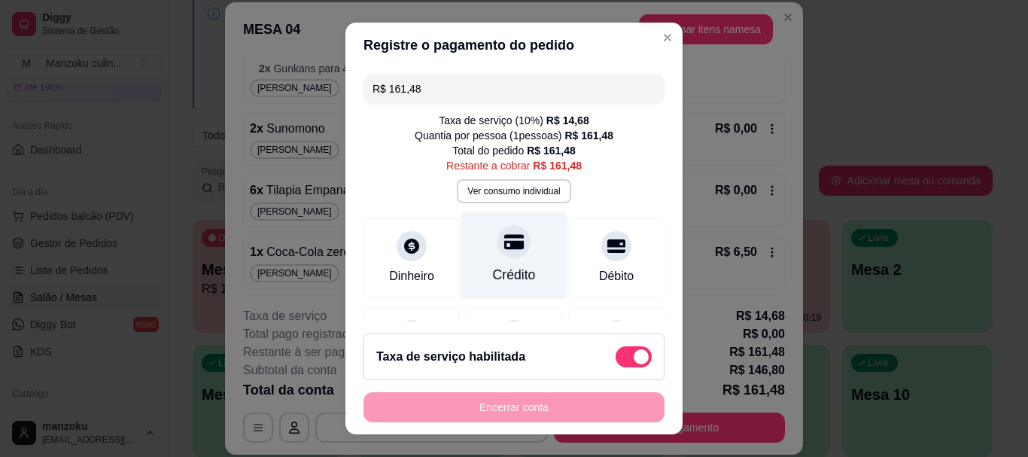
click at [498, 254] on div at bounding box center [514, 242] width 33 height 33
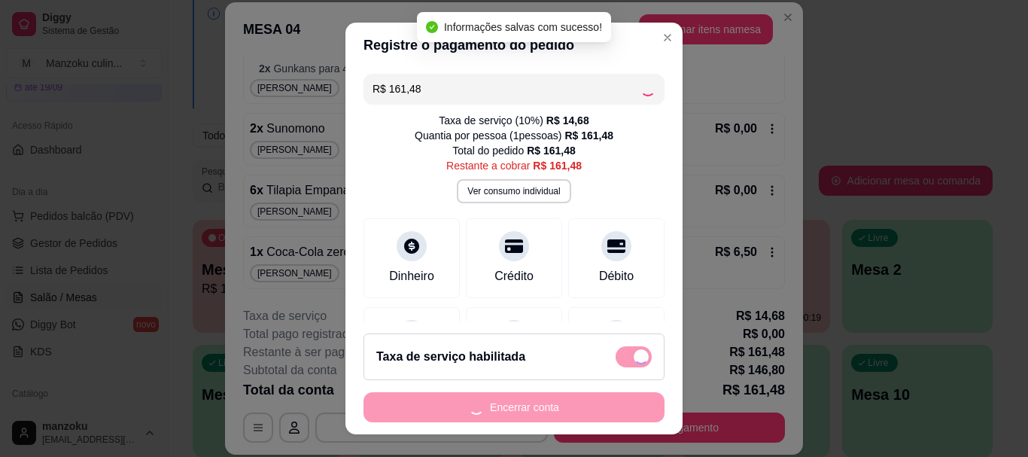
type input "R$ 0,00"
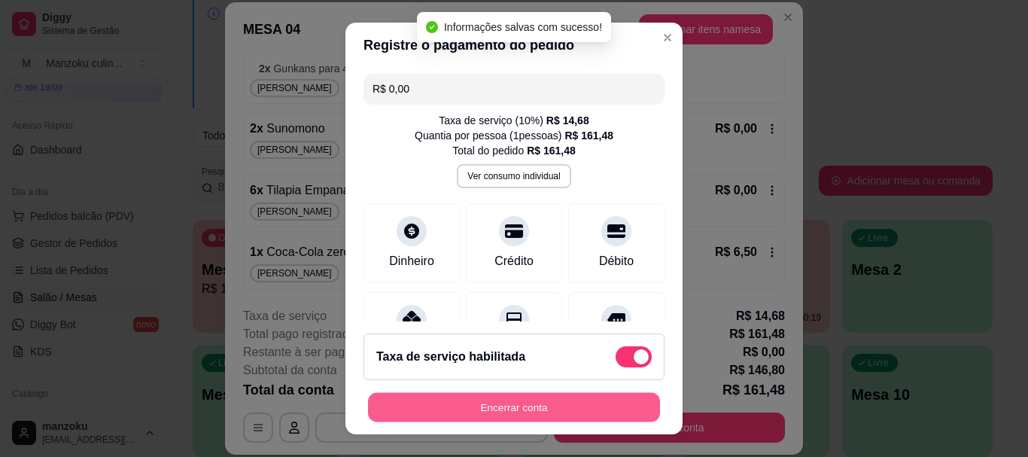
click at [559, 403] on button "Encerrar conta" at bounding box center [514, 406] width 292 height 29
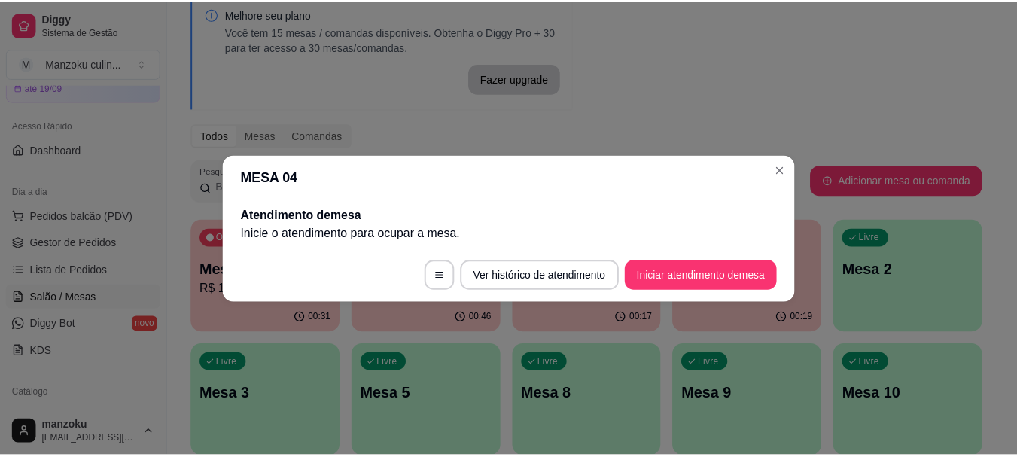
scroll to position [0, 0]
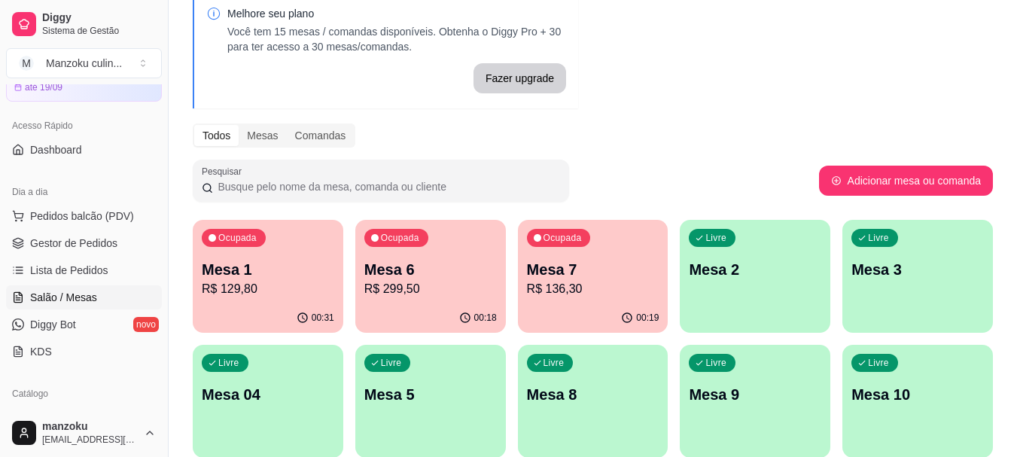
click at [77, 257] on ul "Pedidos balcão (PDV) Gestor de Pedidos Lista de Pedidos Salão / Mesas Diggy Bot…" at bounding box center [84, 284] width 156 height 160
click at [99, 240] on span "Gestor de Pedidos" at bounding box center [73, 243] width 87 height 15
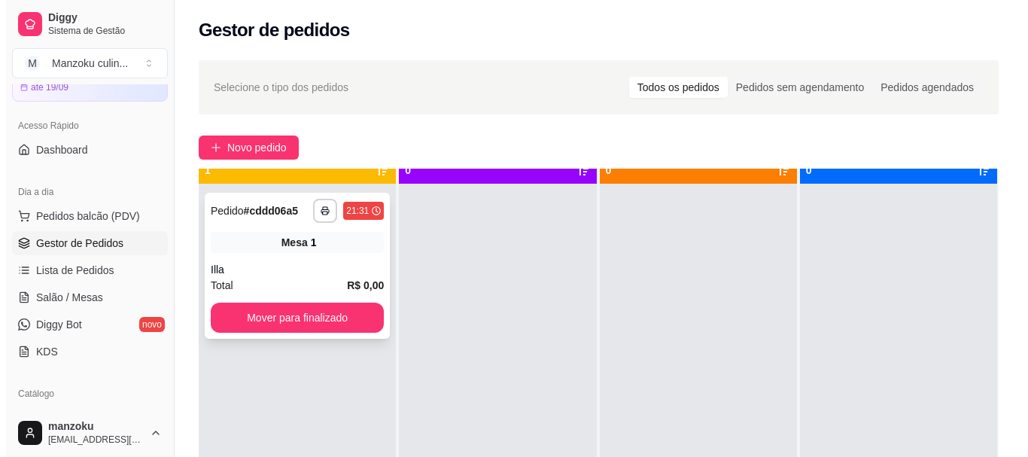
scroll to position [42, 0]
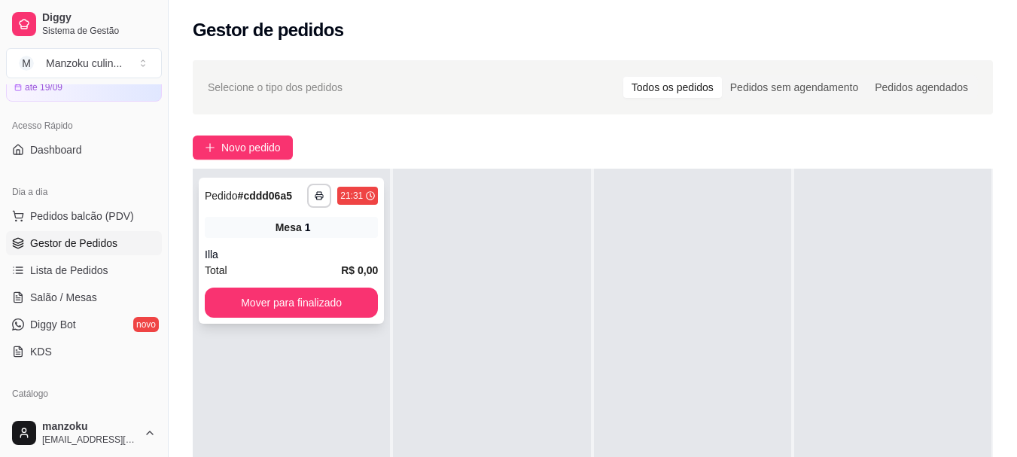
click at [345, 247] on div "Illa" at bounding box center [291, 254] width 173 height 15
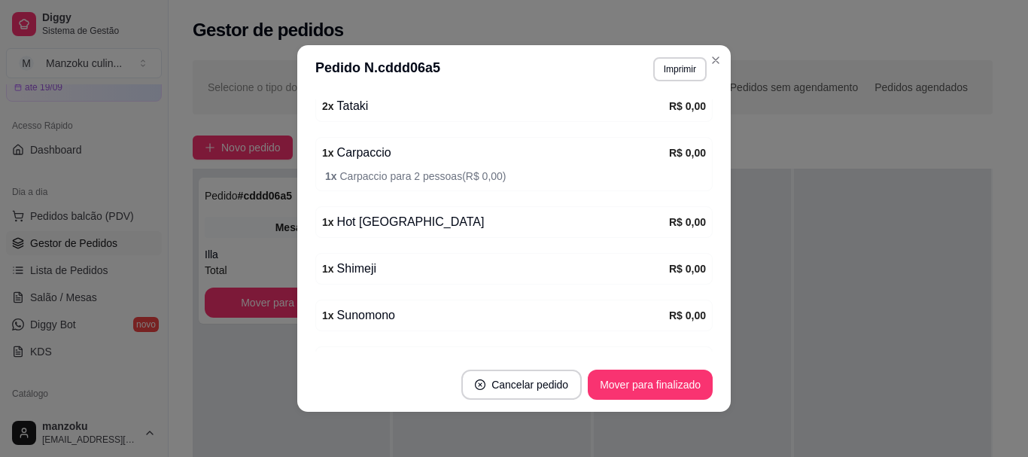
scroll to position [84, 0]
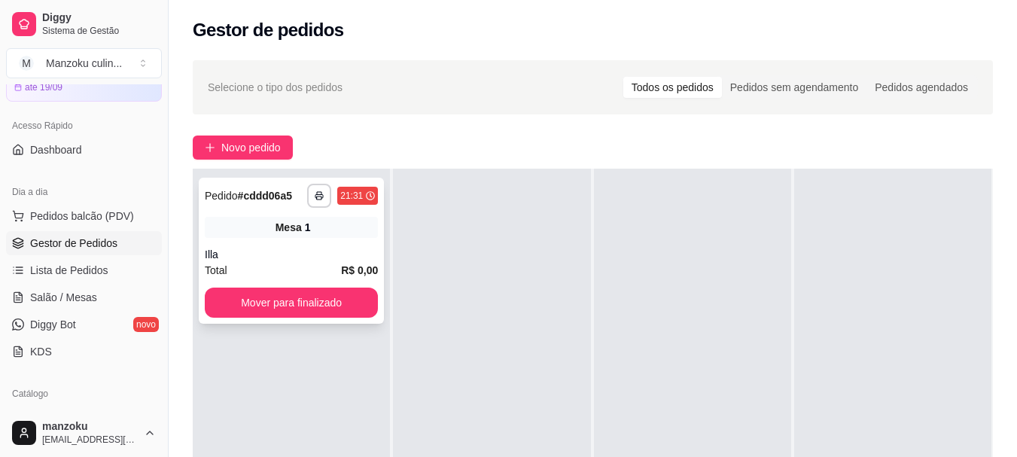
click at [342, 236] on div "Mesa 1" at bounding box center [291, 227] width 173 height 21
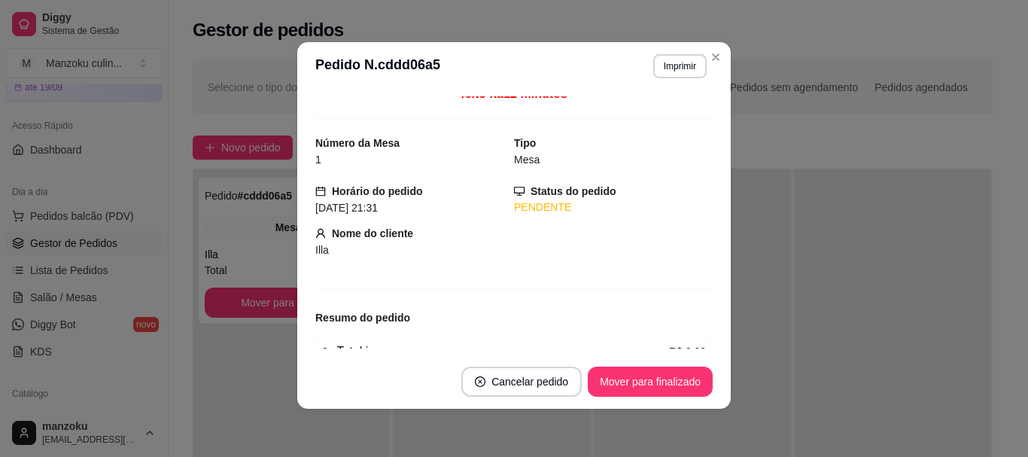
scroll to position [0, 0]
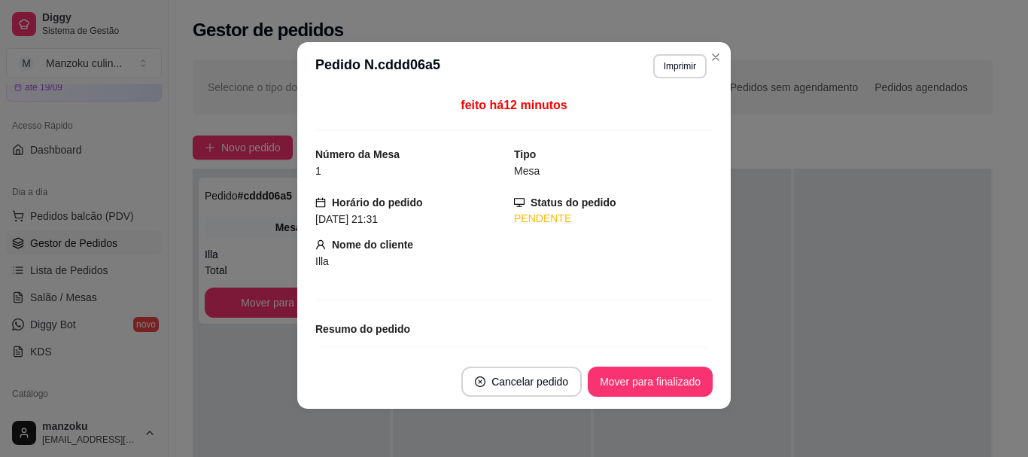
click at [632, 253] on div "Nome do cliente Illa" at bounding box center [513, 252] width 397 height 33
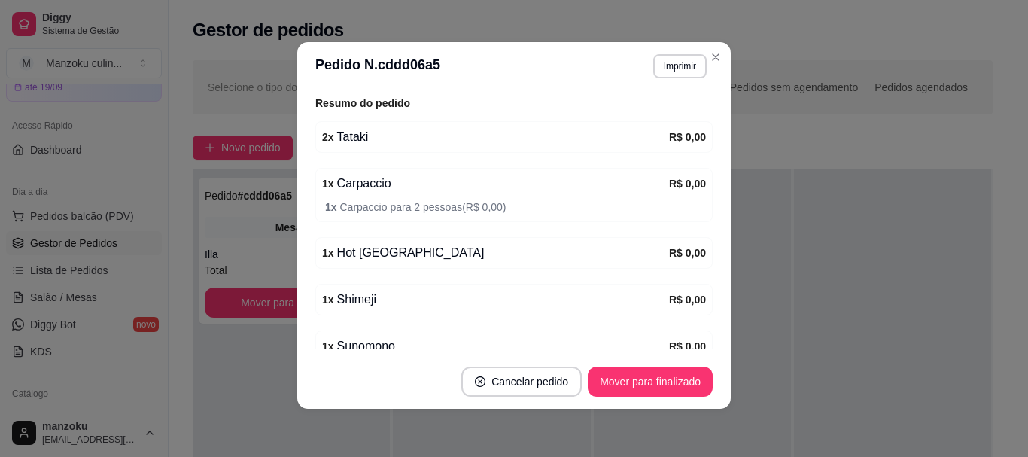
scroll to position [301, 0]
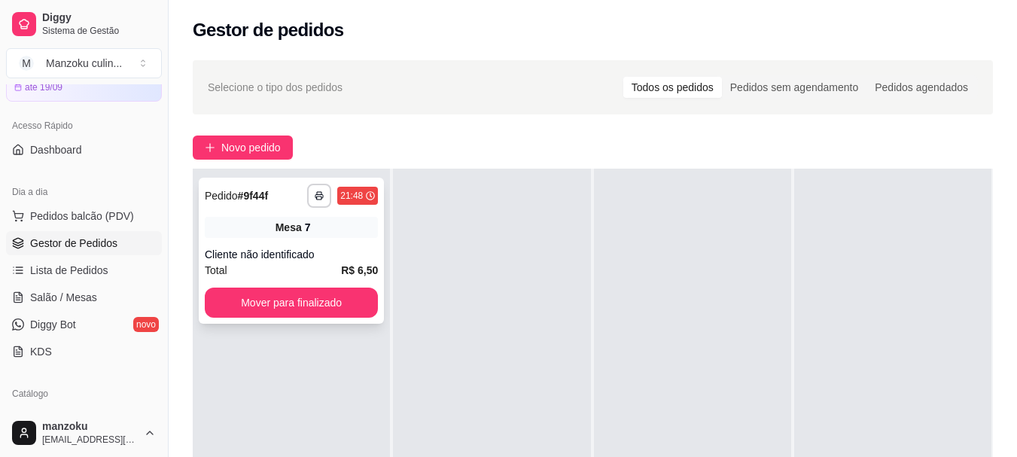
click at [289, 243] on div "**********" at bounding box center [291, 251] width 185 height 146
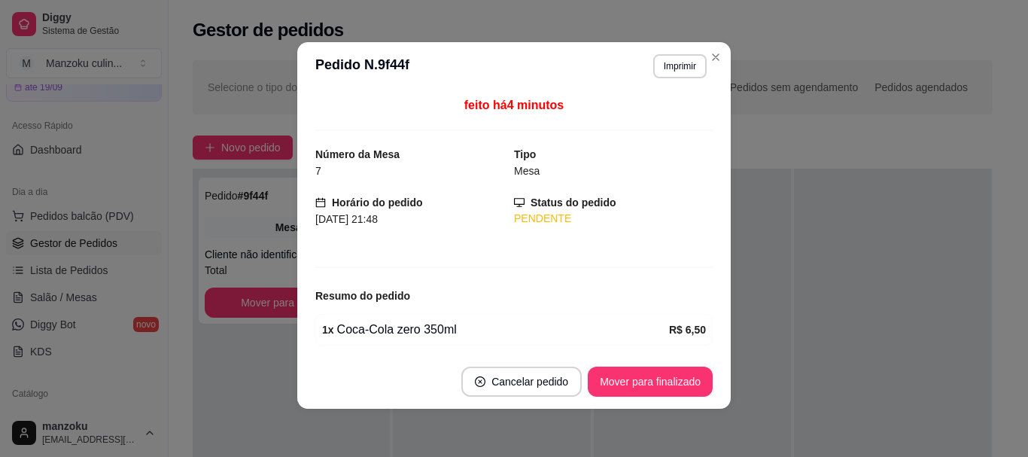
scroll to position [56, 0]
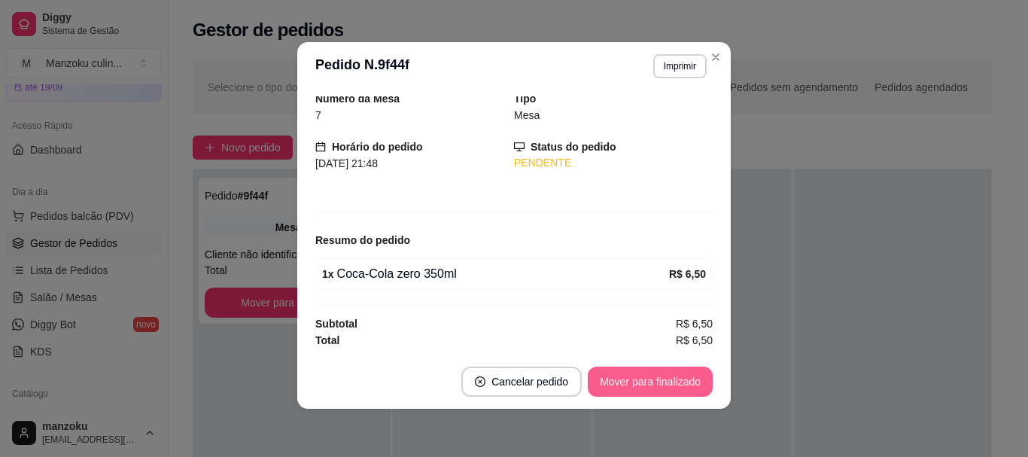
click at [645, 382] on button "Mover para finalizado" at bounding box center [650, 382] width 125 height 30
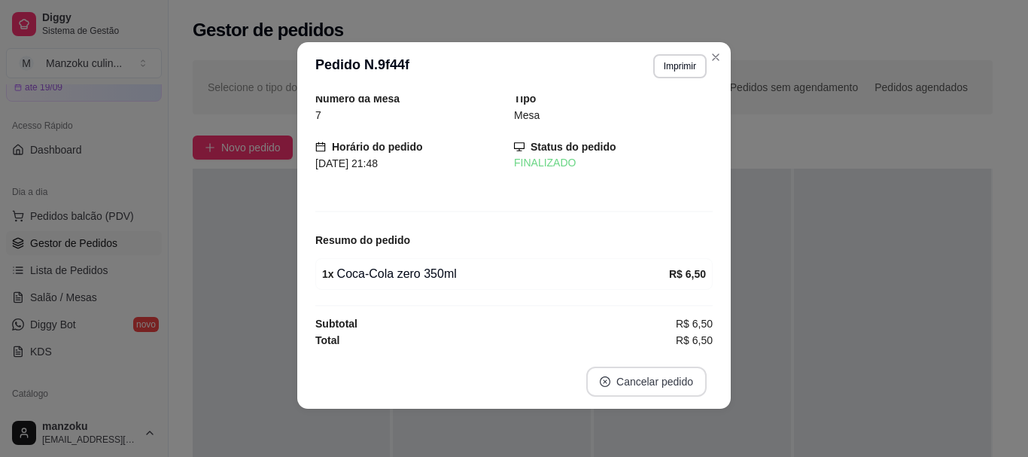
scroll to position [6, 0]
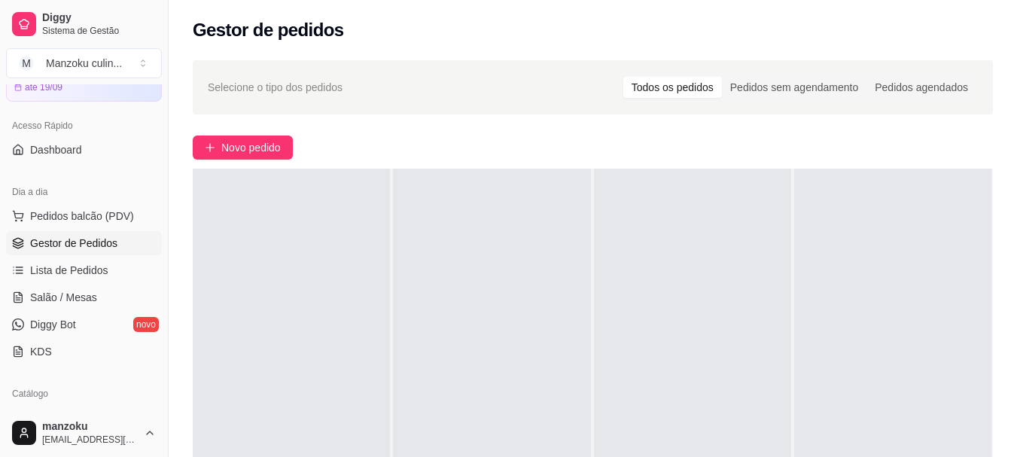
click at [692, 135] on div "Novo pedido" at bounding box center [593, 147] width 800 height 24
click at [613, 337] on div at bounding box center [692, 397] width 197 height 457
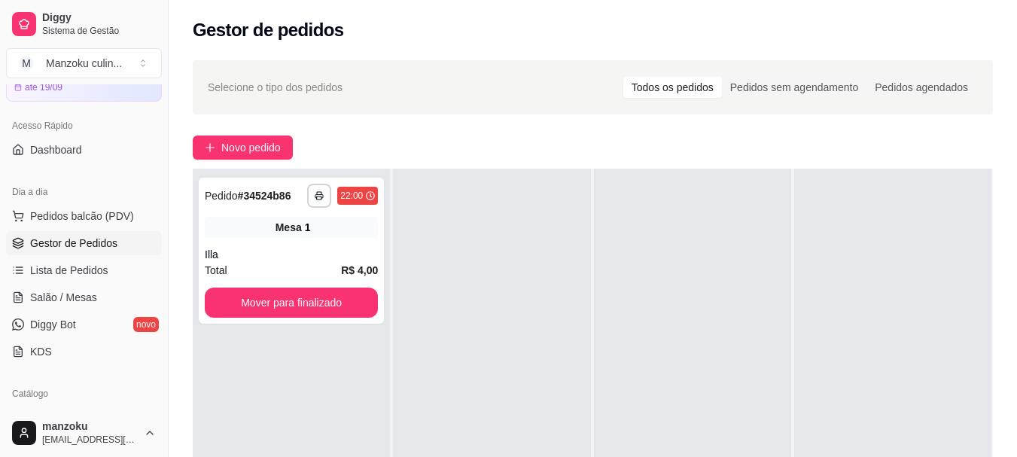
click at [512, 148] on div "Novo pedido" at bounding box center [593, 147] width 800 height 24
click at [268, 260] on div "Illa" at bounding box center [291, 254] width 173 height 15
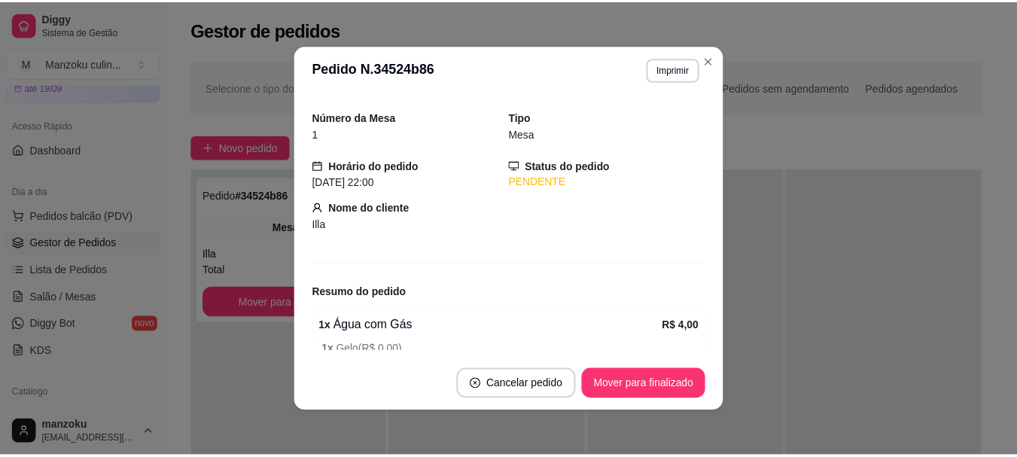
scroll to position [0, 0]
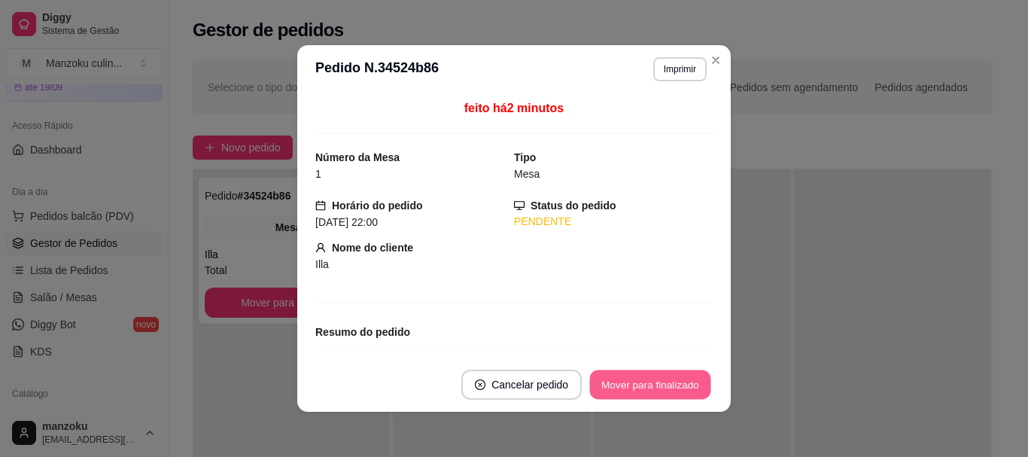
click at [668, 379] on button "Mover para finalizado" at bounding box center [650, 384] width 121 height 29
